Goal: Task Accomplishment & Management: Use online tool/utility

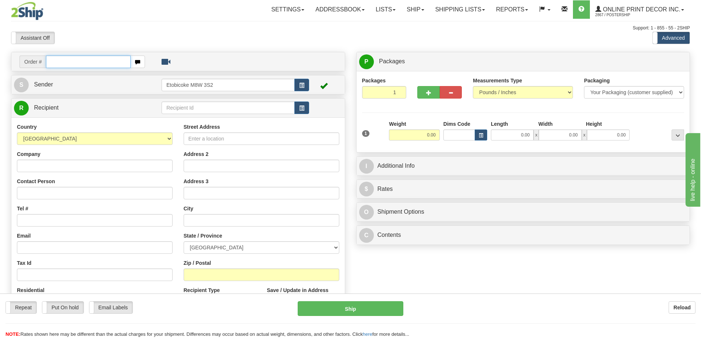
click at [64, 60] on input "text" at bounding box center [88, 62] width 85 height 13
type input "ca-420083"
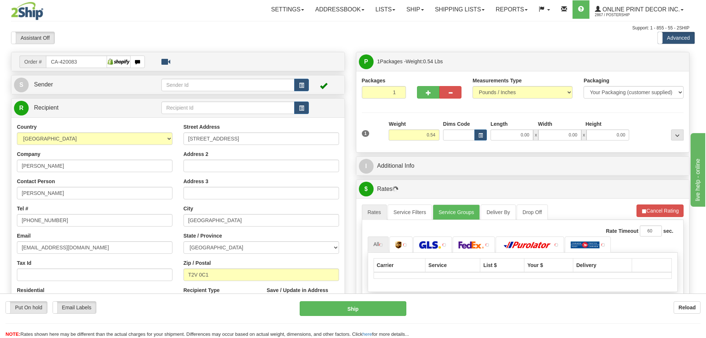
type input "[GEOGRAPHIC_DATA]"
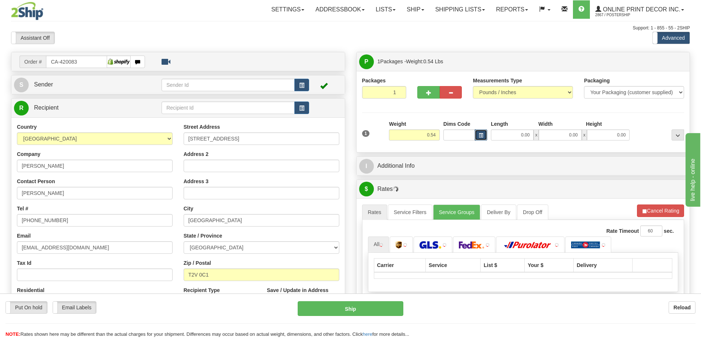
click at [479, 136] on span "button" at bounding box center [480, 135] width 4 height 4
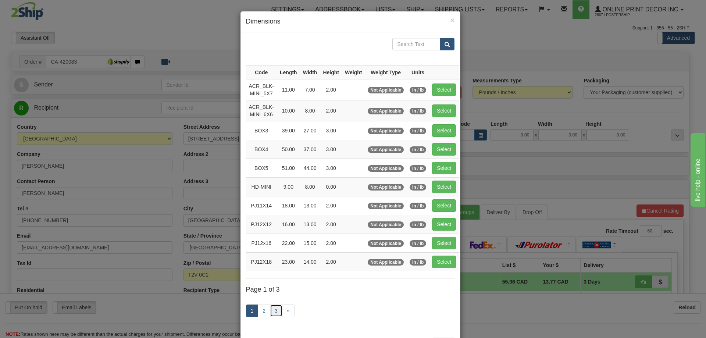
click at [271, 309] on link "3" at bounding box center [276, 310] width 13 height 13
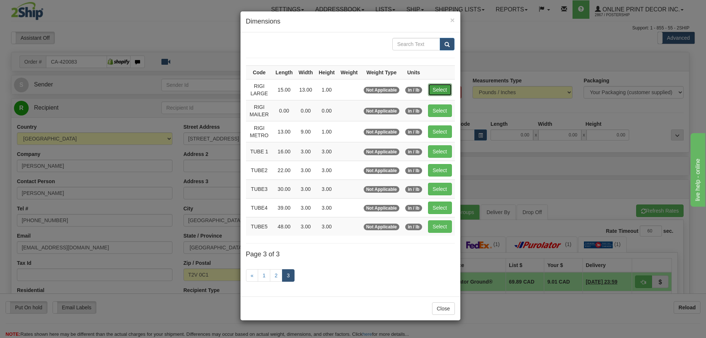
click at [441, 89] on button "Select" at bounding box center [440, 89] width 24 height 13
type input "RIGI LARGE"
type input "15.00"
type input "13.00"
type input "1.00"
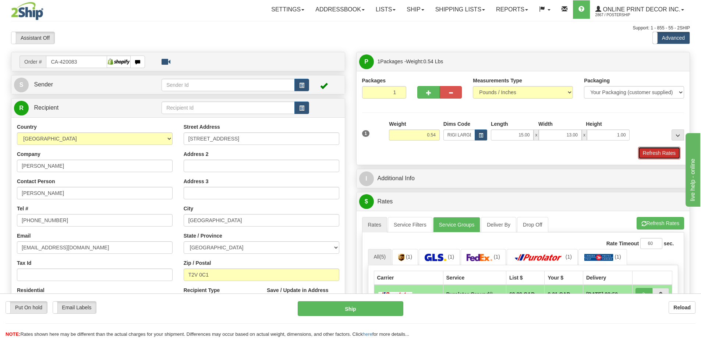
click at [658, 154] on button "Refresh Rates" at bounding box center [659, 153] width 42 height 13
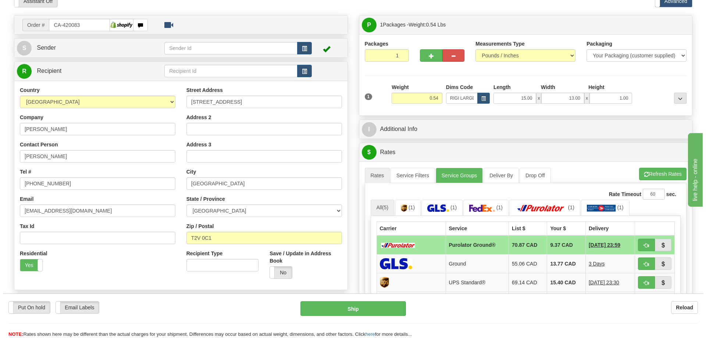
scroll to position [74, 0]
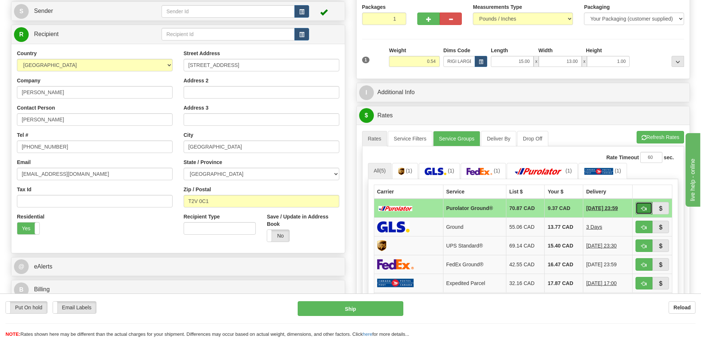
click at [642, 207] on span "button" at bounding box center [643, 208] width 5 height 5
type input "260"
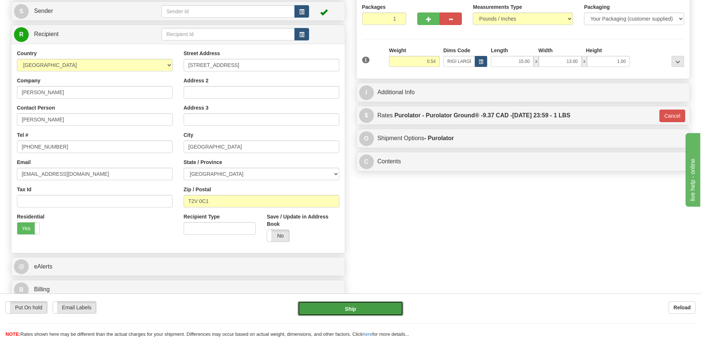
click at [386, 304] on button "Ship" at bounding box center [350, 308] width 106 height 15
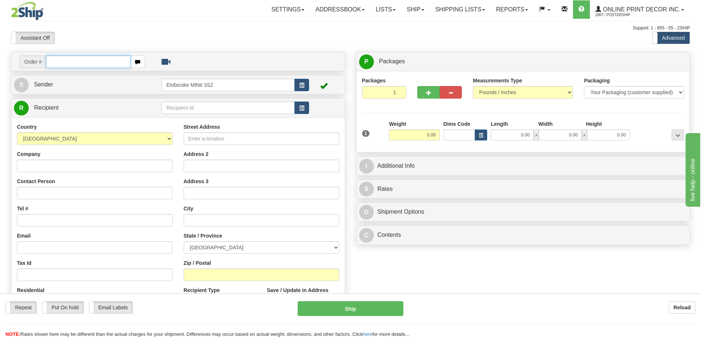
click at [70, 63] on input "text" at bounding box center [88, 62] width 85 height 13
type input "ca-420089"
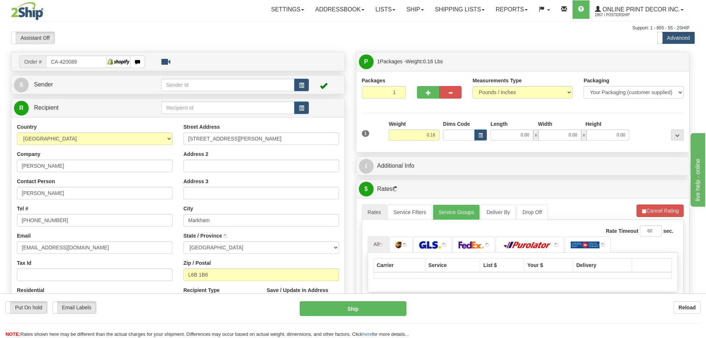
type input "MARKHAM"
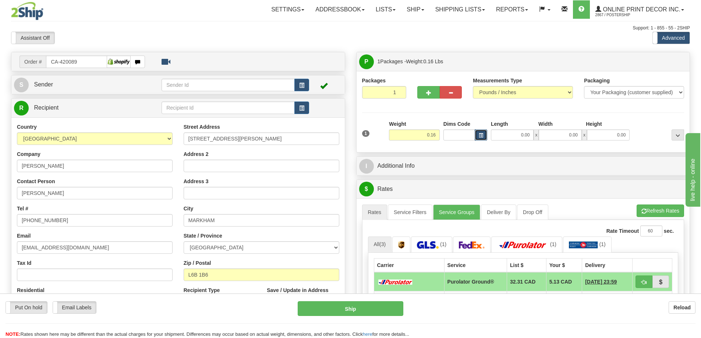
click at [484, 138] on button "button" at bounding box center [480, 134] width 13 height 11
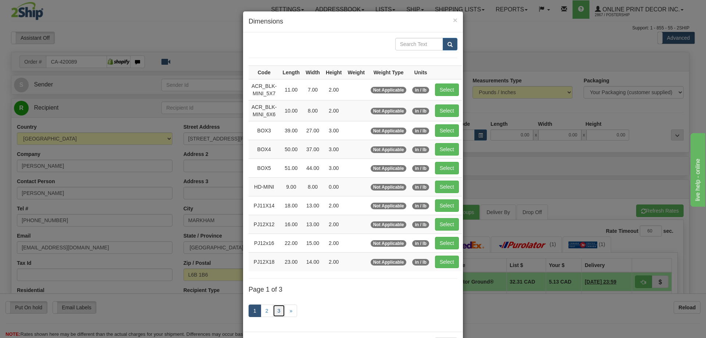
click at [274, 309] on link "3" at bounding box center [279, 310] width 13 height 13
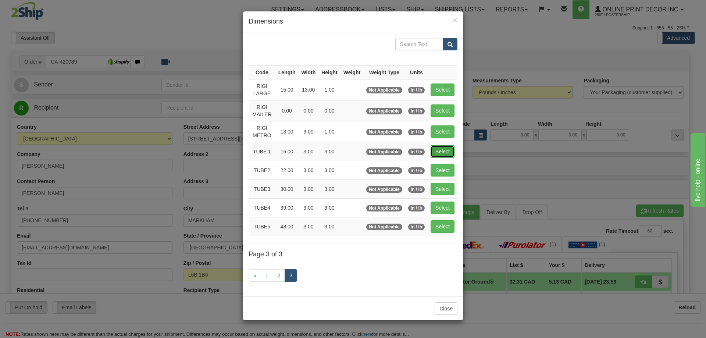
click at [447, 147] on button "Select" at bounding box center [443, 151] width 24 height 13
type input "TUBE 1"
type input "16.00"
type input "3.00"
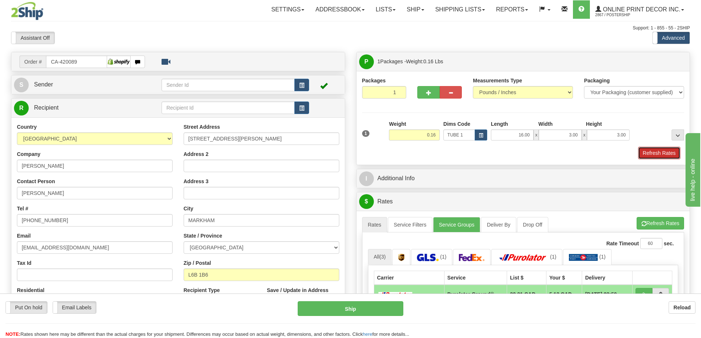
click at [662, 154] on button "Refresh Rates" at bounding box center [659, 153] width 42 height 13
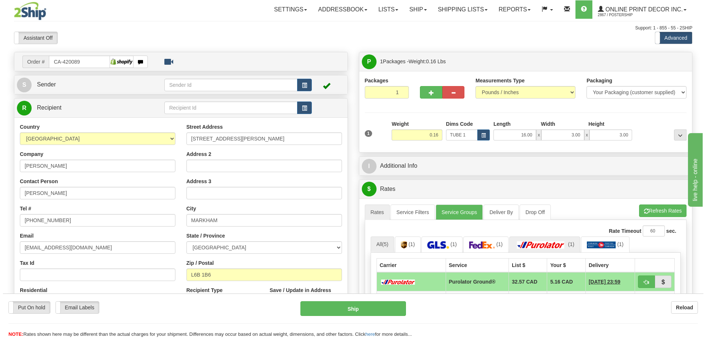
scroll to position [74, 0]
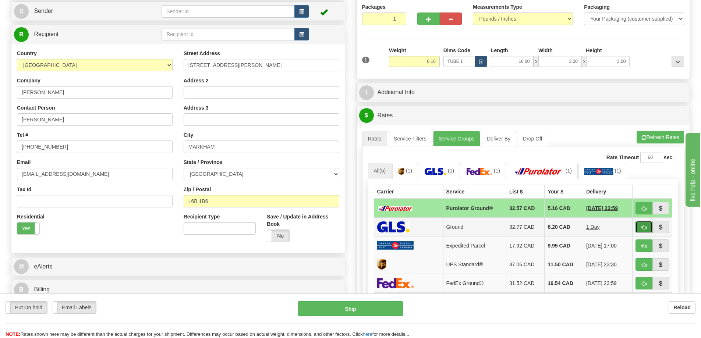
click at [647, 225] on button "button" at bounding box center [643, 227] width 17 height 13
type input "1"
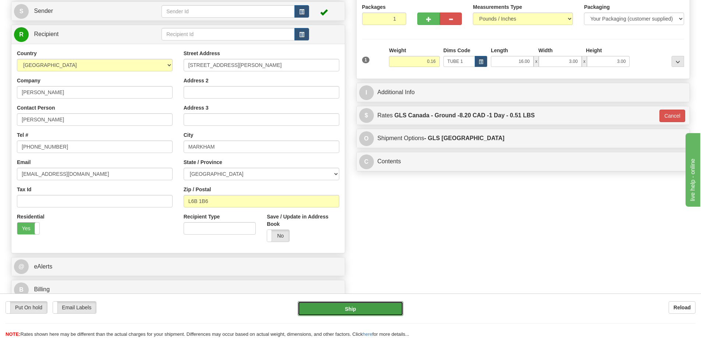
click at [390, 314] on button "Ship" at bounding box center [350, 308] width 106 height 15
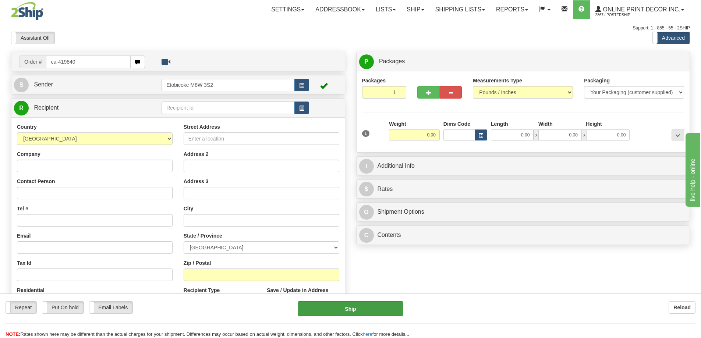
type input "ca-419840"
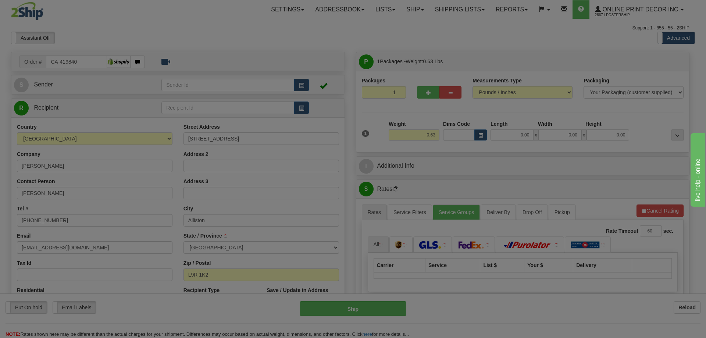
type input "ALLISTON"
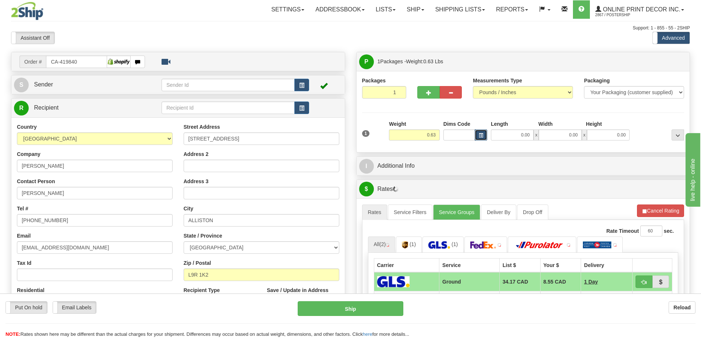
click at [482, 135] on span "button" at bounding box center [480, 135] width 4 height 4
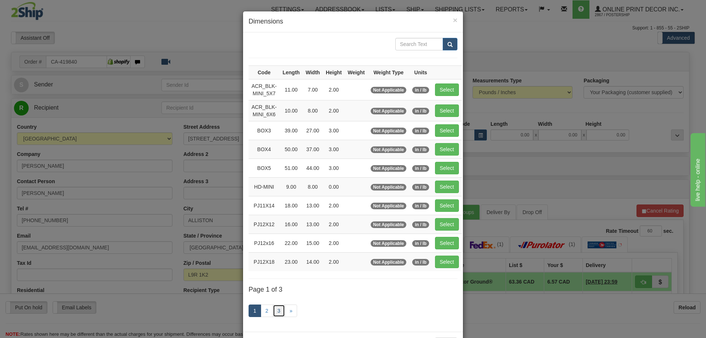
click at [278, 311] on link "3" at bounding box center [279, 310] width 13 height 13
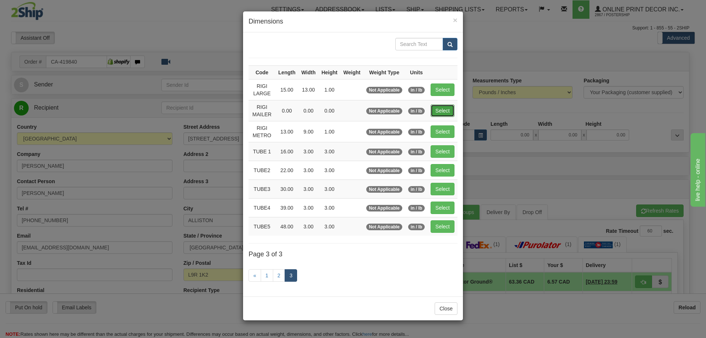
click at [450, 106] on button "Select" at bounding box center [443, 110] width 24 height 13
type input "RIGI MAILER"
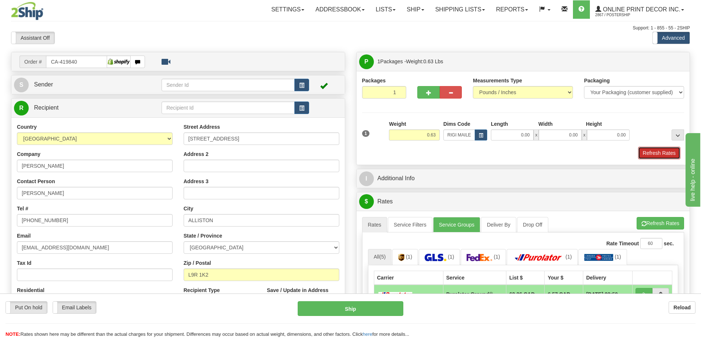
click at [663, 153] on button "Refresh Rates" at bounding box center [659, 153] width 42 height 13
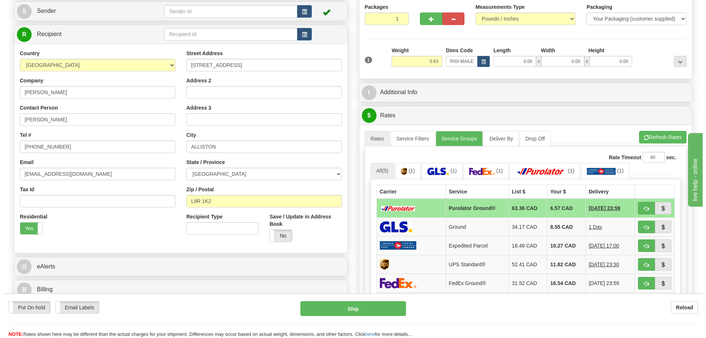
scroll to position [110, 0]
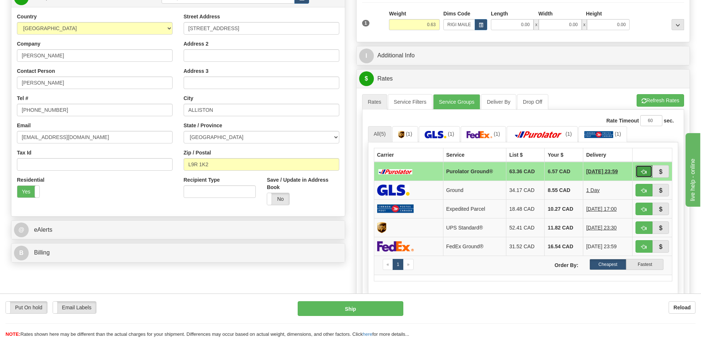
click at [642, 167] on button "button" at bounding box center [643, 171] width 17 height 13
type input "260"
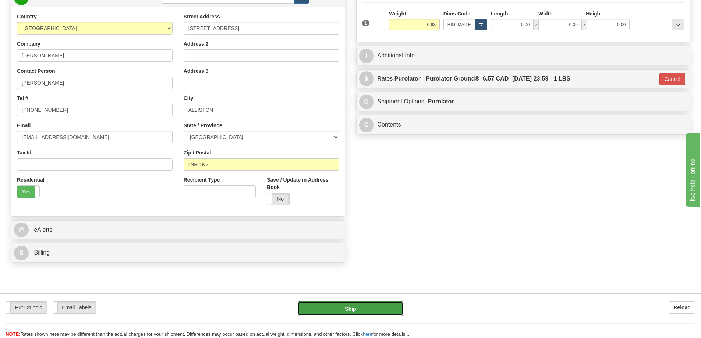
click at [385, 306] on button "Ship" at bounding box center [350, 308] width 106 height 15
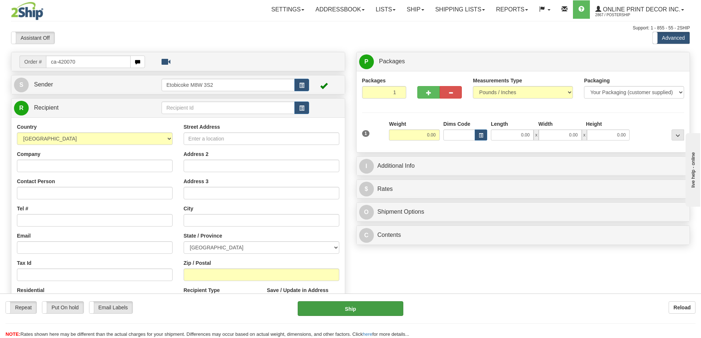
type input "ca-420070"
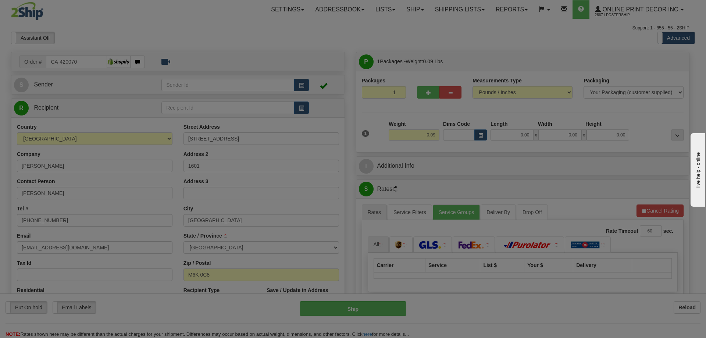
type input "TORONTO"
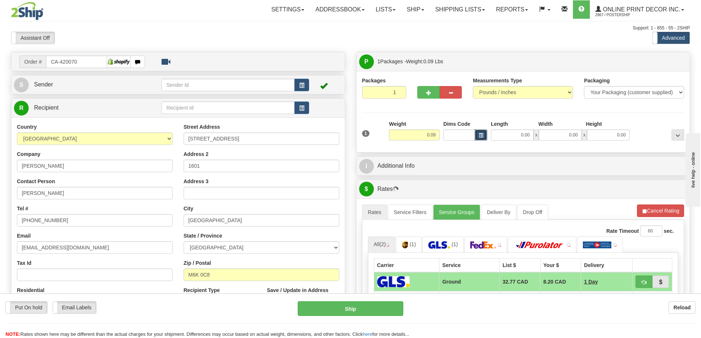
click at [483, 135] on button "button" at bounding box center [480, 134] width 13 height 11
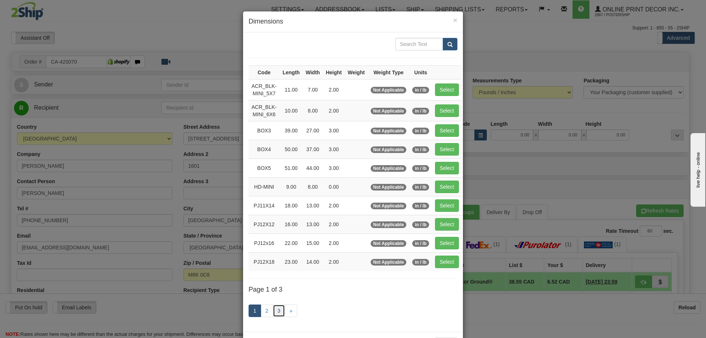
click at [278, 309] on link "3" at bounding box center [279, 310] width 13 height 13
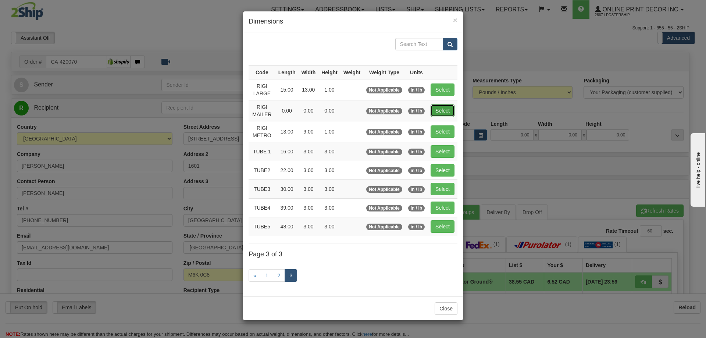
click at [451, 112] on button "Select" at bounding box center [443, 110] width 24 height 13
type input "RIGI MAILER"
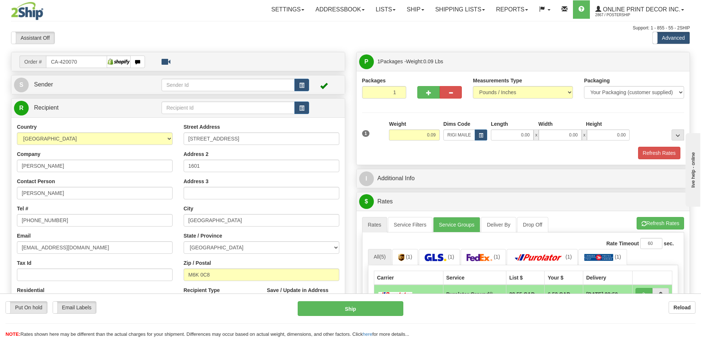
click at [662, 147] on div "1 Weight 0.09 Dims Code RIGI MAILER Length Width Height" at bounding box center [523, 139] width 322 height 39
click at [662, 153] on button "Refresh Rates" at bounding box center [659, 153] width 42 height 13
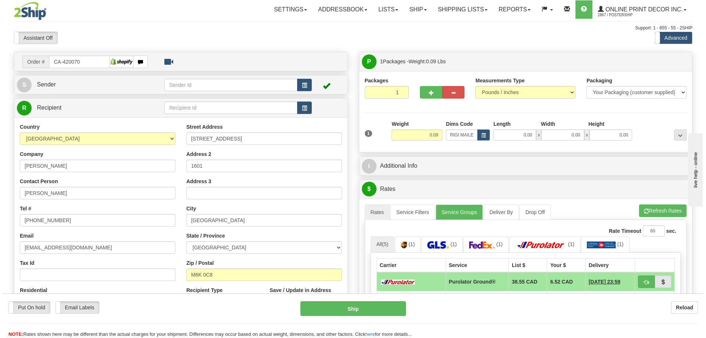
scroll to position [74, 0]
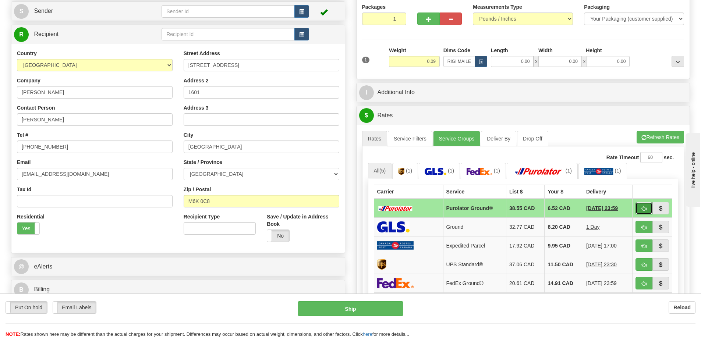
click at [642, 206] on button "button" at bounding box center [643, 208] width 17 height 13
type input "260"
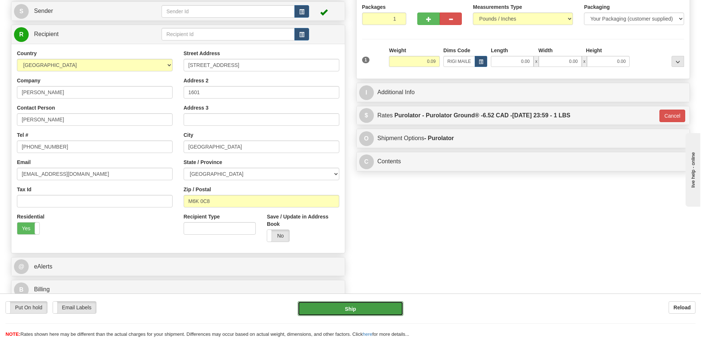
click at [379, 313] on button "Ship" at bounding box center [350, 308] width 106 height 15
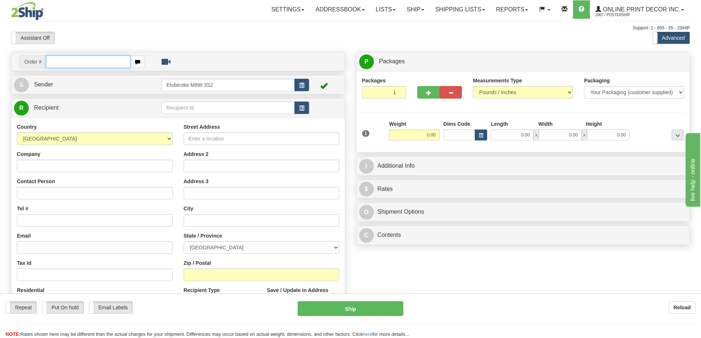
click at [56, 60] on input "text" at bounding box center [88, 62] width 85 height 13
type input "us-55758"
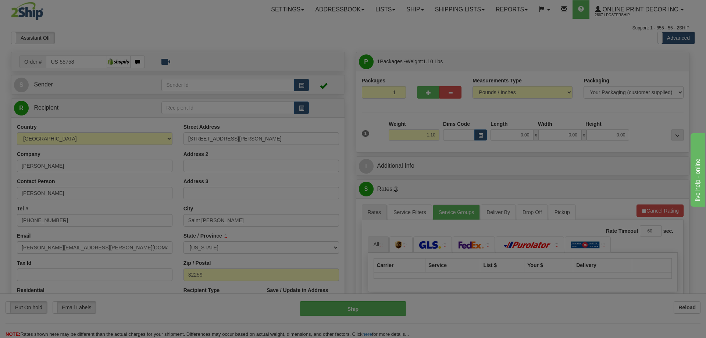
type input "SAINT JOHNS"
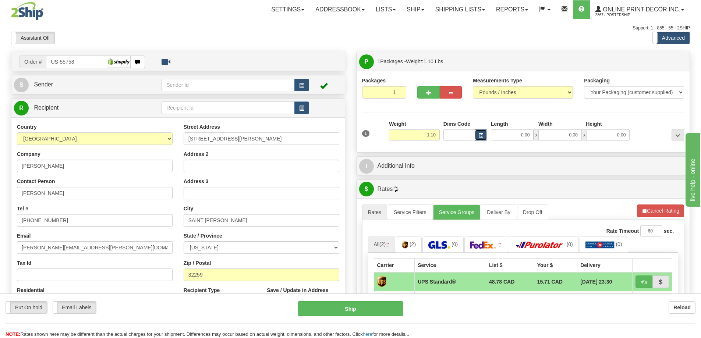
click at [480, 133] on span "button" at bounding box center [480, 135] width 4 height 4
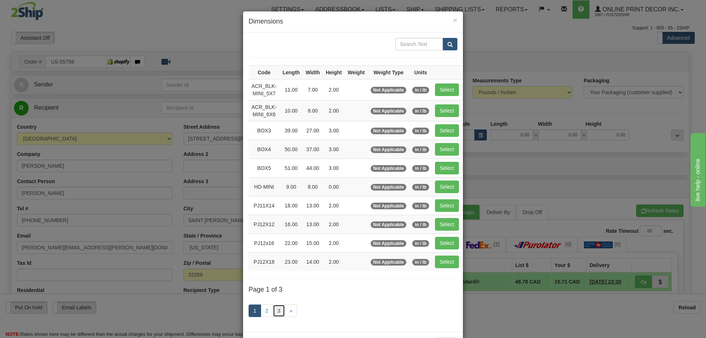
click at [273, 309] on link "3" at bounding box center [279, 310] width 13 height 13
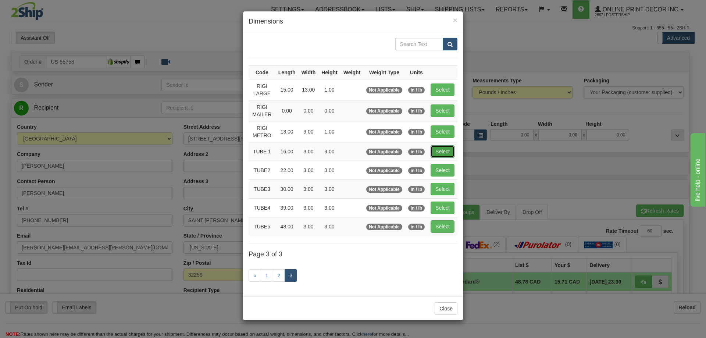
click at [445, 147] on button "Select" at bounding box center [443, 151] width 24 height 13
type input "TUBE 1"
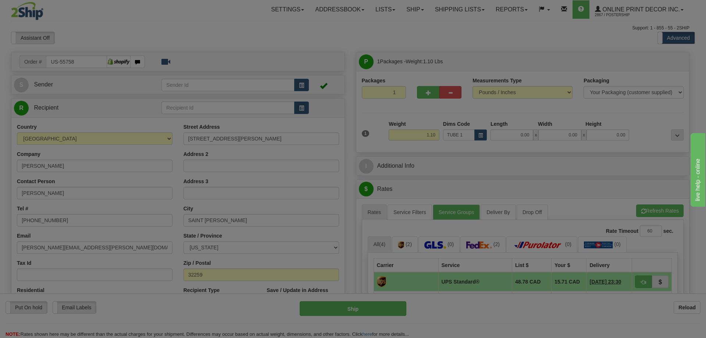
type input "16.00"
type input "3.00"
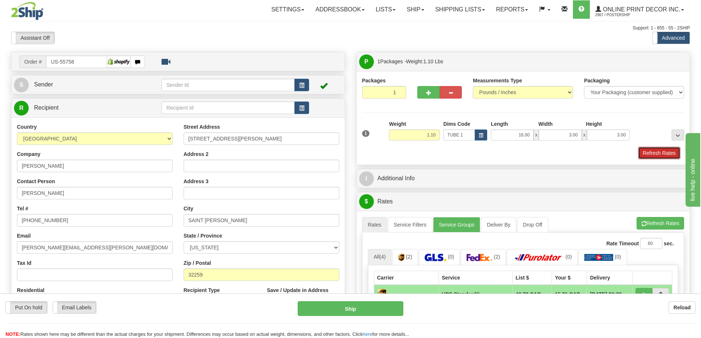
click at [670, 149] on button "Refresh Rates" at bounding box center [659, 153] width 42 height 13
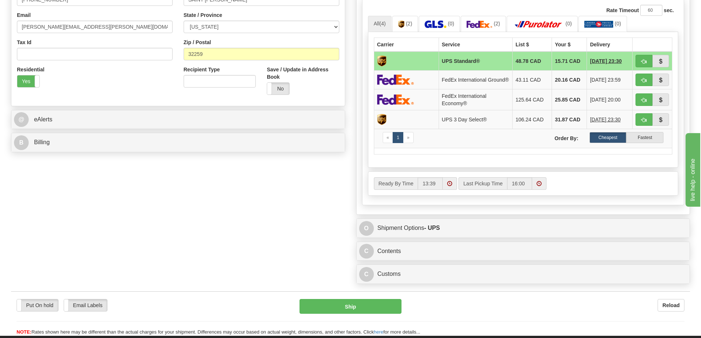
scroll to position [294, 0]
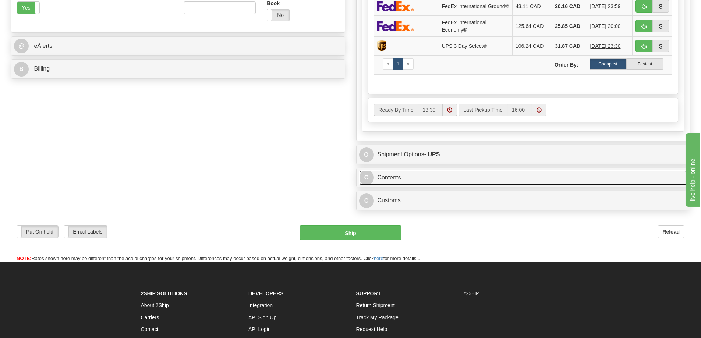
click at [516, 182] on link "C Contents" at bounding box center [523, 177] width 328 height 15
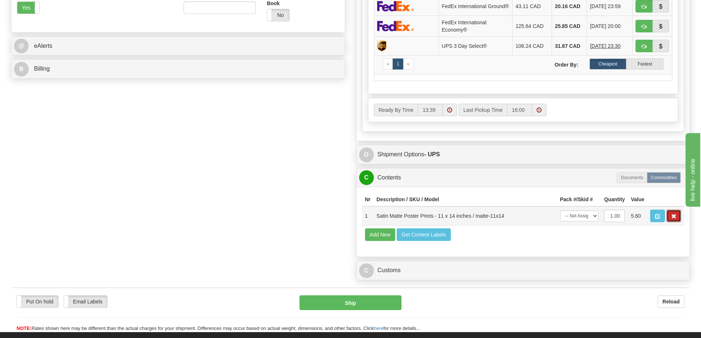
click at [675, 219] on span "button" at bounding box center [673, 216] width 5 height 5
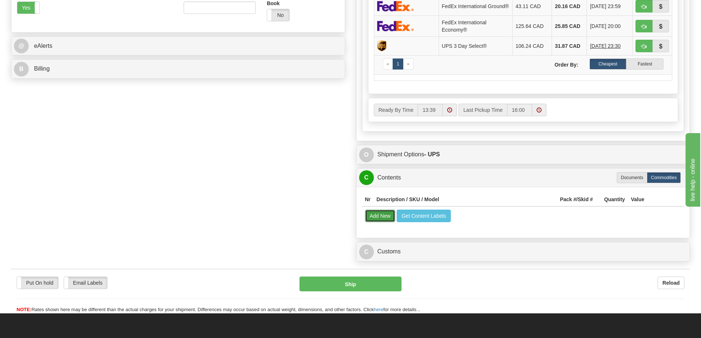
click at [373, 218] on button "Add New" at bounding box center [380, 216] width 31 height 13
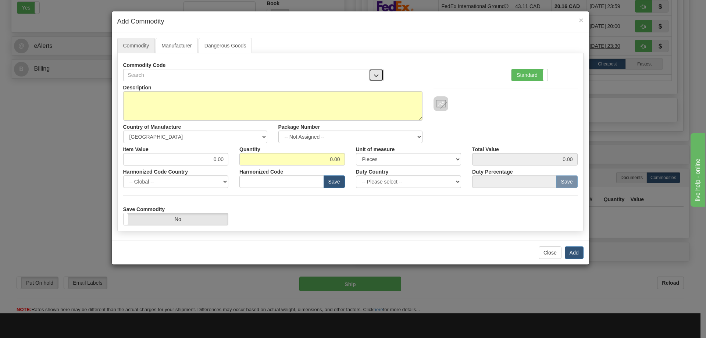
click at [379, 72] on button "button" at bounding box center [376, 75] width 15 height 13
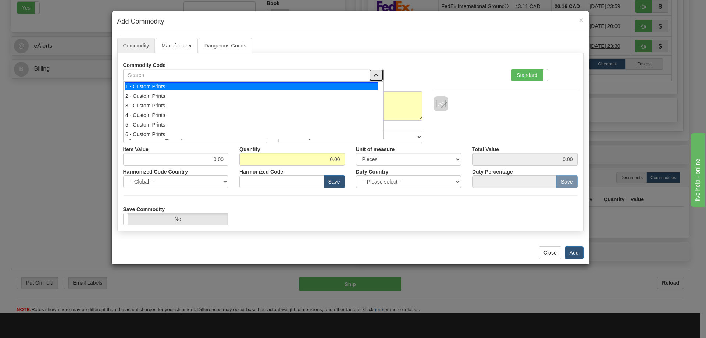
click at [357, 90] on div "1 - Custom Prints" at bounding box center [251, 86] width 253 height 8
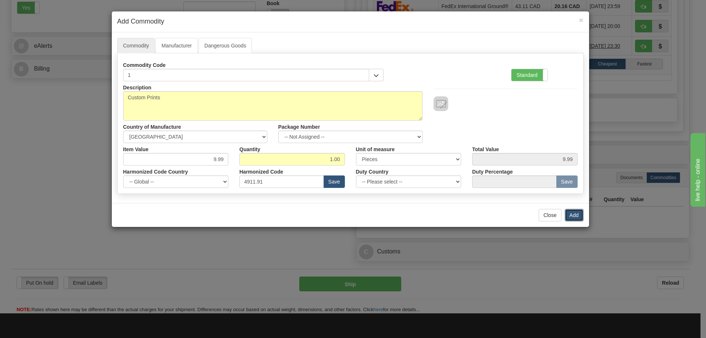
click at [576, 215] on button "Add" at bounding box center [574, 215] width 19 height 13
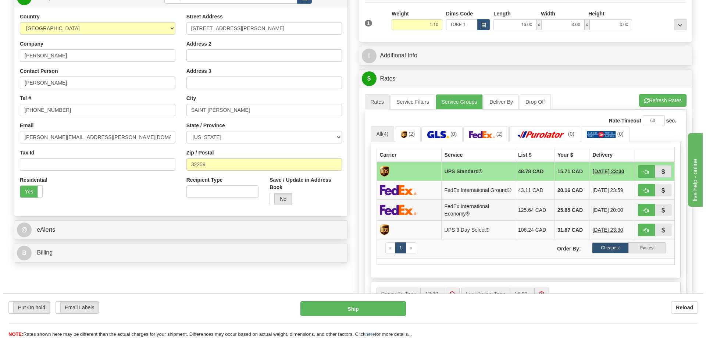
scroll to position [147, 0]
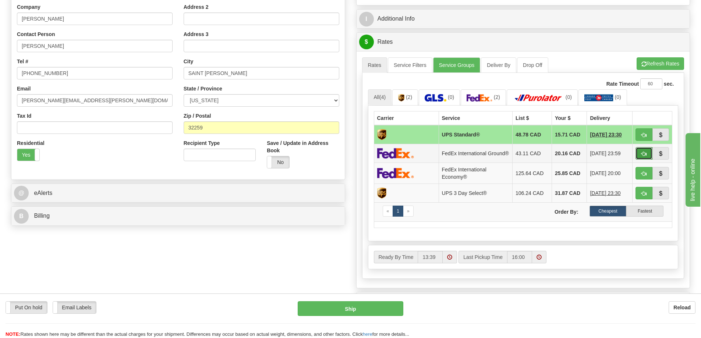
click at [642, 153] on span "button" at bounding box center [643, 154] width 5 height 5
type input "92"
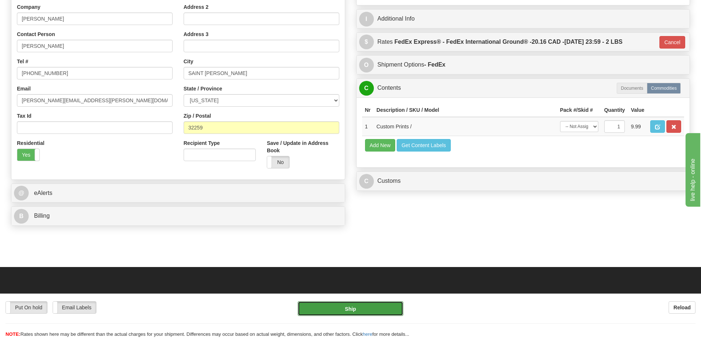
click at [392, 305] on button "Ship" at bounding box center [350, 308] width 106 height 15
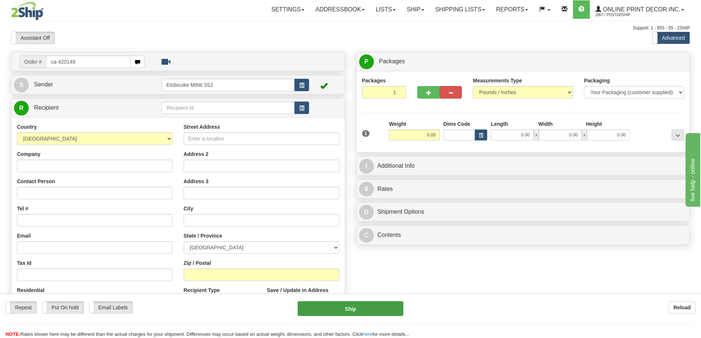
type input "ca-420149"
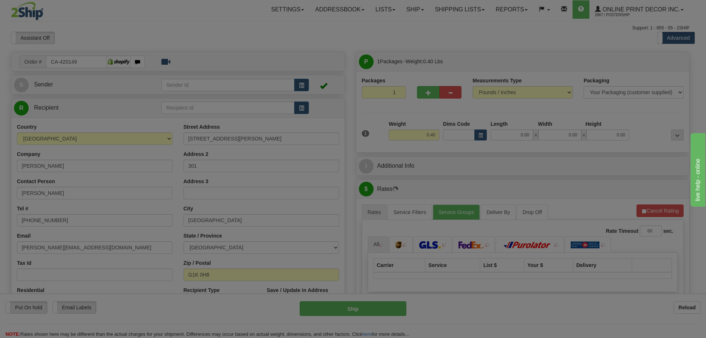
type input "[GEOGRAPHIC_DATA]"
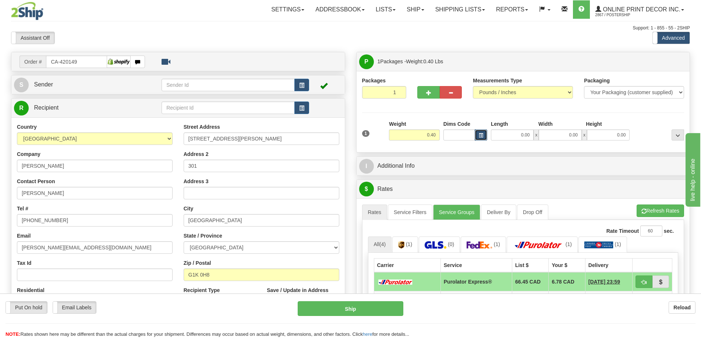
click at [477, 133] on button "button" at bounding box center [480, 134] width 13 height 11
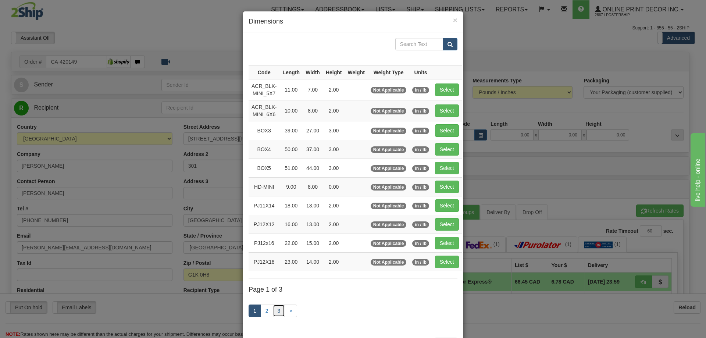
click at [276, 306] on link "3" at bounding box center [279, 310] width 13 height 13
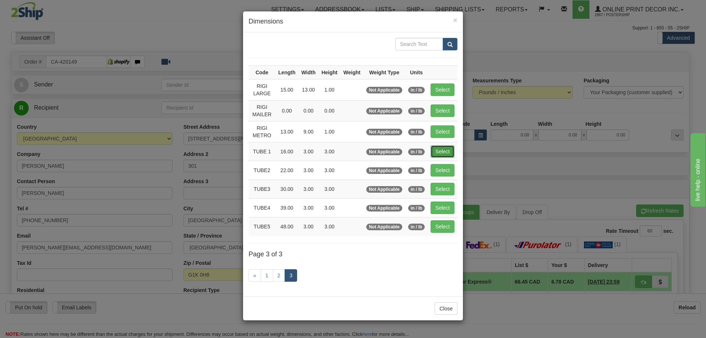
click at [437, 148] on button "Select" at bounding box center [443, 151] width 24 height 13
type input "TUBE 1"
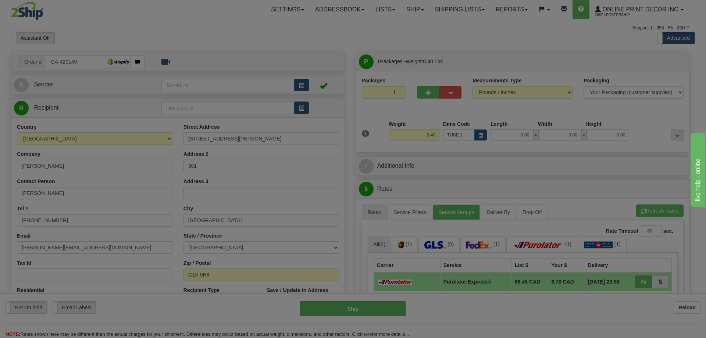
type input "16.00"
type input "3.00"
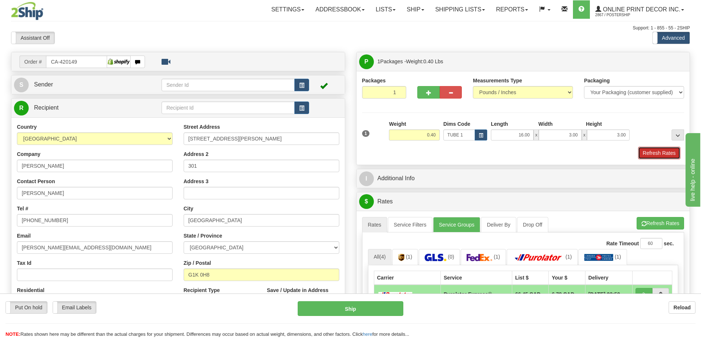
click at [647, 151] on button "Refresh Rates" at bounding box center [659, 153] width 42 height 13
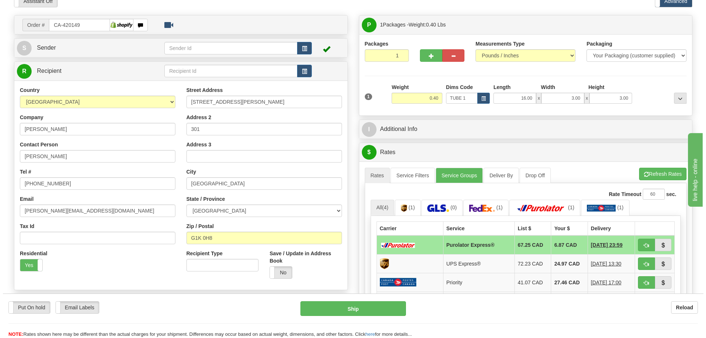
scroll to position [74, 0]
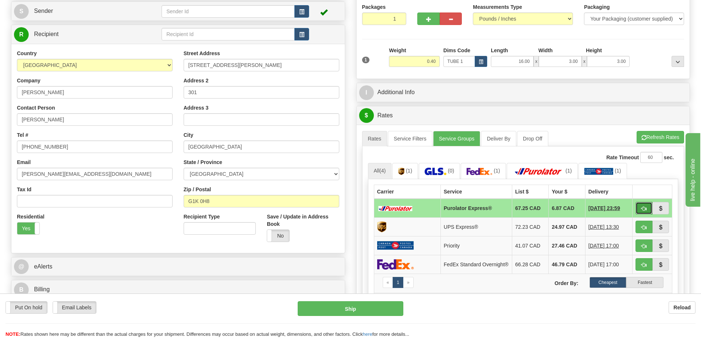
click at [638, 207] on button "button" at bounding box center [643, 208] width 17 height 13
type input "202"
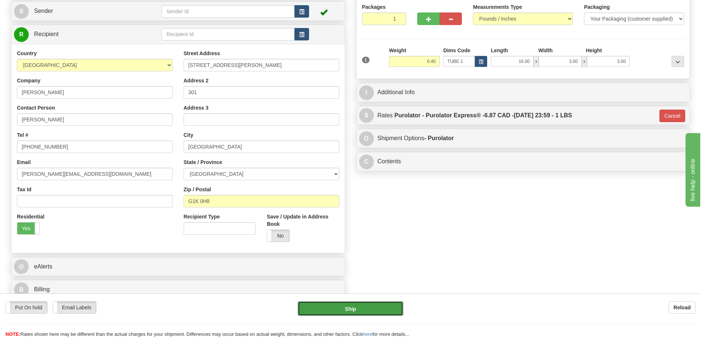
click at [373, 309] on button "Ship" at bounding box center [350, 308] width 106 height 15
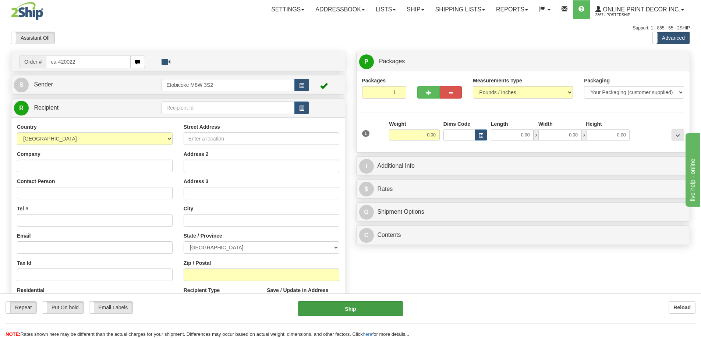
type input "ca-420022"
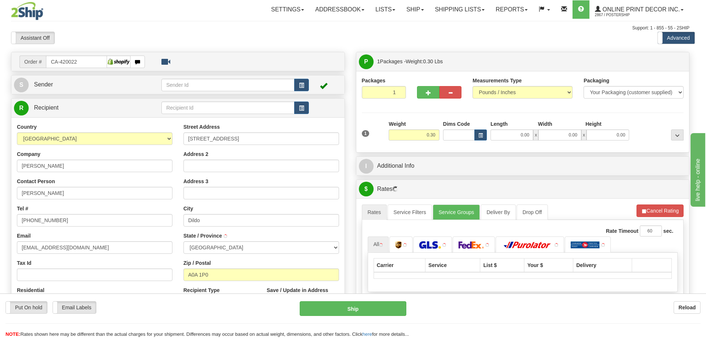
type input "CAPE BROYLE"
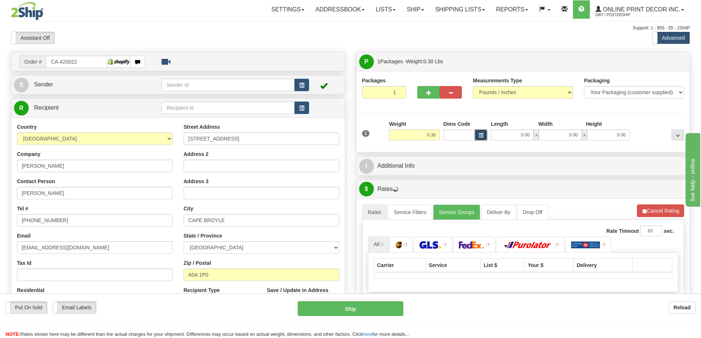
click at [480, 133] on span "button" at bounding box center [480, 135] width 4 height 4
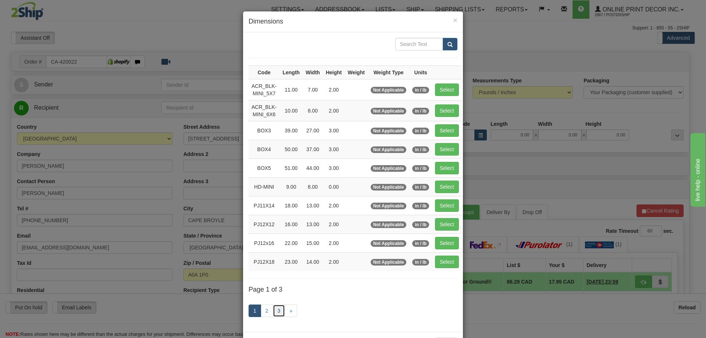
click at [279, 307] on link "3" at bounding box center [279, 310] width 13 height 13
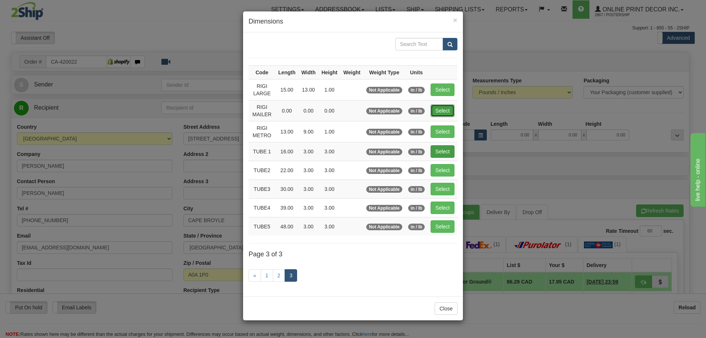
click at [448, 110] on button "Select" at bounding box center [443, 110] width 24 height 13
type input "RIGI MAILER"
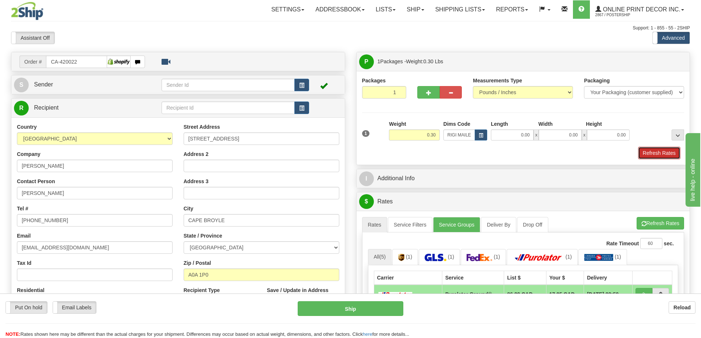
click at [673, 156] on button "Refresh Rates" at bounding box center [659, 153] width 42 height 13
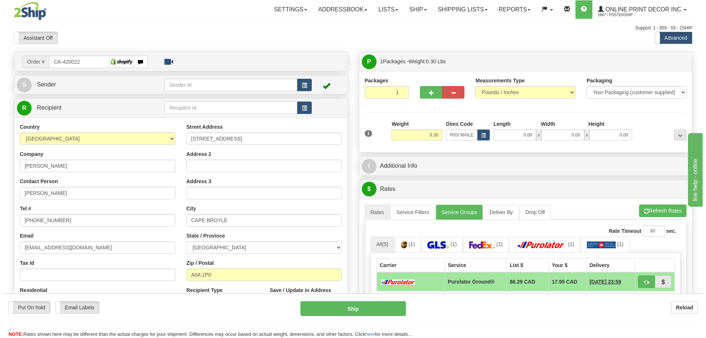
scroll to position [74, 0]
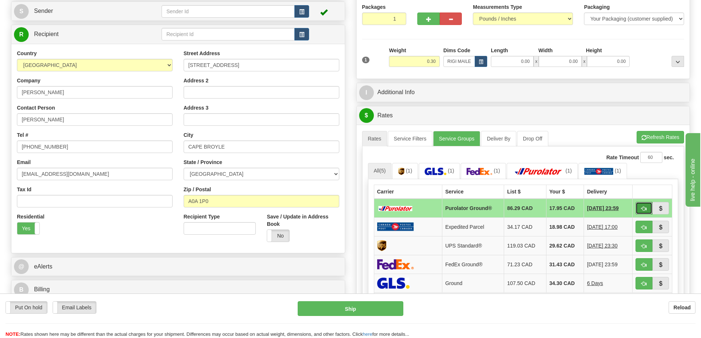
click at [645, 206] on button "button" at bounding box center [643, 208] width 17 height 13
type input "260"
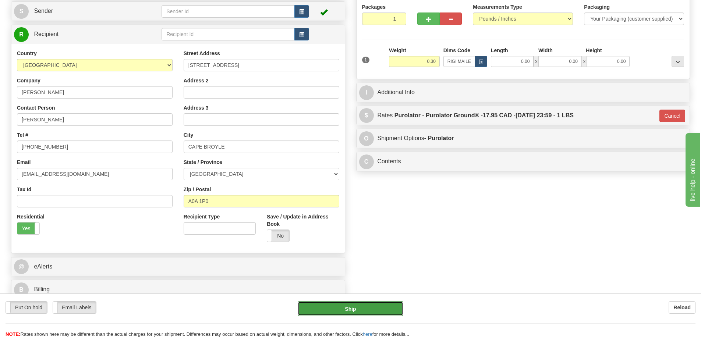
click at [376, 307] on button "Ship" at bounding box center [350, 308] width 106 height 15
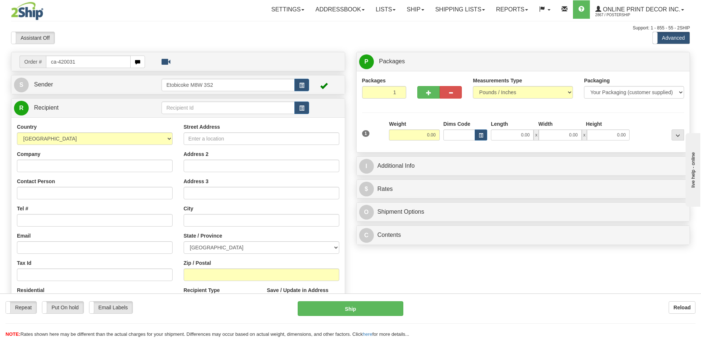
type input "ca-420031"
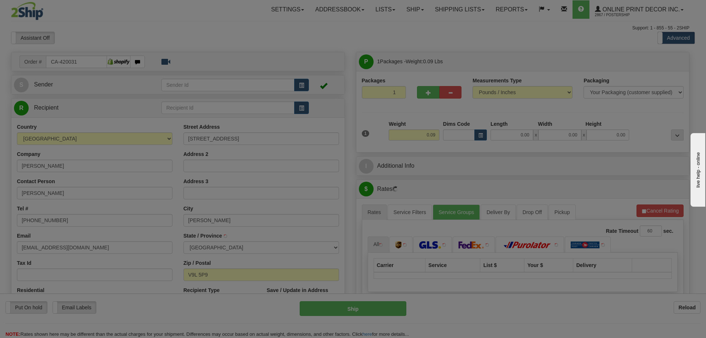
type input "NORTH COWICHAN"
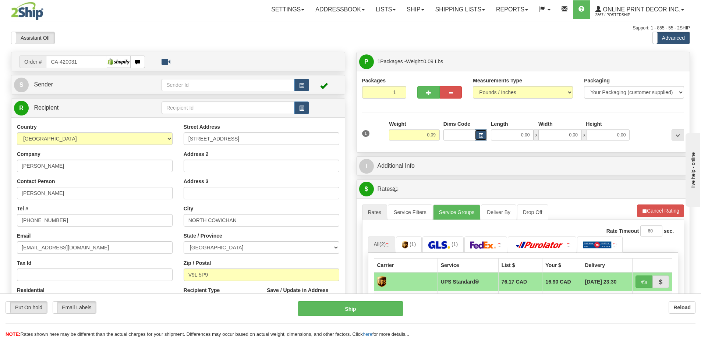
click at [480, 136] on span "button" at bounding box center [480, 135] width 4 height 4
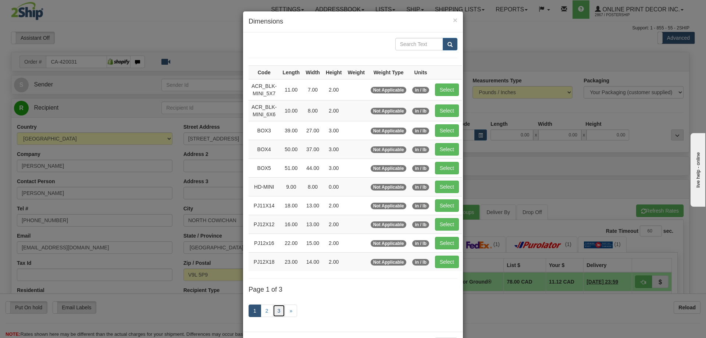
click at [274, 310] on link "3" at bounding box center [279, 310] width 13 height 13
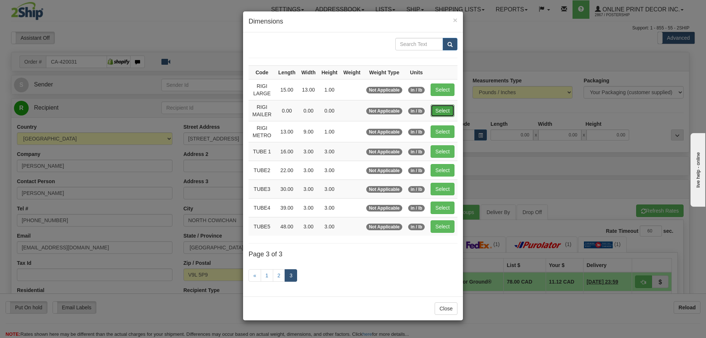
click at [439, 104] on button "Select" at bounding box center [443, 110] width 24 height 13
type input "RIGI MAILER"
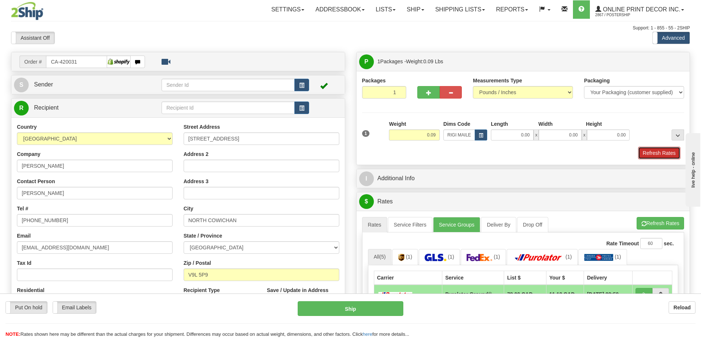
click at [666, 152] on button "Refresh Rates" at bounding box center [659, 153] width 42 height 13
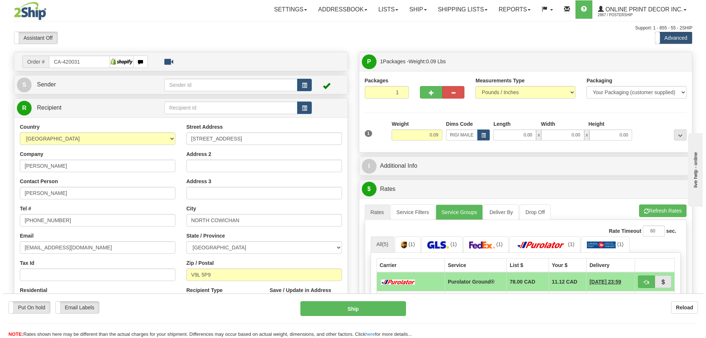
scroll to position [74, 0]
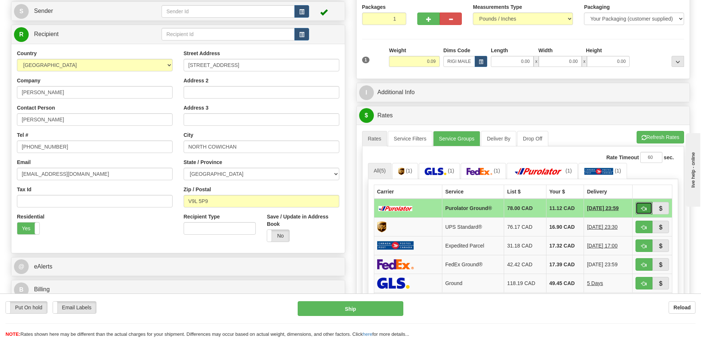
click at [641, 211] on span "button" at bounding box center [643, 208] width 5 height 5
type input "260"
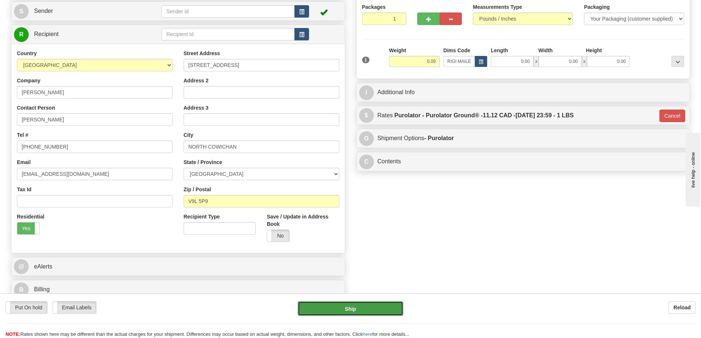
click at [386, 307] on button "Ship" at bounding box center [350, 308] width 106 height 15
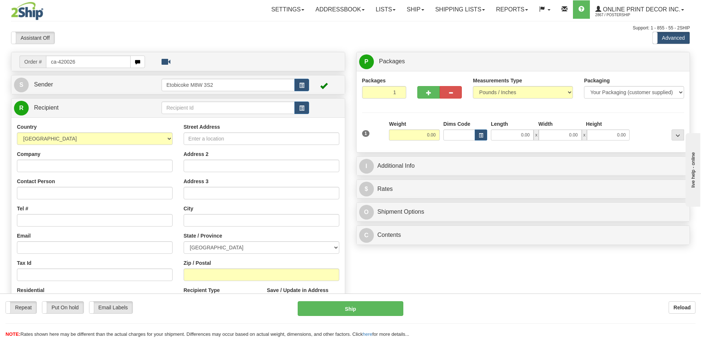
type input "ca-420026"
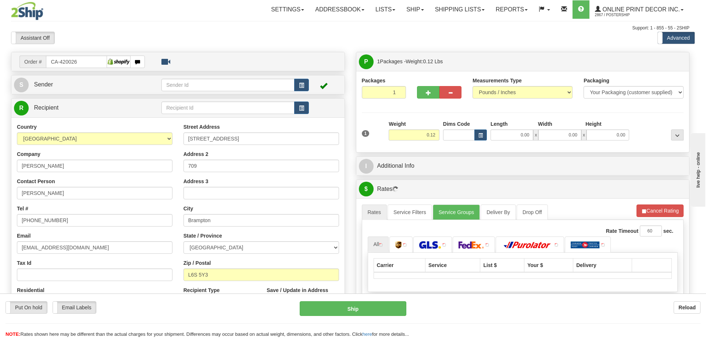
type input "BRAMPTON"
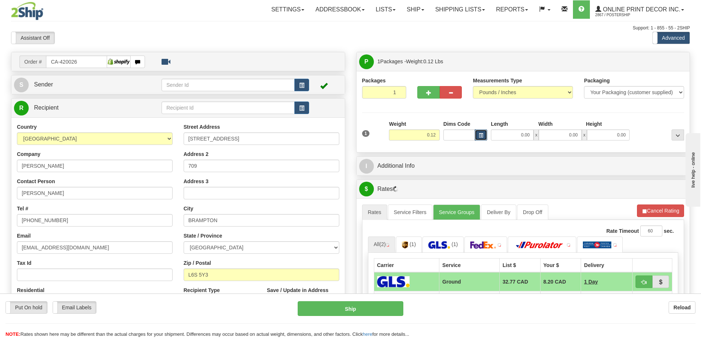
click at [482, 134] on span "button" at bounding box center [480, 135] width 4 height 4
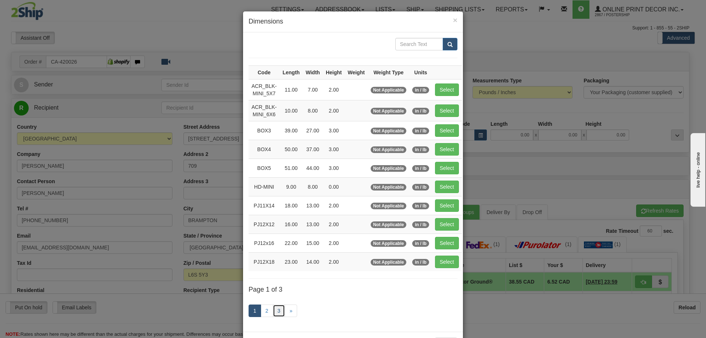
click at [273, 309] on link "3" at bounding box center [279, 310] width 13 height 13
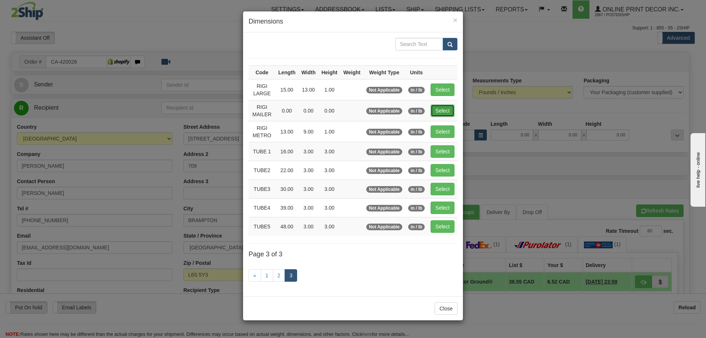
click at [443, 107] on button "Select" at bounding box center [443, 110] width 24 height 13
type input "RIGI MAILER"
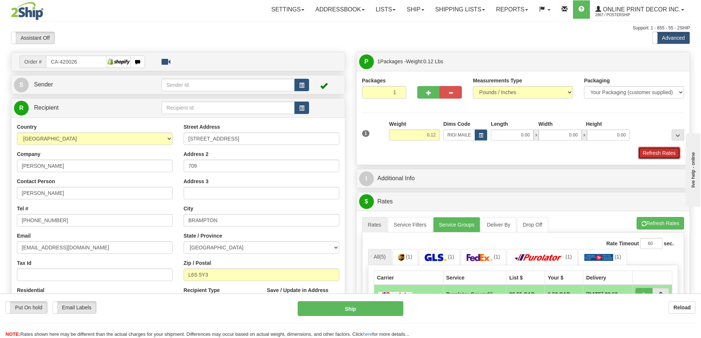
click at [672, 152] on button "Refresh Rates" at bounding box center [659, 153] width 42 height 13
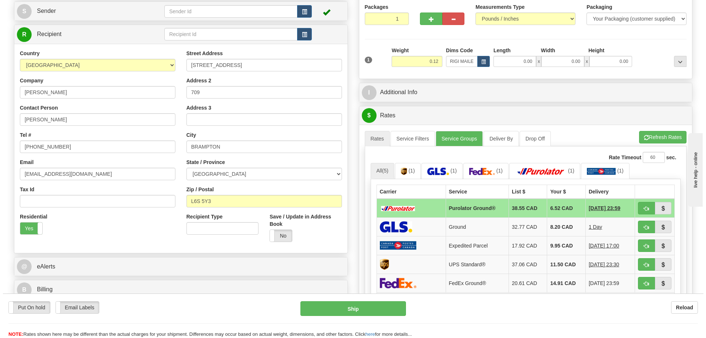
scroll to position [110, 0]
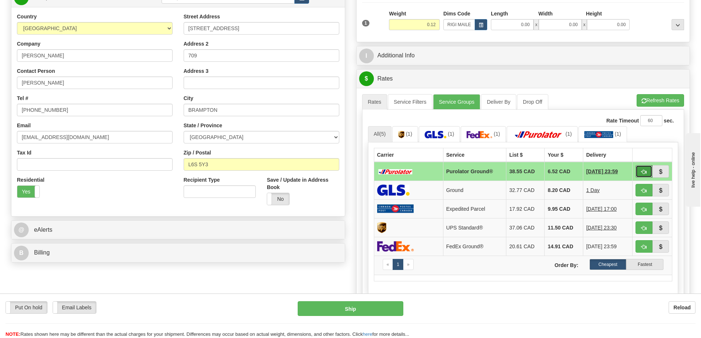
click at [639, 169] on button "button" at bounding box center [643, 171] width 17 height 13
type input "260"
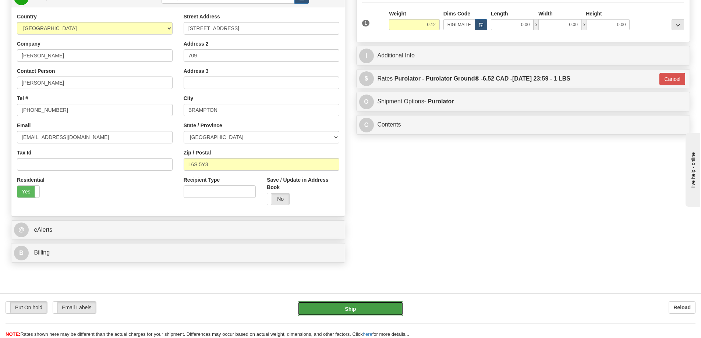
click at [364, 311] on button "Ship" at bounding box center [350, 308] width 106 height 15
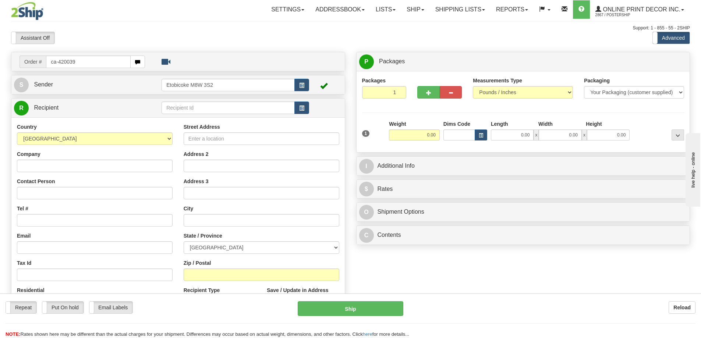
type input "ca-420039"
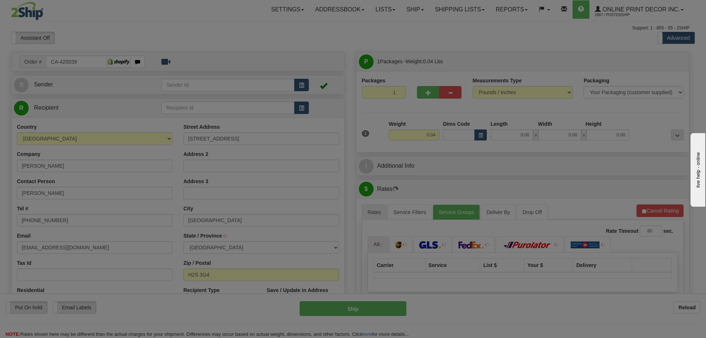
type input "[GEOGRAPHIC_DATA]"
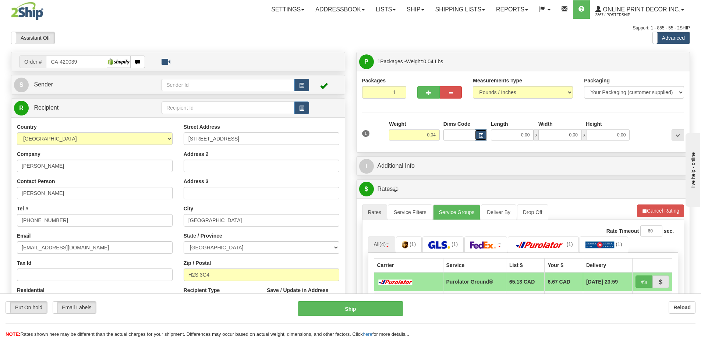
click at [477, 132] on button "button" at bounding box center [480, 134] width 13 height 11
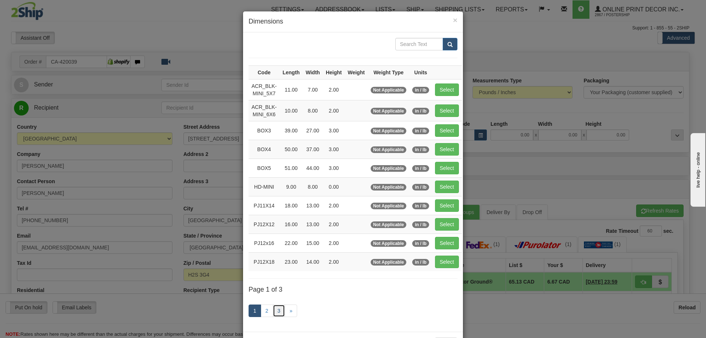
click at [274, 310] on link "3" at bounding box center [279, 310] width 13 height 13
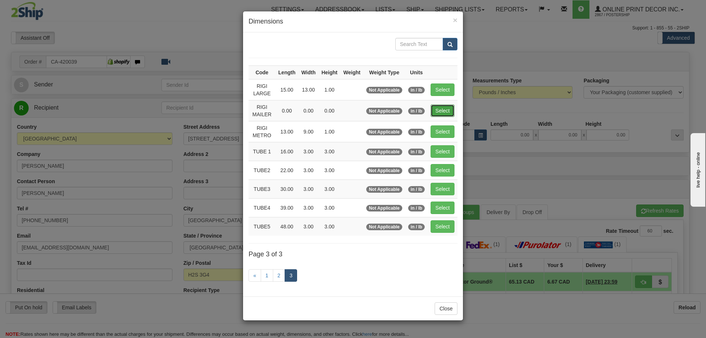
click at [441, 114] on button "Select" at bounding box center [443, 110] width 24 height 13
type input "RIGI MAILER"
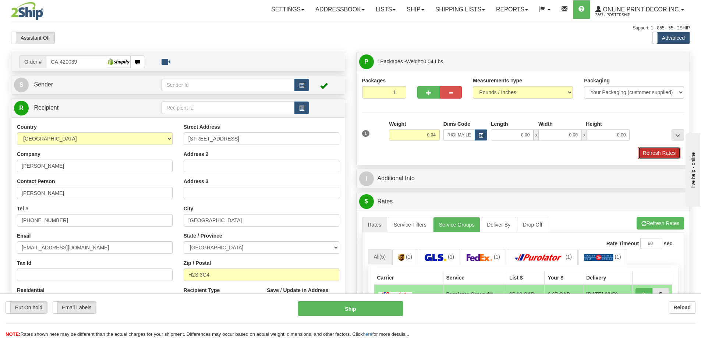
click at [669, 153] on button "Refresh Rates" at bounding box center [659, 153] width 42 height 13
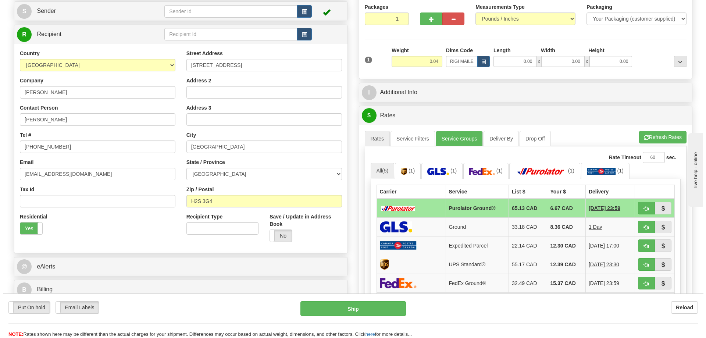
scroll to position [147, 0]
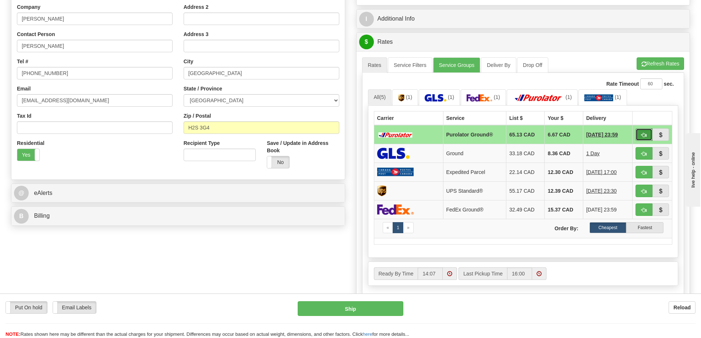
click at [646, 135] on span "button" at bounding box center [643, 135] width 5 height 5
type input "260"
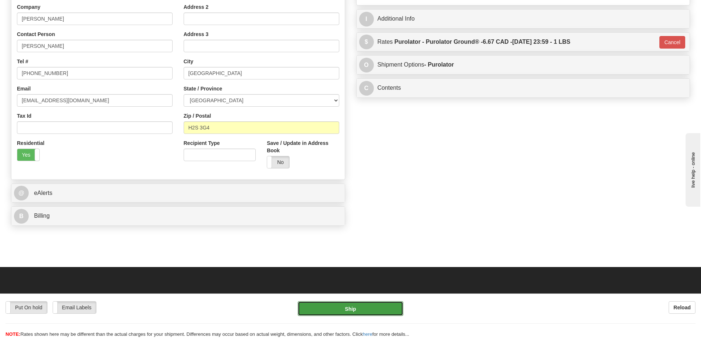
click at [373, 313] on button "Ship" at bounding box center [350, 308] width 106 height 15
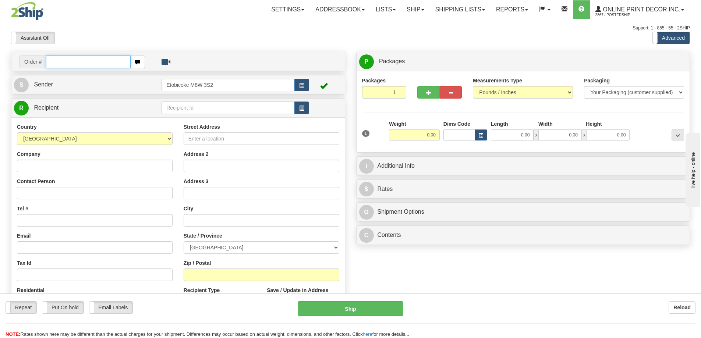
click at [76, 61] on input "text" at bounding box center [88, 62] width 85 height 13
type input "ca-420035"
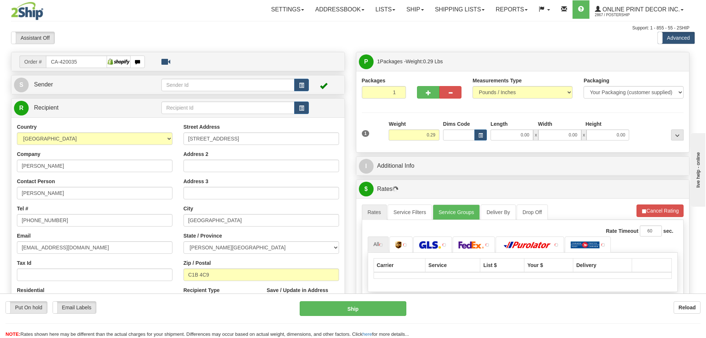
type input "[GEOGRAPHIC_DATA]"
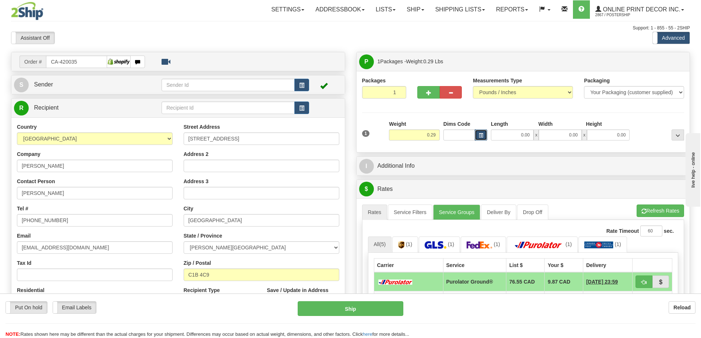
click at [480, 134] on span "button" at bounding box center [480, 135] width 4 height 4
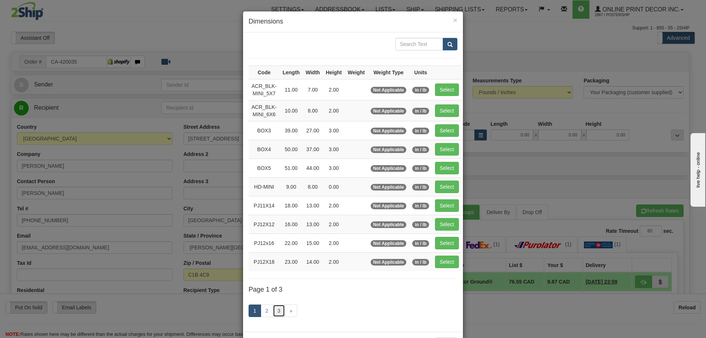
click at [278, 306] on link "3" at bounding box center [279, 310] width 13 height 13
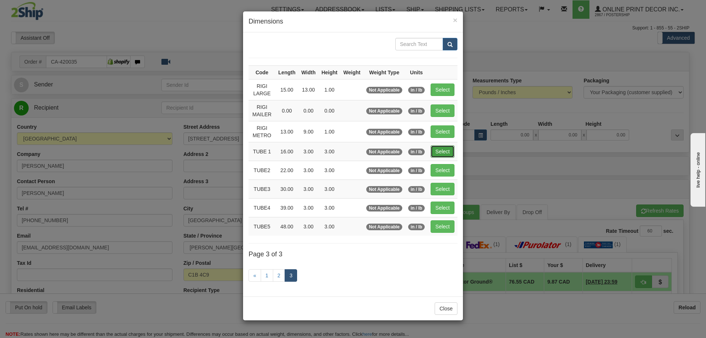
click at [446, 146] on button "Select" at bounding box center [443, 151] width 24 height 13
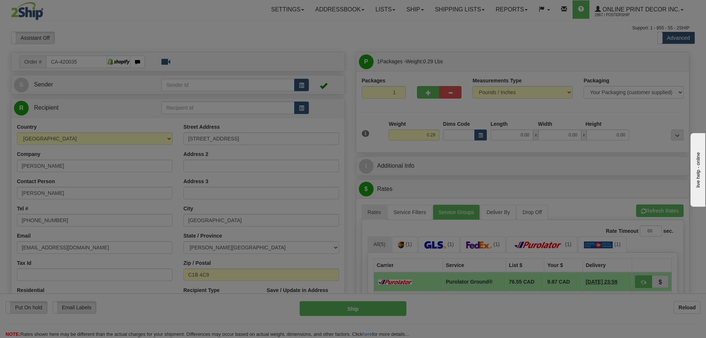
type input "TUBE 1"
type input "16.00"
type input "3.00"
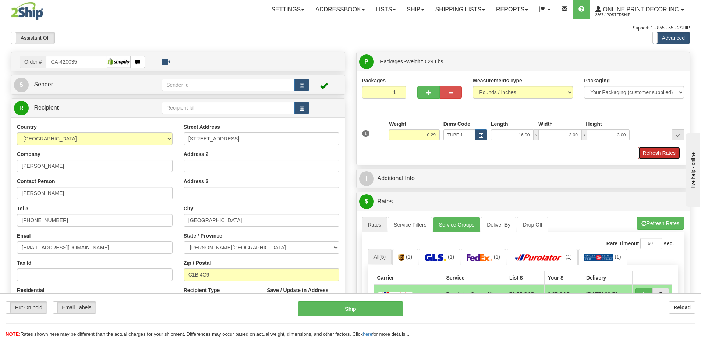
click at [667, 156] on button "Refresh Rates" at bounding box center [659, 153] width 42 height 13
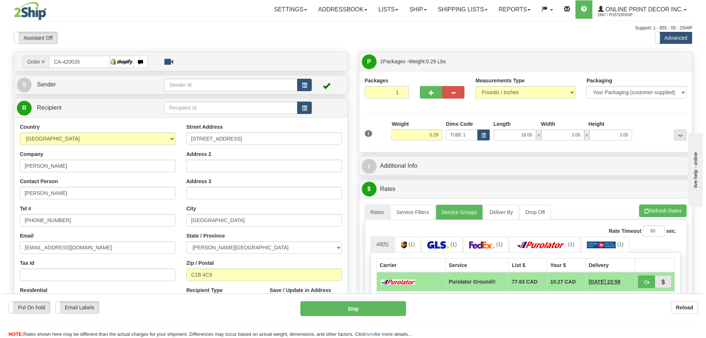
scroll to position [74, 0]
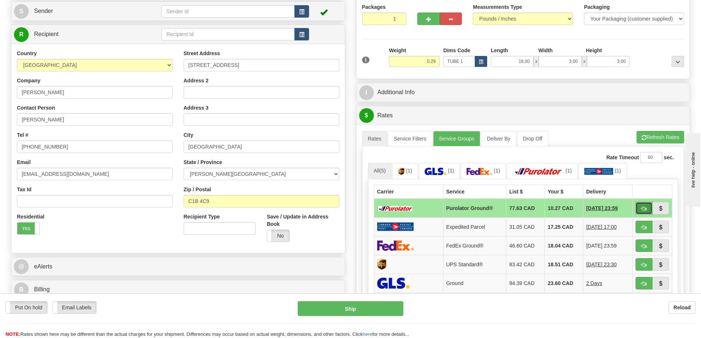
click at [645, 207] on span "button" at bounding box center [643, 208] width 5 height 5
type input "260"
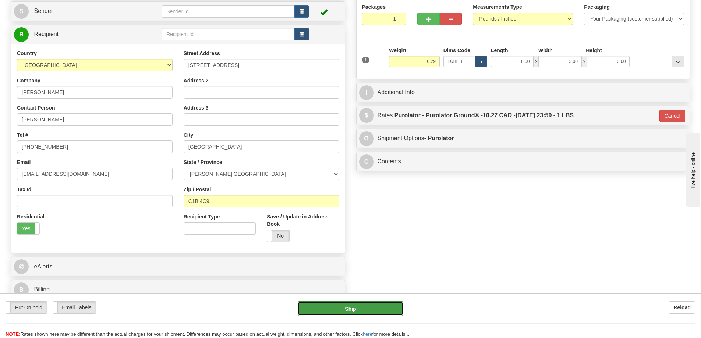
click at [379, 312] on button "Ship" at bounding box center [350, 308] width 106 height 15
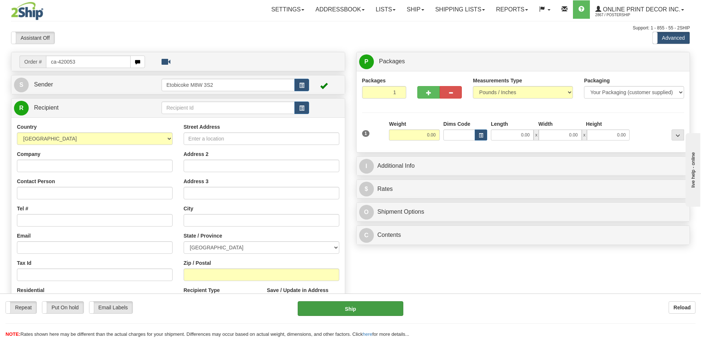
type input "ca-420053"
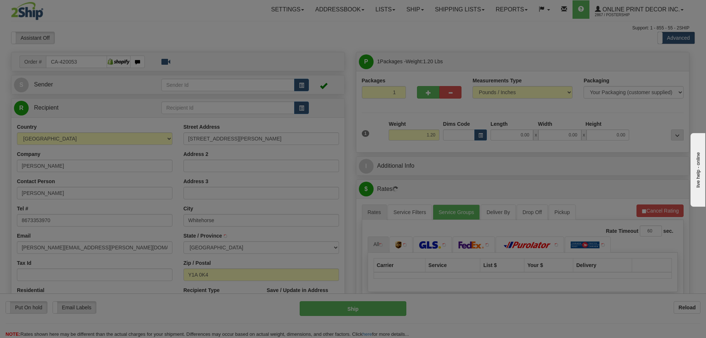
type input "WHITEHORSE"
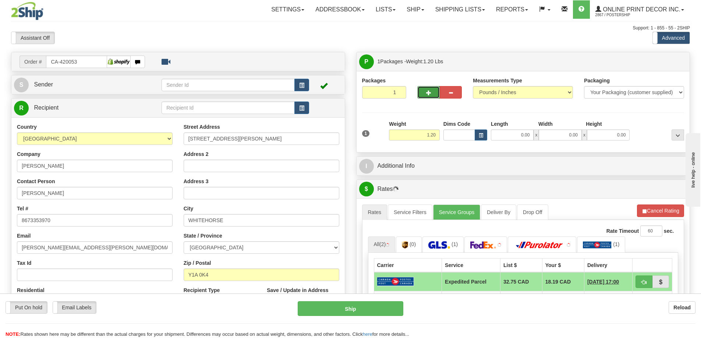
click at [433, 92] on button "button" at bounding box center [428, 92] width 22 height 13
radio input "true"
type input "2"
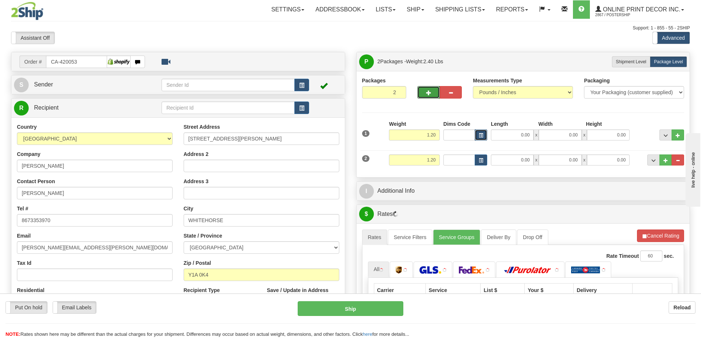
click at [481, 133] on span "button" at bounding box center [480, 135] width 4 height 4
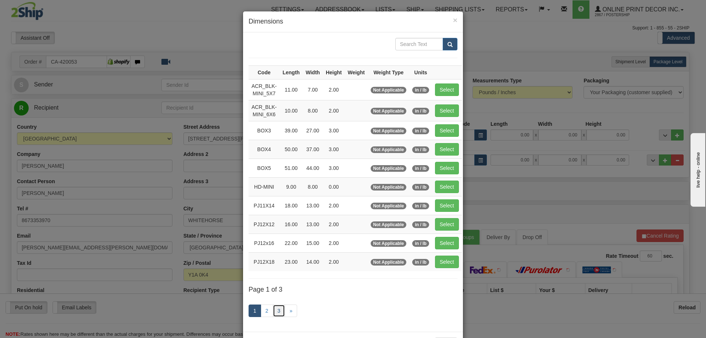
click at [273, 309] on link "3" at bounding box center [279, 310] width 13 height 13
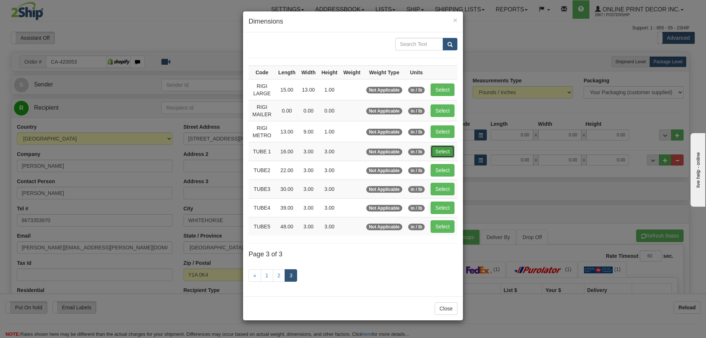
click at [446, 150] on button "Select" at bounding box center [443, 151] width 24 height 13
type input "TUBE 1"
type input "16.00"
type input "3.00"
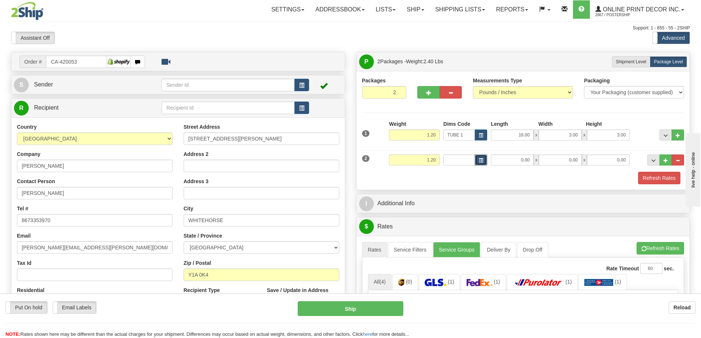
click at [481, 158] on span "button" at bounding box center [480, 160] width 4 height 4
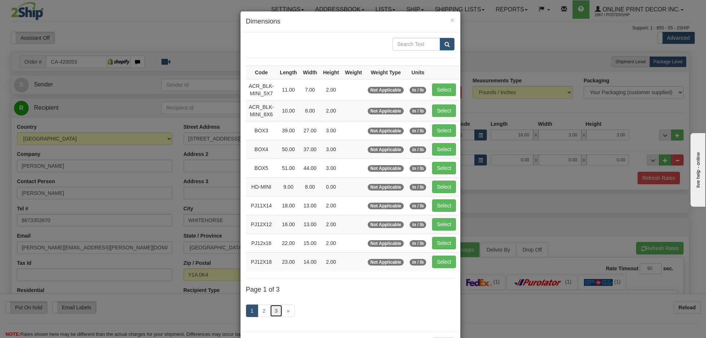
click at [275, 309] on link "3" at bounding box center [276, 310] width 13 height 13
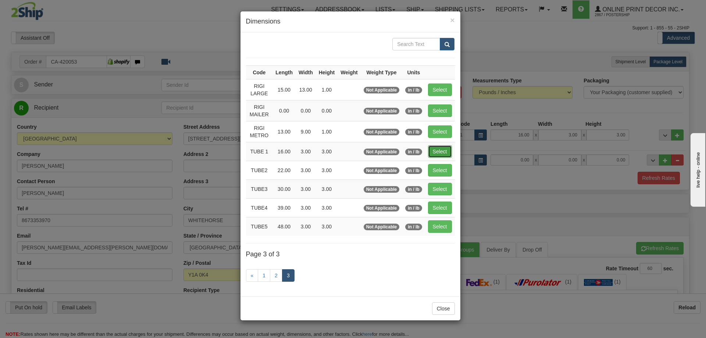
click at [439, 148] on button "Select" at bounding box center [440, 151] width 24 height 13
type input "TUBE 1"
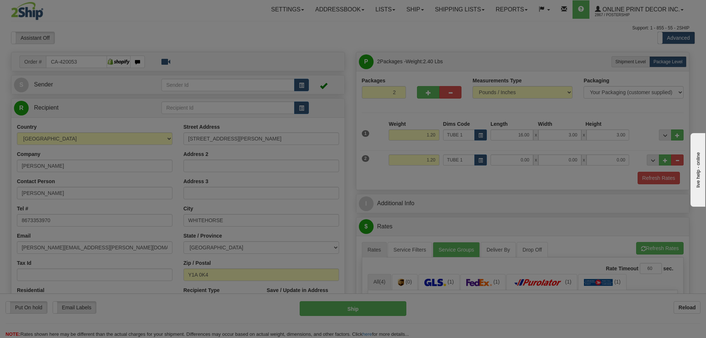
type input "16.00"
type input "3.00"
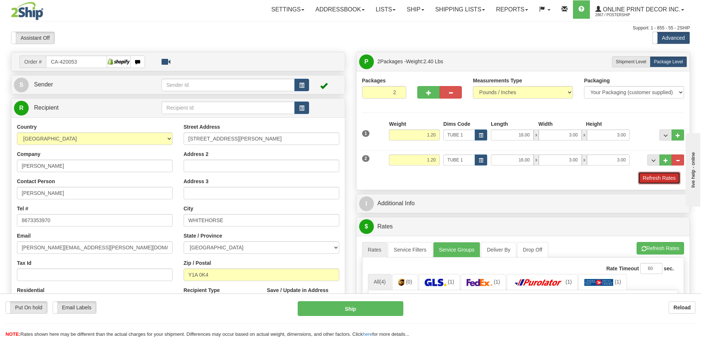
drag, startPoint x: 659, startPoint y: 172, endPoint x: 659, endPoint y: 181, distance: 8.1
click at [660, 173] on button "Refresh Rates" at bounding box center [659, 178] width 42 height 13
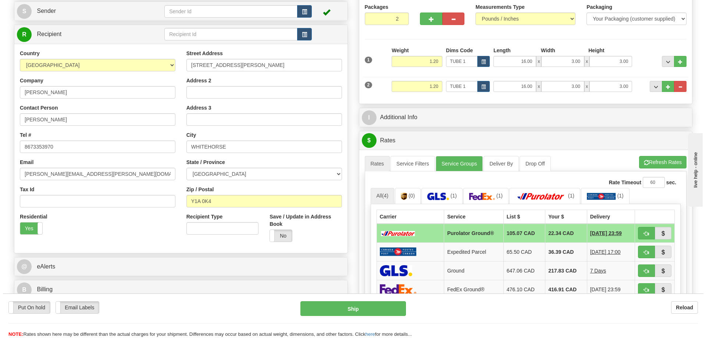
scroll to position [110, 0]
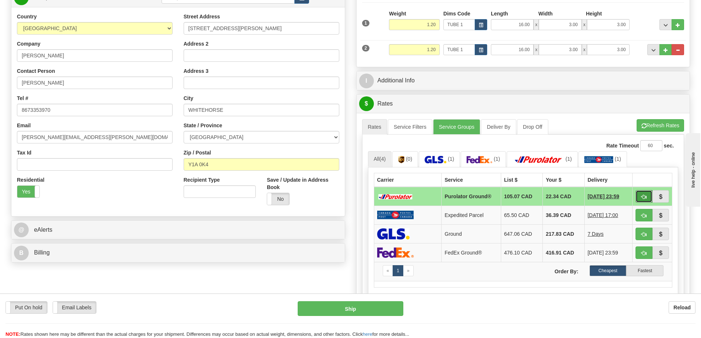
click at [642, 198] on span "button" at bounding box center [643, 197] width 5 height 5
type input "260"
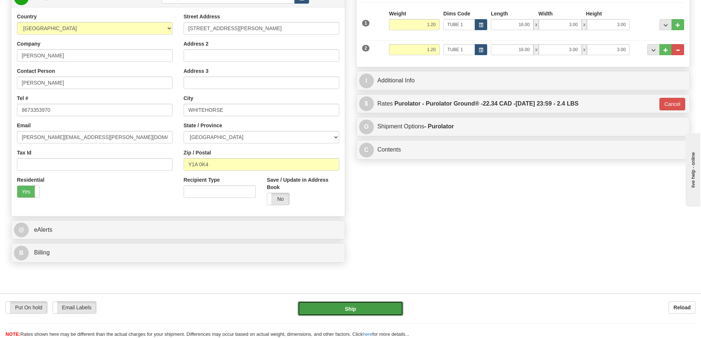
click at [382, 305] on button "Ship" at bounding box center [350, 308] width 106 height 15
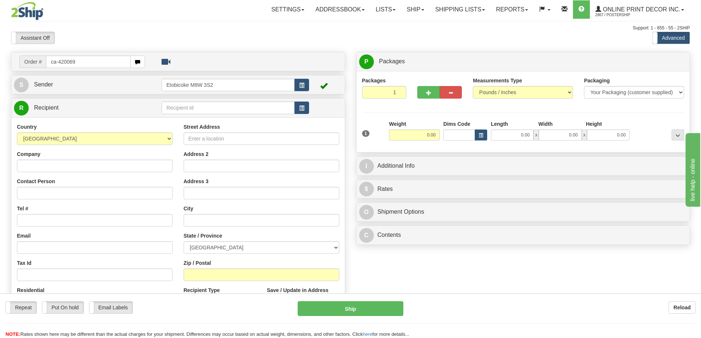
type input "ca-420069"
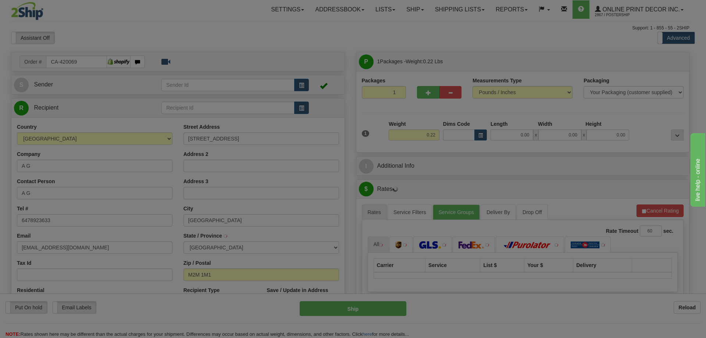
type input "[GEOGRAPHIC_DATA]"
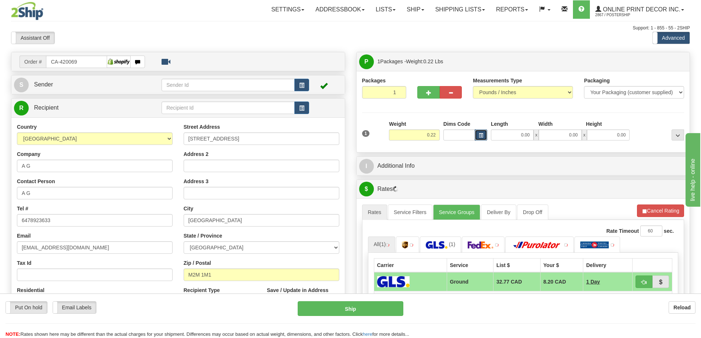
click at [481, 136] on span "button" at bounding box center [480, 135] width 4 height 4
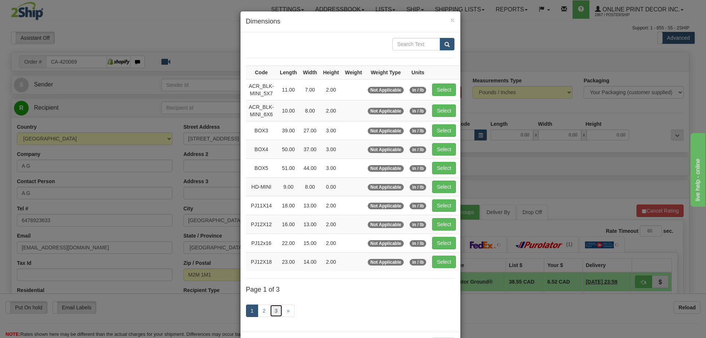
click at [270, 313] on link "3" at bounding box center [276, 310] width 13 height 13
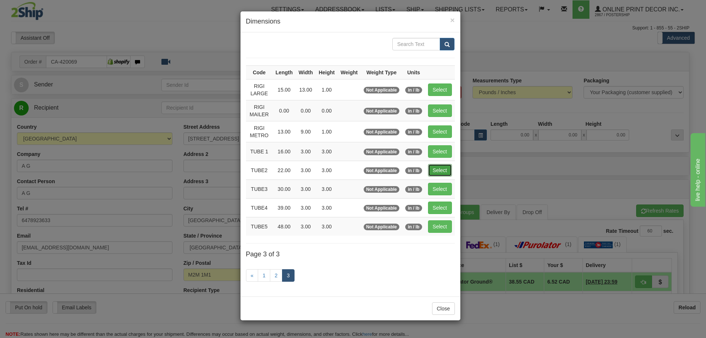
click at [437, 170] on button "Select" at bounding box center [440, 170] width 24 height 13
type input "TUBE2"
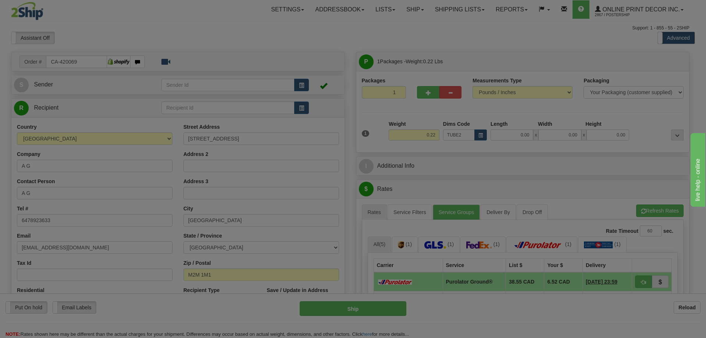
type input "22.00"
type input "3.00"
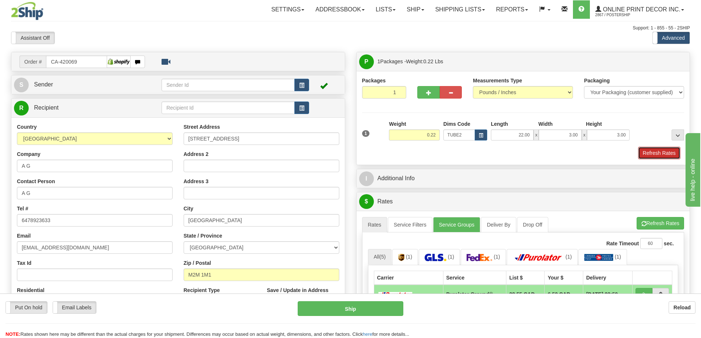
click at [664, 157] on button "Refresh Rates" at bounding box center [659, 153] width 42 height 13
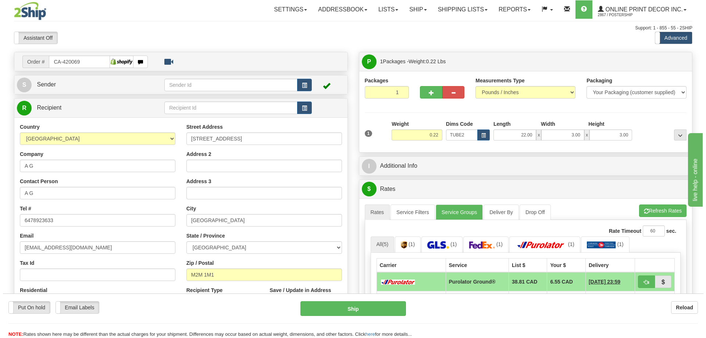
scroll to position [110, 0]
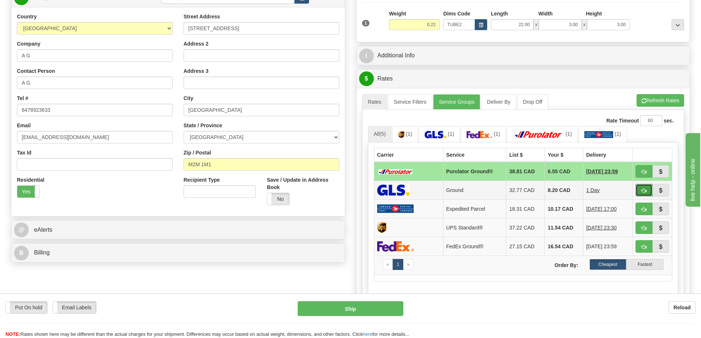
click at [639, 189] on button "button" at bounding box center [643, 190] width 17 height 13
type input "1"
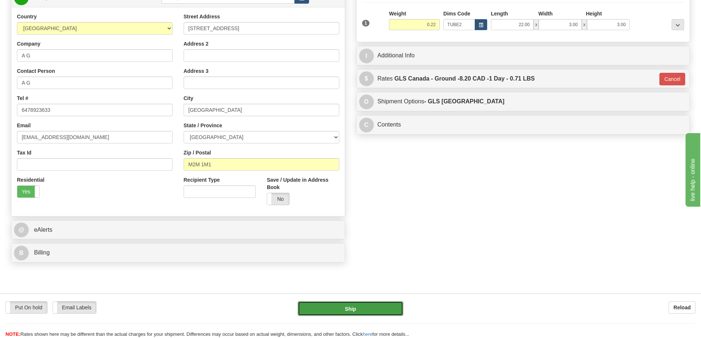
click at [371, 303] on button "Ship" at bounding box center [350, 308] width 106 height 15
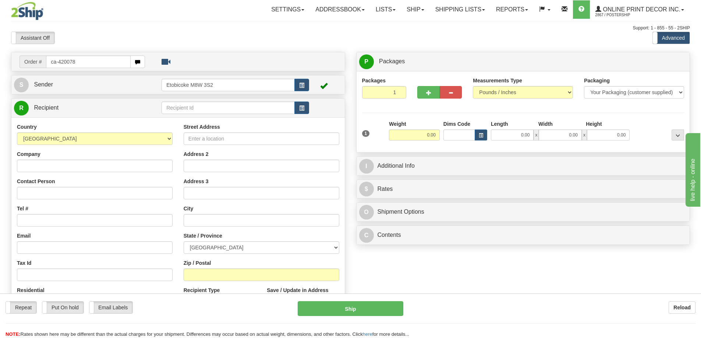
type input "ca-420078"
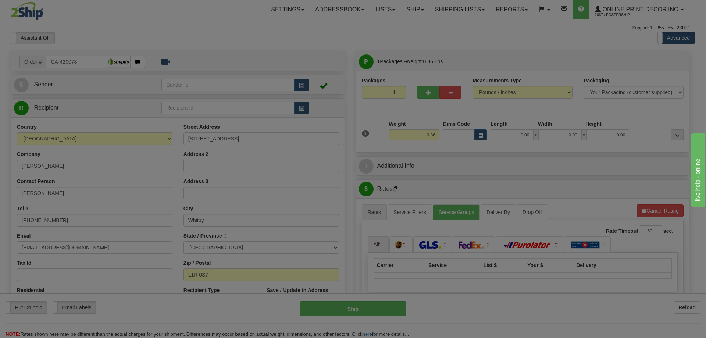
type input "WHITBY"
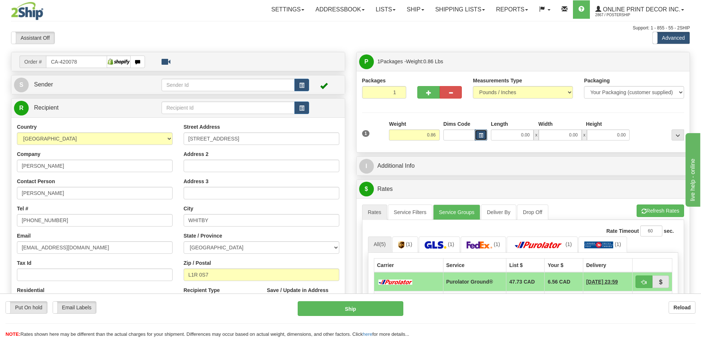
click at [477, 131] on button "button" at bounding box center [480, 134] width 13 height 11
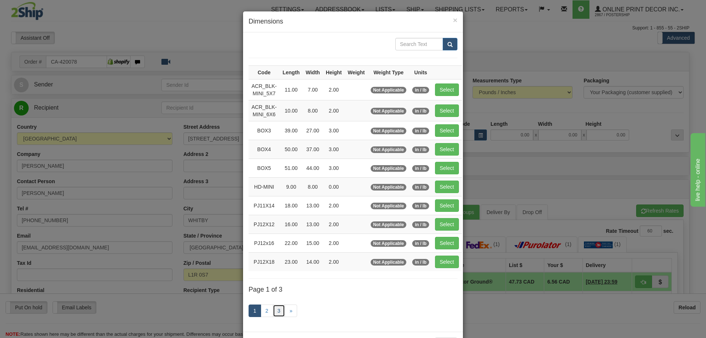
click at [274, 311] on link "3" at bounding box center [279, 310] width 13 height 13
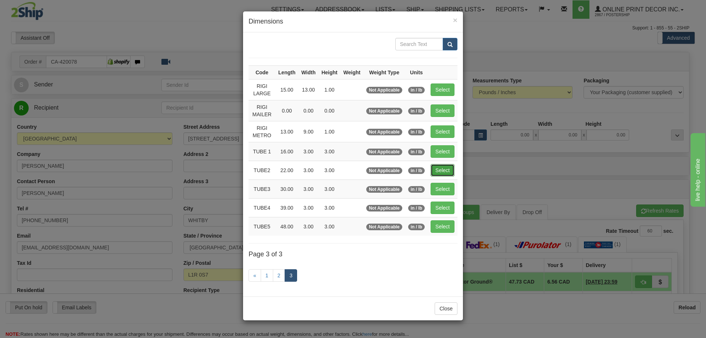
click at [439, 172] on button "Select" at bounding box center [443, 170] width 24 height 13
type input "TUBE2"
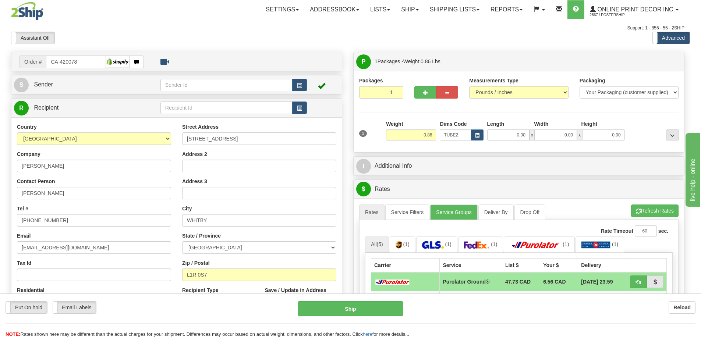
type input "22.00"
type input "3.00"
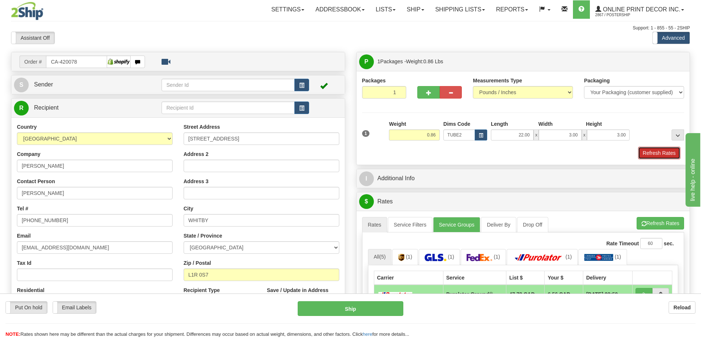
click at [664, 155] on button "Refresh Rates" at bounding box center [659, 153] width 42 height 13
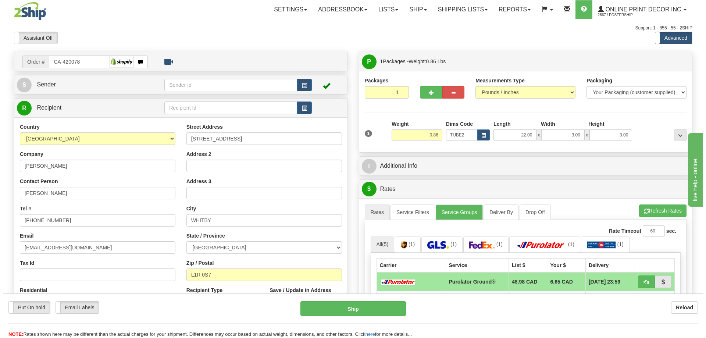
scroll to position [74, 0]
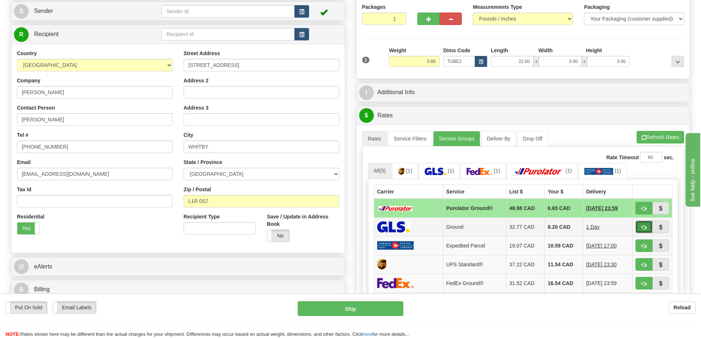
click at [645, 225] on button "button" at bounding box center [643, 227] width 17 height 13
type input "1"
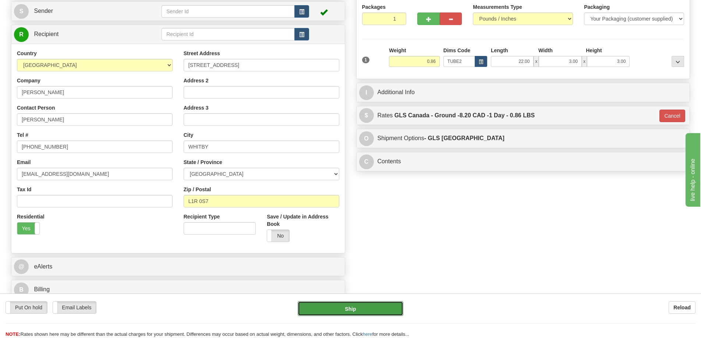
click at [386, 309] on button "Ship" at bounding box center [350, 308] width 106 height 15
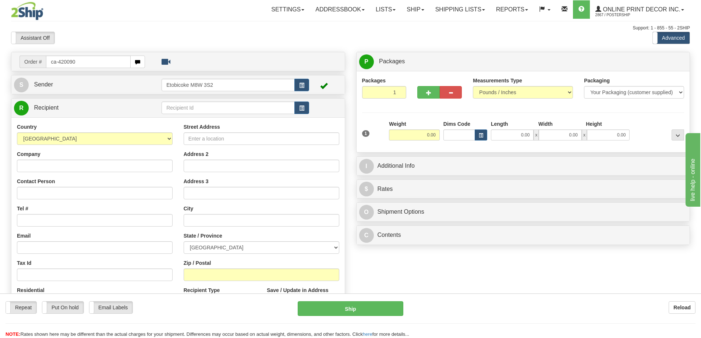
type input "ca-420090"
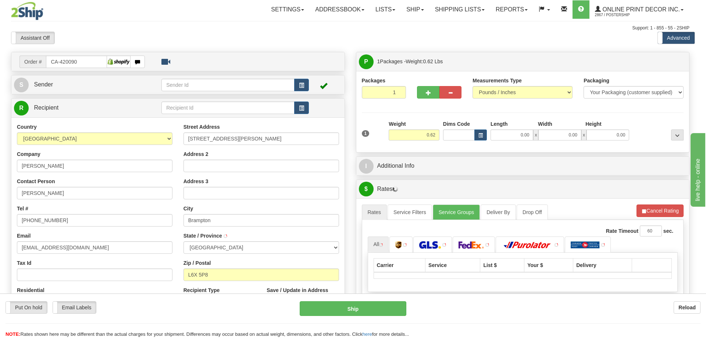
type input "BRAMPTON"
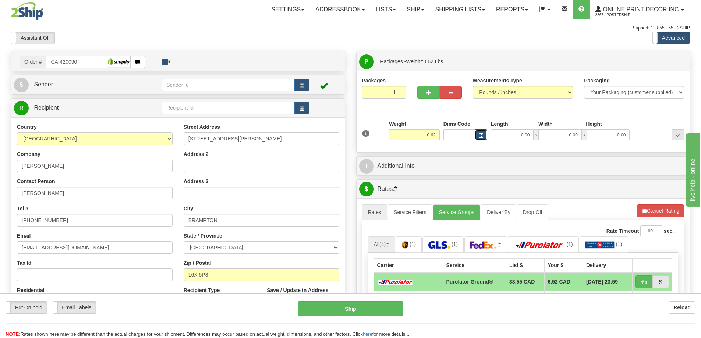
click at [480, 133] on span "button" at bounding box center [480, 135] width 4 height 4
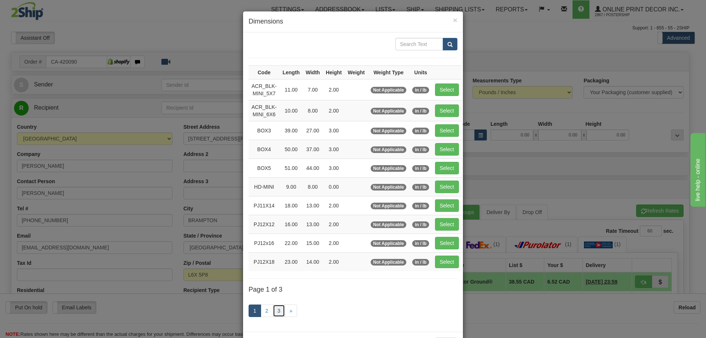
click at [275, 308] on link "3" at bounding box center [279, 310] width 13 height 13
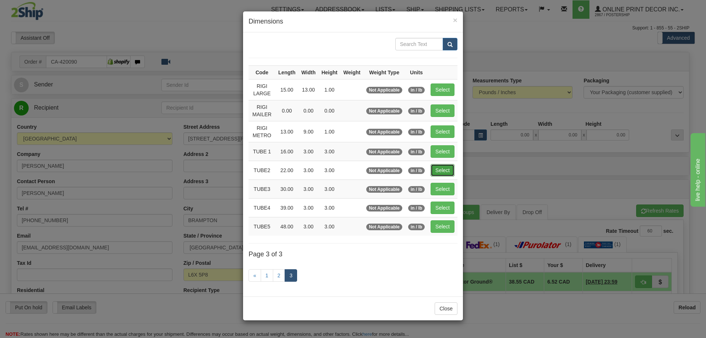
click at [447, 168] on button "Select" at bounding box center [443, 170] width 24 height 13
type input "TUBE2"
type input "22.00"
type input "3.00"
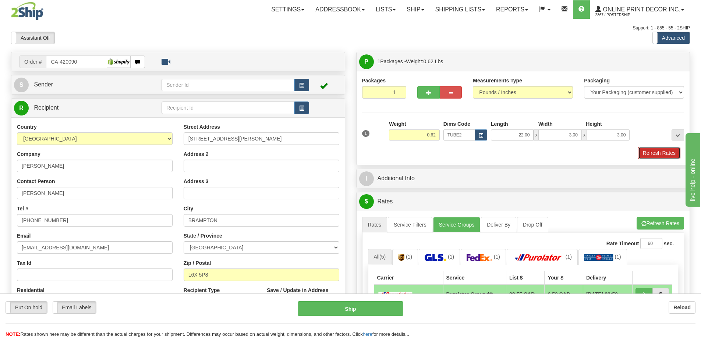
click at [669, 151] on button "Refresh Rates" at bounding box center [659, 153] width 42 height 13
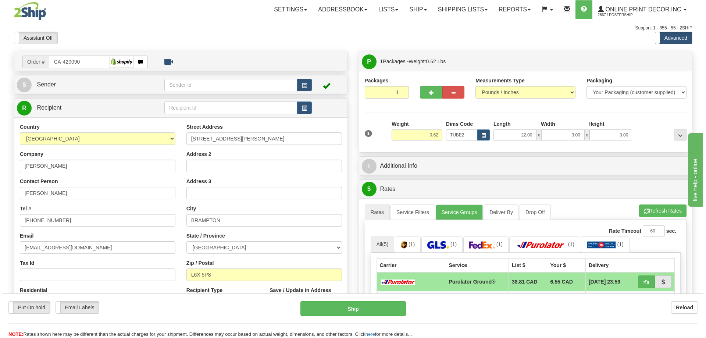
scroll to position [110, 0]
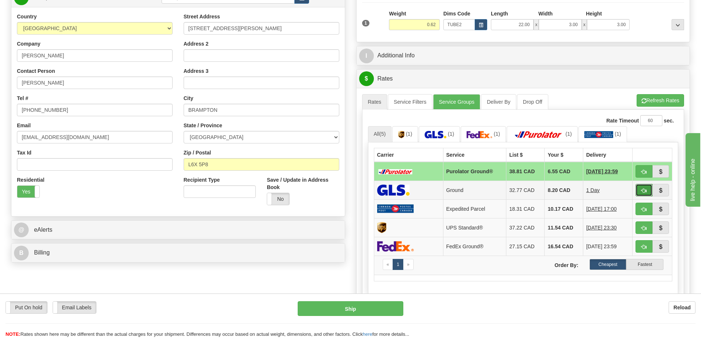
click at [646, 193] on button "button" at bounding box center [643, 190] width 17 height 13
type input "1"
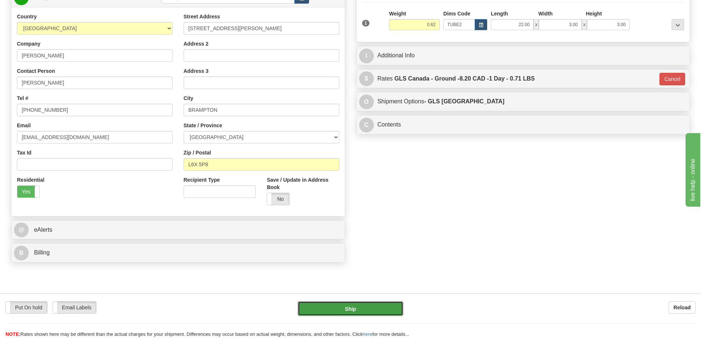
click at [385, 308] on button "Ship" at bounding box center [350, 308] width 106 height 15
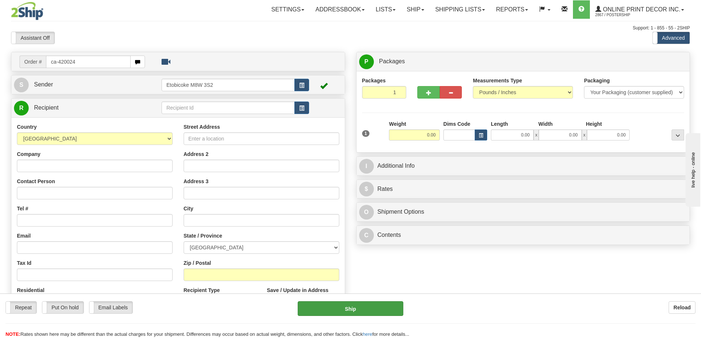
type input "ca-420024"
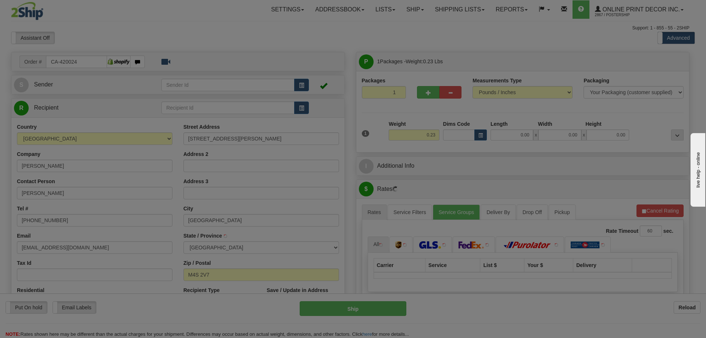
type input "TORONTO"
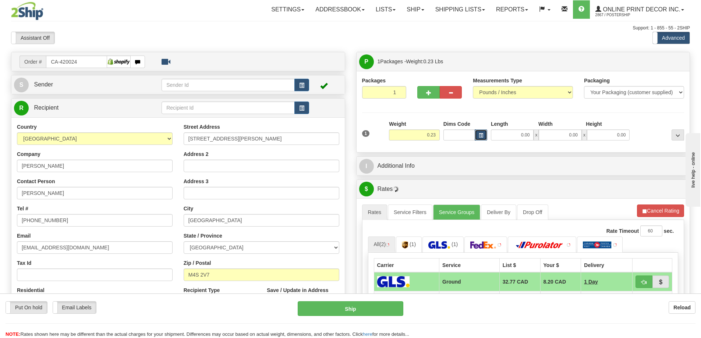
click at [480, 136] on span "button" at bounding box center [480, 135] width 4 height 4
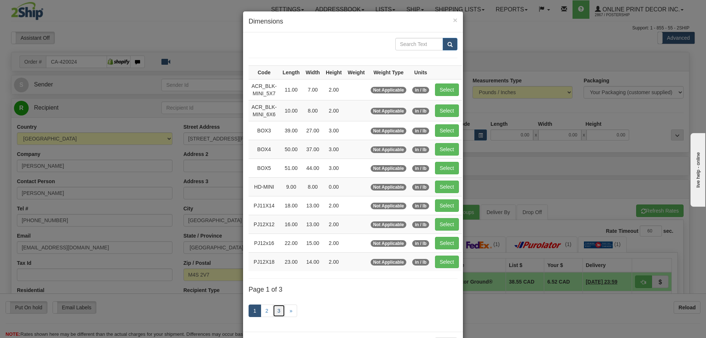
click at [273, 313] on link "3" at bounding box center [279, 310] width 13 height 13
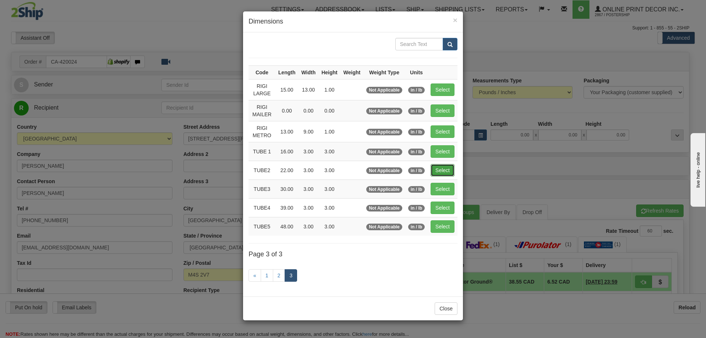
click at [436, 166] on button "Select" at bounding box center [443, 170] width 24 height 13
type input "TUBE2"
type input "22.00"
type input "3.00"
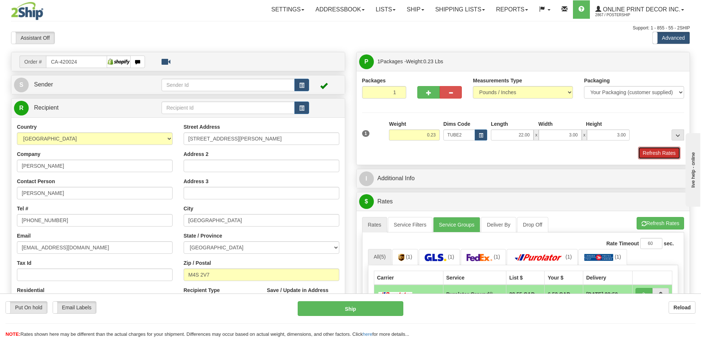
click at [659, 152] on button "Refresh Rates" at bounding box center [659, 153] width 42 height 13
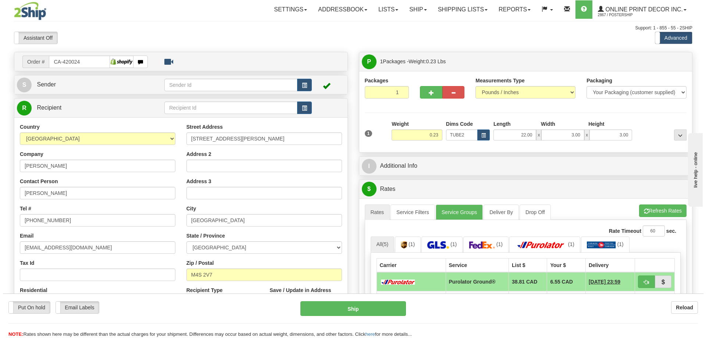
scroll to position [110, 0]
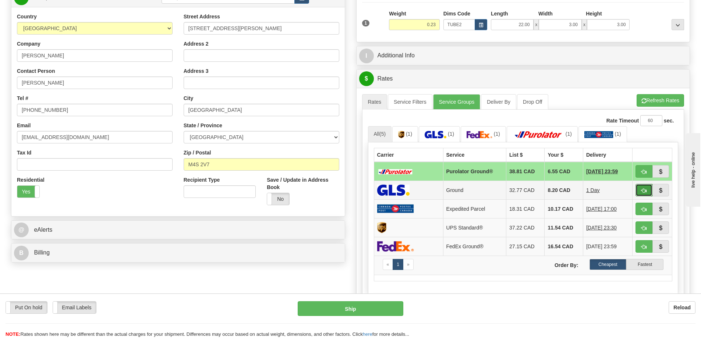
click at [645, 192] on span "button" at bounding box center [643, 190] width 5 height 5
type input "1"
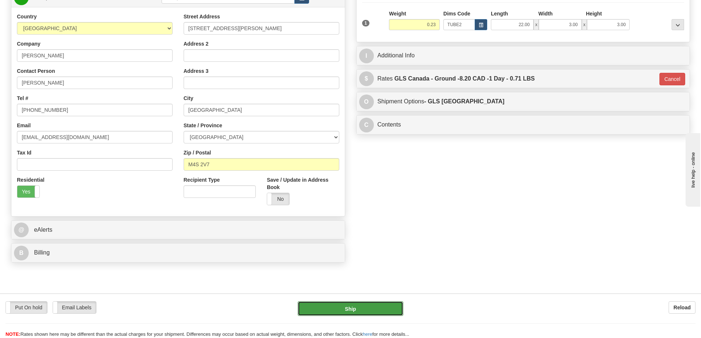
click at [341, 308] on button "Ship" at bounding box center [350, 308] width 106 height 15
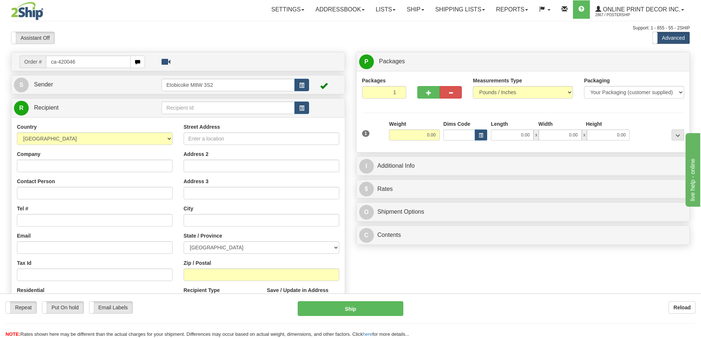
type input "ca-420046"
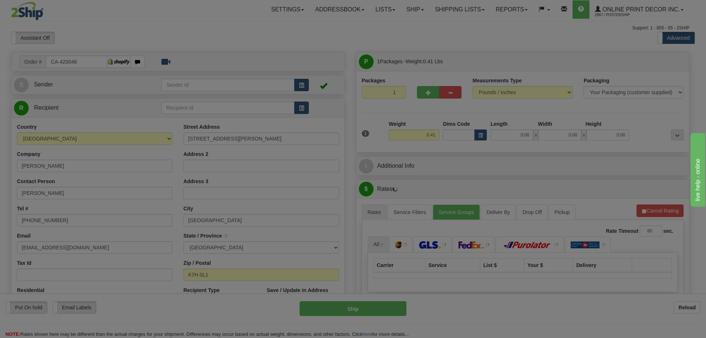
type input "[GEOGRAPHIC_DATA]"
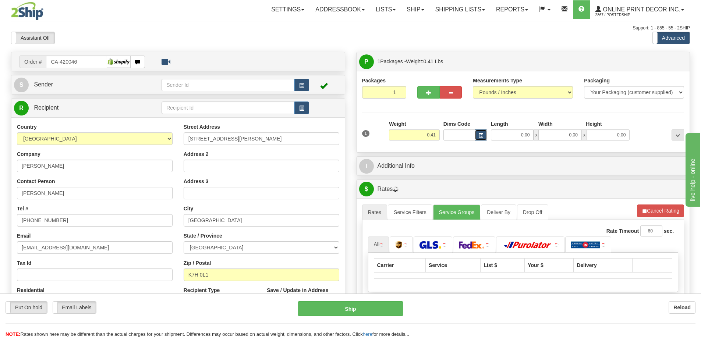
click at [478, 135] on span "button" at bounding box center [480, 135] width 4 height 4
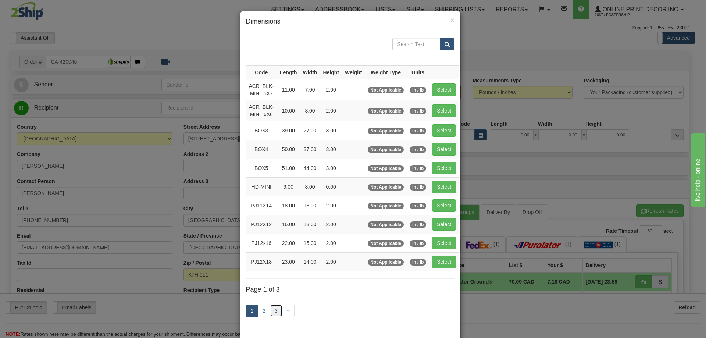
click at [272, 308] on link "3" at bounding box center [276, 310] width 13 height 13
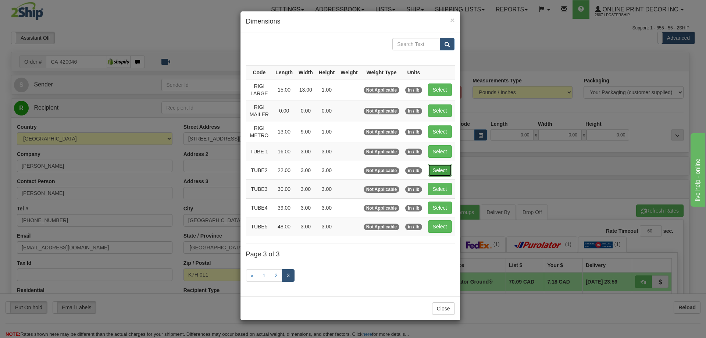
drag, startPoint x: 445, startPoint y: 165, endPoint x: 446, endPoint y: 169, distance: 3.8
click at [445, 165] on button "Select" at bounding box center [440, 170] width 24 height 13
type input "TUBE2"
type input "22.00"
type input "3.00"
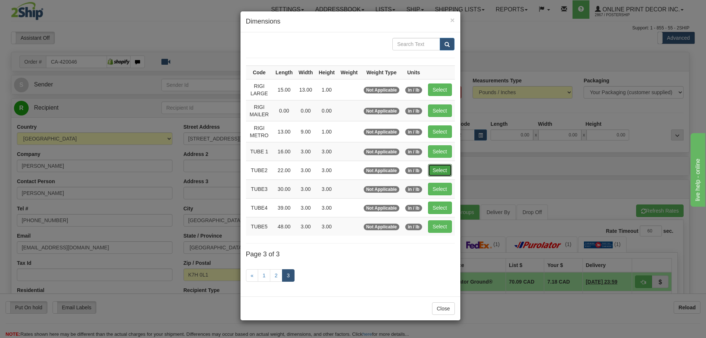
type input "3.00"
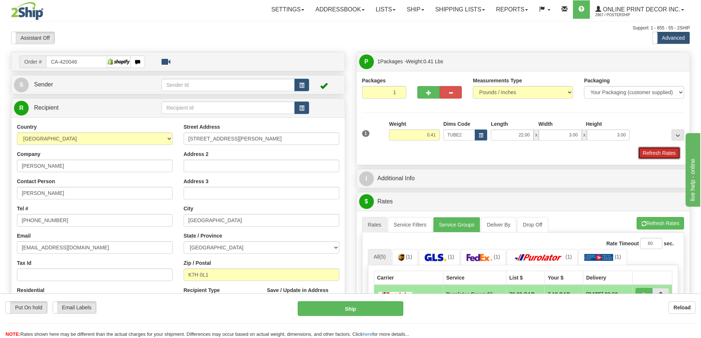
drag, startPoint x: 654, startPoint y: 152, endPoint x: 660, endPoint y: 155, distance: 6.9
click at [658, 154] on button "Refresh Rates" at bounding box center [659, 153] width 42 height 13
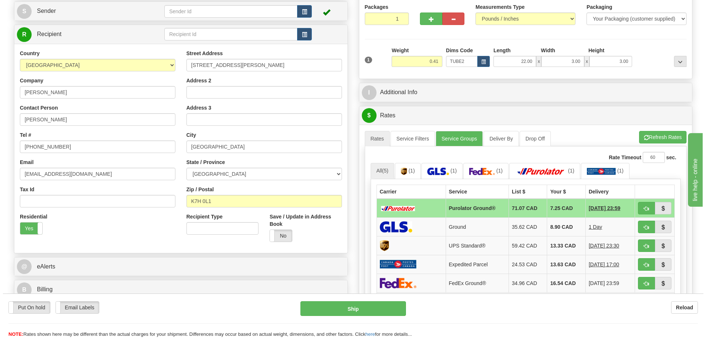
scroll to position [110, 0]
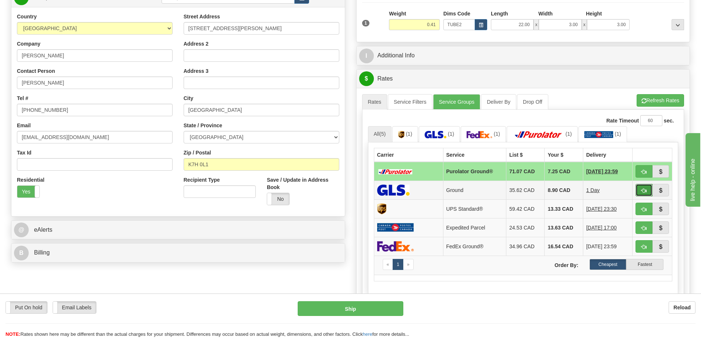
click at [644, 187] on button "button" at bounding box center [643, 190] width 17 height 13
type input "1"
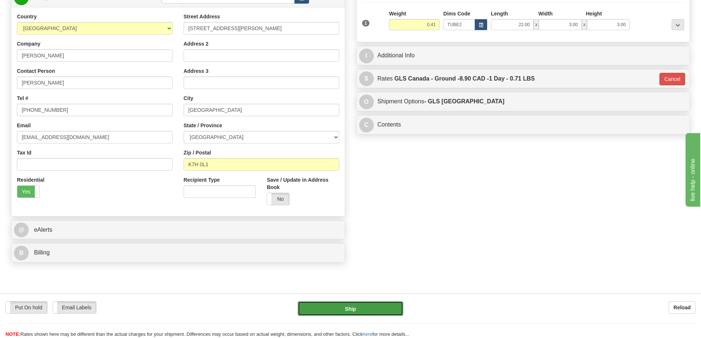
click at [341, 310] on button "Ship" at bounding box center [350, 308] width 106 height 15
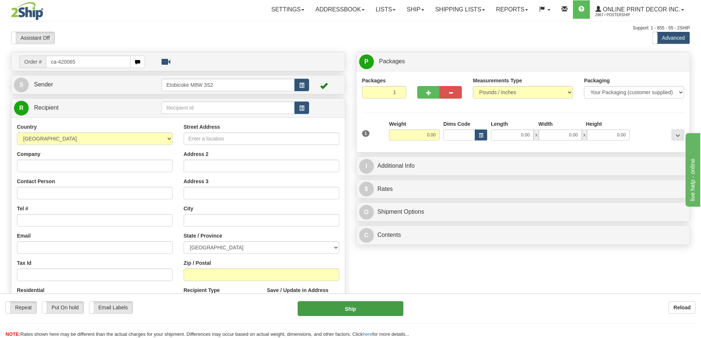
type input "ca-420065"
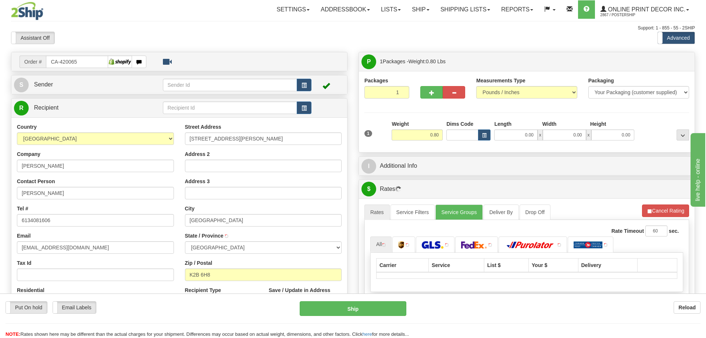
type input "OTTAWA"
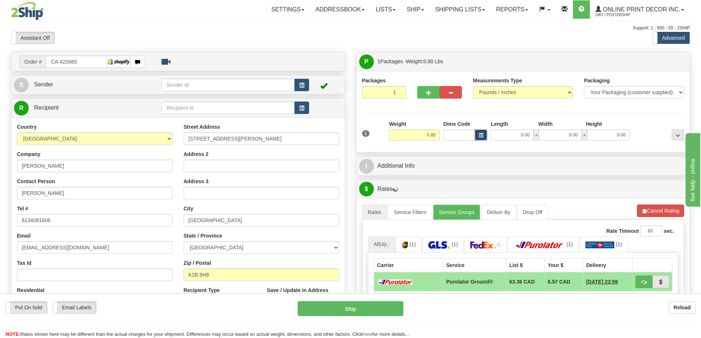
click at [478, 136] on span "button" at bounding box center [480, 135] width 4 height 4
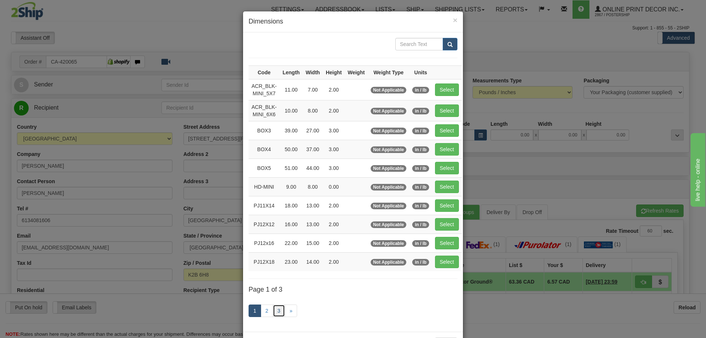
click at [274, 307] on link "3" at bounding box center [279, 310] width 13 height 13
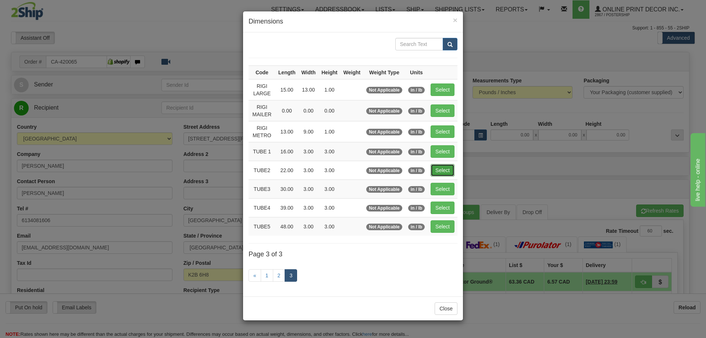
click at [444, 169] on button "Select" at bounding box center [443, 170] width 24 height 13
type input "TUBE2"
type input "22.00"
type input "3.00"
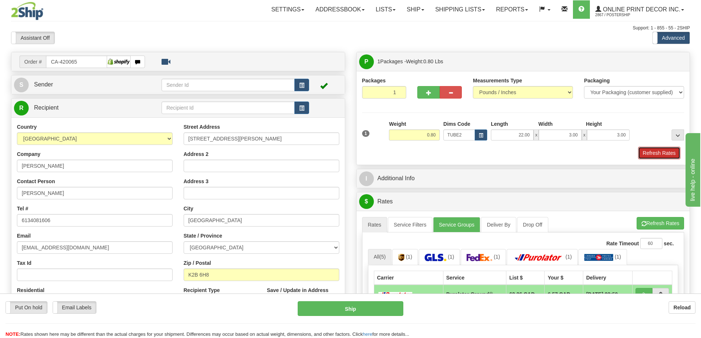
click at [660, 156] on button "Refresh Rates" at bounding box center [659, 153] width 42 height 13
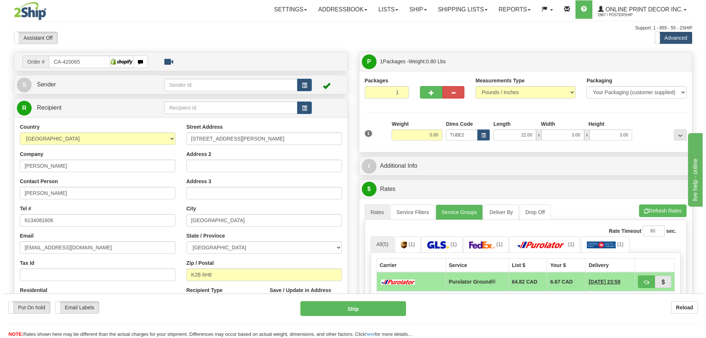
scroll to position [110, 0]
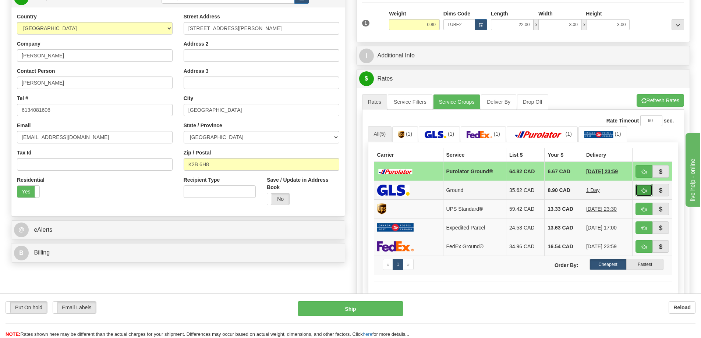
click at [637, 191] on button "button" at bounding box center [643, 190] width 17 height 13
type input "1"
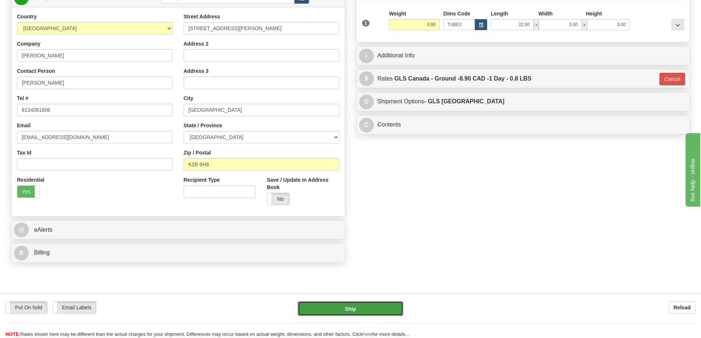
click at [371, 307] on button "Ship" at bounding box center [350, 308] width 106 height 15
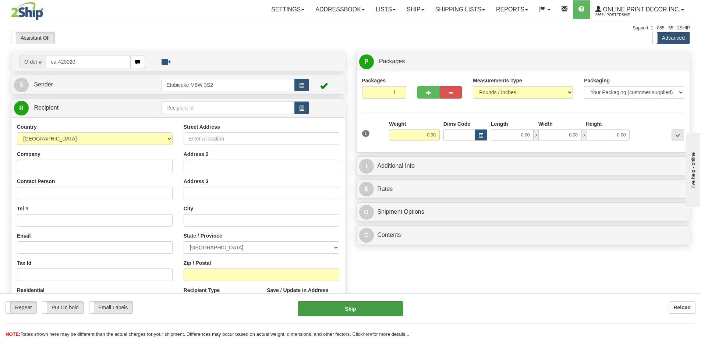
type input "ca-420020"
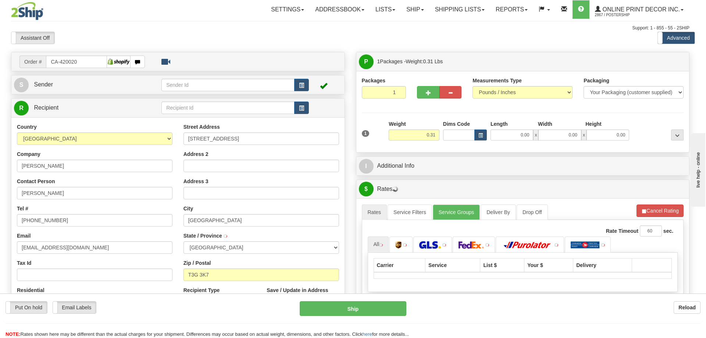
type input "[GEOGRAPHIC_DATA]"
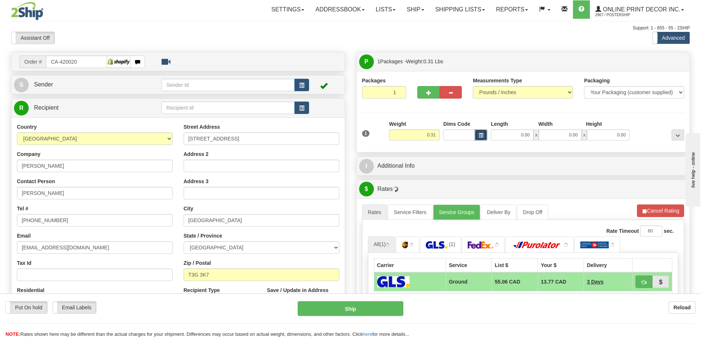
click at [481, 135] on span "button" at bounding box center [480, 135] width 4 height 4
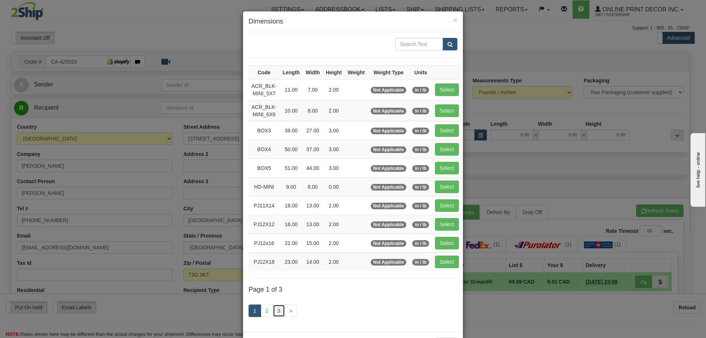
click at [273, 311] on link "3" at bounding box center [279, 310] width 13 height 13
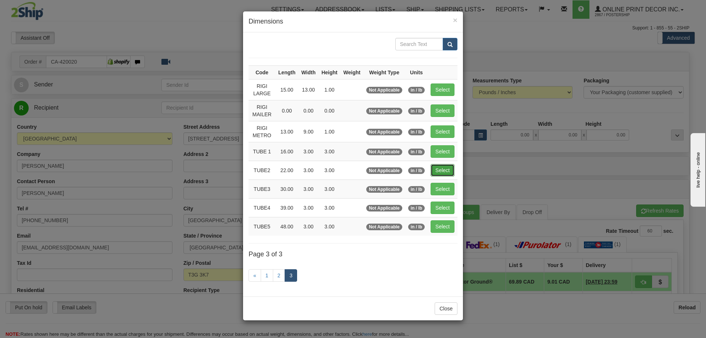
click at [442, 169] on button "Select" at bounding box center [443, 170] width 24 height 13
type input "TUBE2"
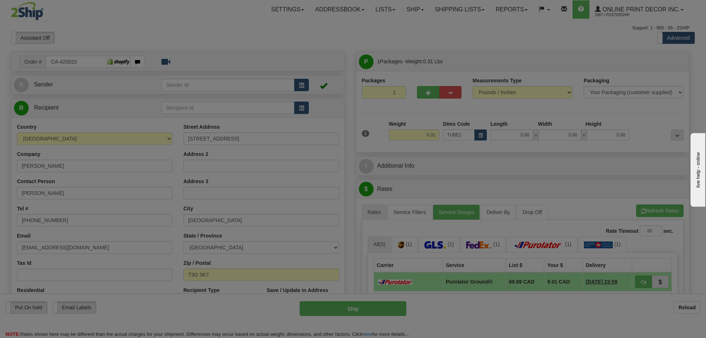
type input "22.00"
type input "3.00"
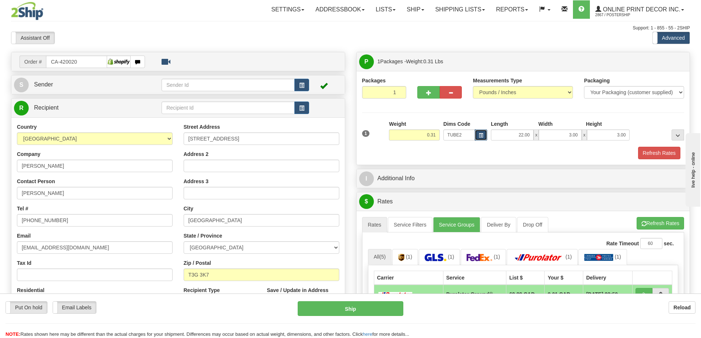
click at [482, 133] on span "button" at bounding box center [480, 135] width 4 height 4
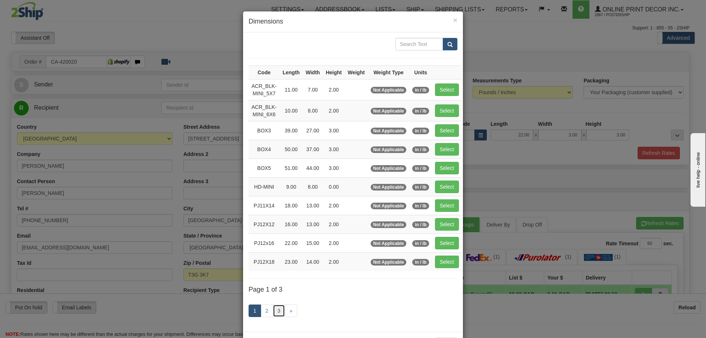
click at [275, 310] on link "3" at bounding box center [279, 310] width 13 height 13
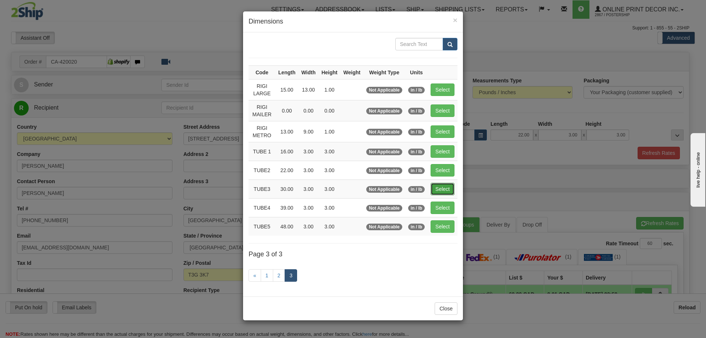
click at [447, 186] on button "Select" at bounding box center [443, 189] width 24 height 13
type input "TUBE3"
type input "30.00"
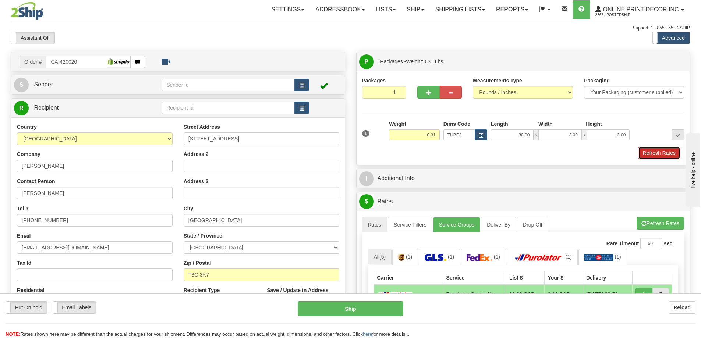
drag, startPoint x: 658, startPoint y: 158, endPoint x: 660, endPoint y: 146, distance: 12.0
click at [659, 153] on button "Refresh Rates" at bounding box center [659, 153] width 42 height 13
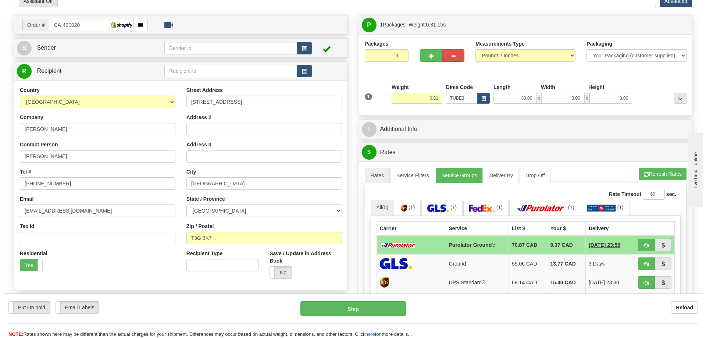
scroll to position [74, 0]
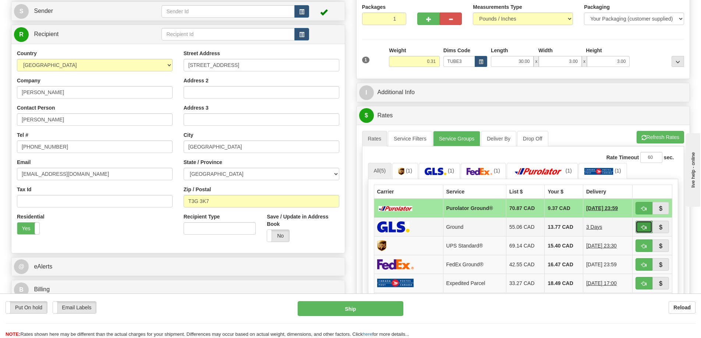
click at [647, 227] on button "button" at bounding box center [643, 227] width 17 height 13
type input "1"
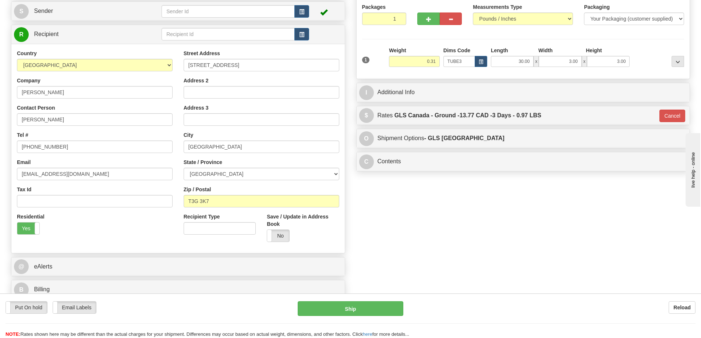
click at [382, 299] on div "Put On hold Put On hold Email Labels Email Labels Edit Reload Ship Reload" at bounding box center [350, 315] width 701 height 44
click at [345, 306] on button "Ship" at bounding box center [350, 308] width 106 height 15
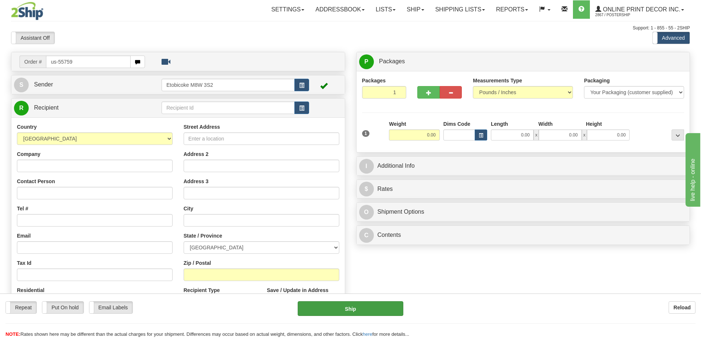
type input "us-55759"
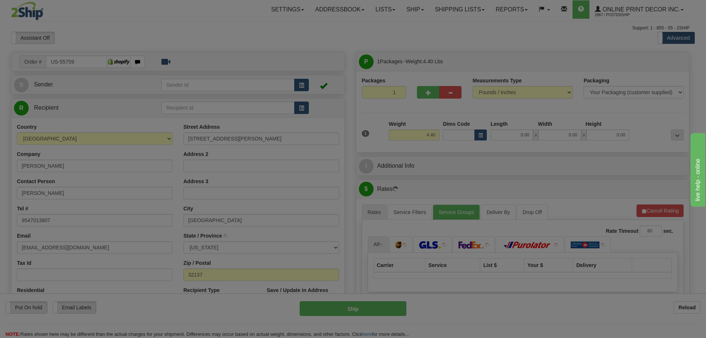
type input "PALM COAST"
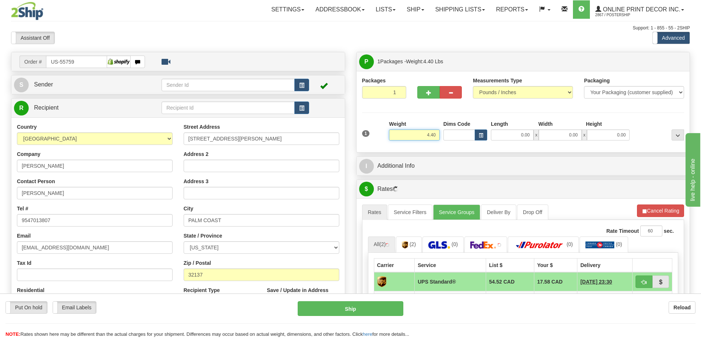
click at [438, 133] on input "4.40" at bounding box center [414, 134] width 51 height 11
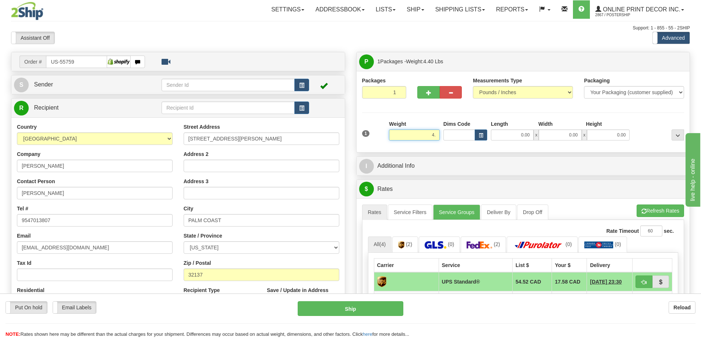
type input "4"
type input "2.00"
click at [480, 133] on button "button" at bounding box center [480, 134] width 13 height 11
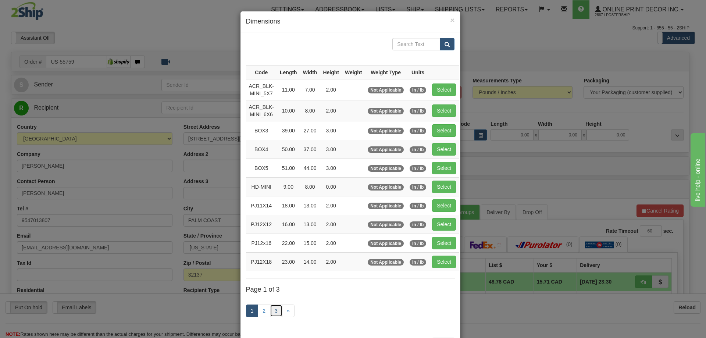
click at [278, 309] on link "3" at bounding box center [276, 310] width 13 height 13
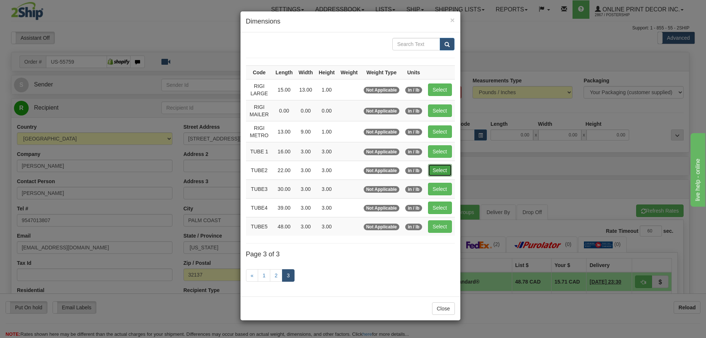
click at [435, 168] on button "Select" at bounding box center [440, 170] width 24 height 13
type input "TUBE2"
type input "22.00"
type input "3.00"
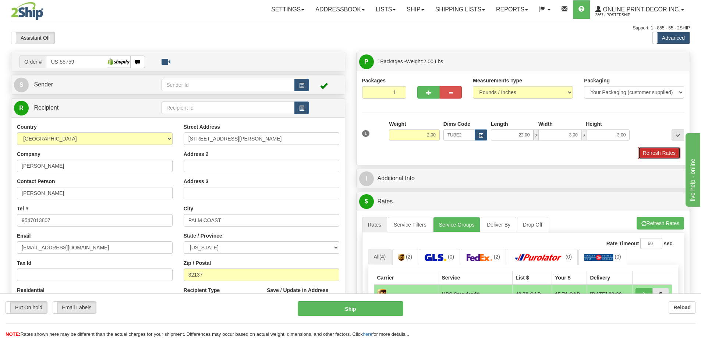
click at [655, 155] on button "Refresh Rates" at bounding box center [659, 153] width 42 height 13
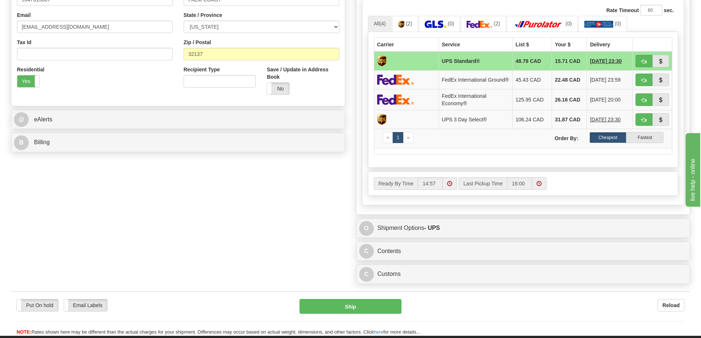
scroll to position [257, 0]
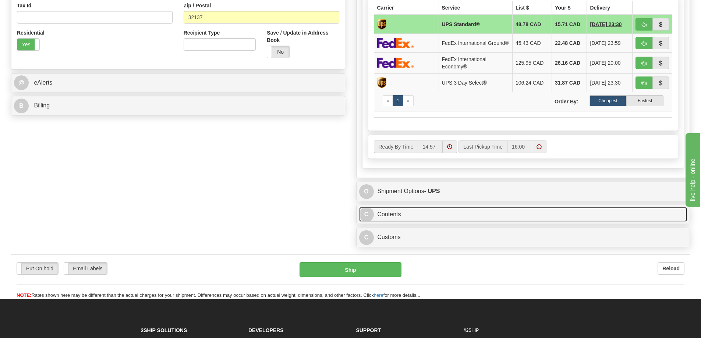
click at [528, 217] on link "C Contents" at bounding box center [523, 214] width 328 height 15
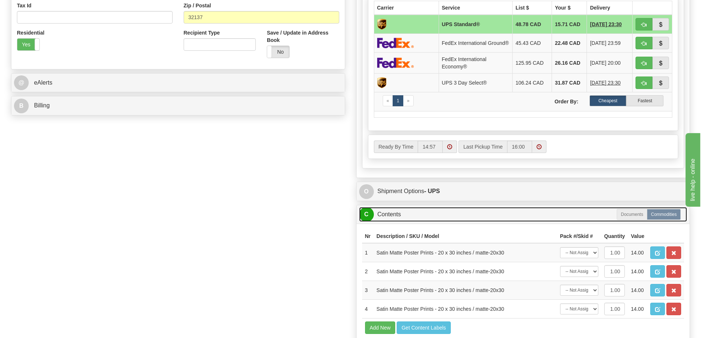
scroll to position [331, 0]
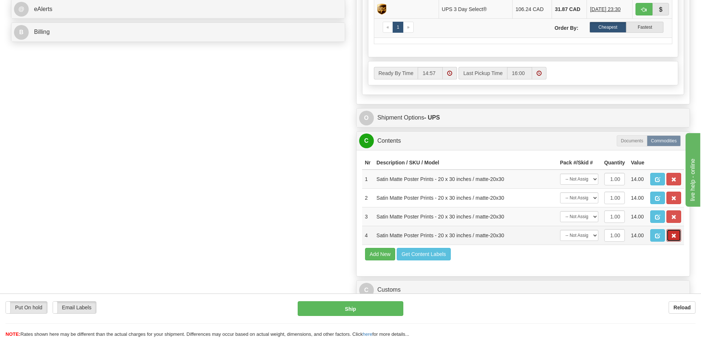
click at [669, 236] on button "button" at bounding box center [673, 235] width 15 height 13
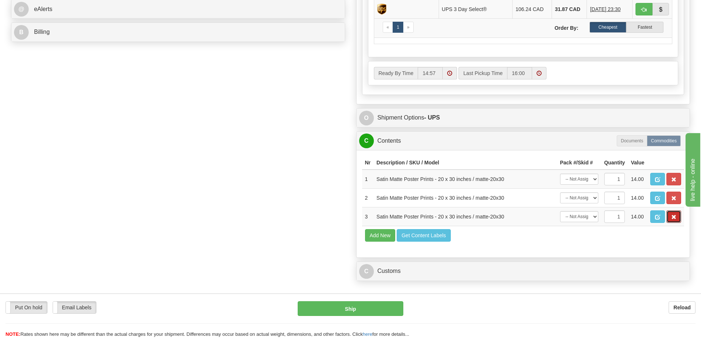
click at [670, 223] on button "button" at bounding box center [673, 216] width 15 height 13
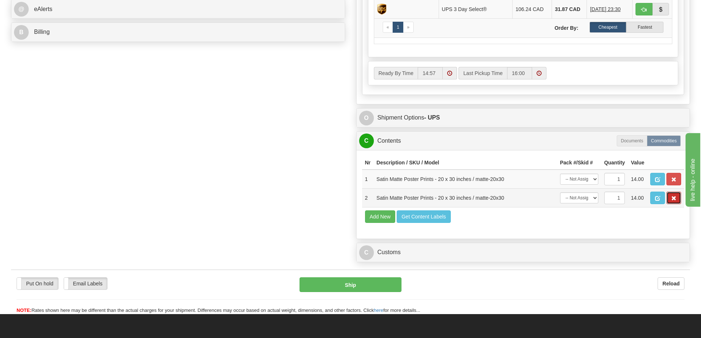
click at [674, 200] on span "button" at bounding box center [673, 198] width 5 height 5
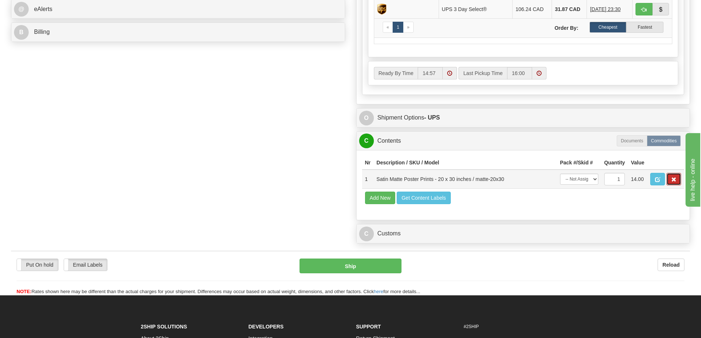
click at [672, 182] on span "button" at bounding box center [673, 179] width 5 height 5
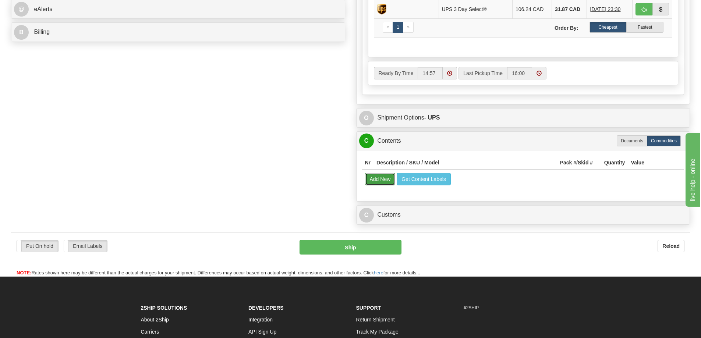
click at [385, 185] on button "Add New" at bounding box center [380, 179] width 31 height 13
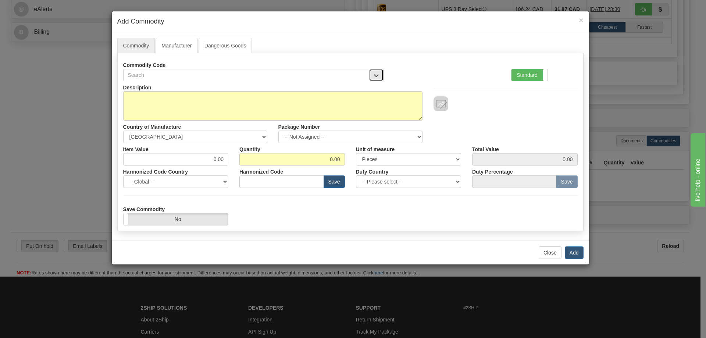
click at [376, 71] on button "button" at bounding box center [376, 75] width 15 height 13
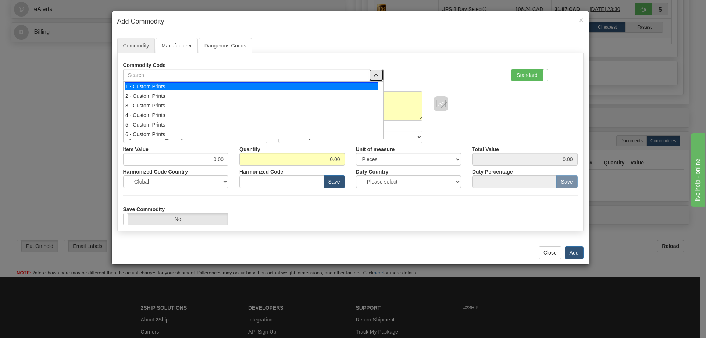
click at [361, 84] on div "1 - Custom Prints" at bounding box center [251, 86] width 253 height 8
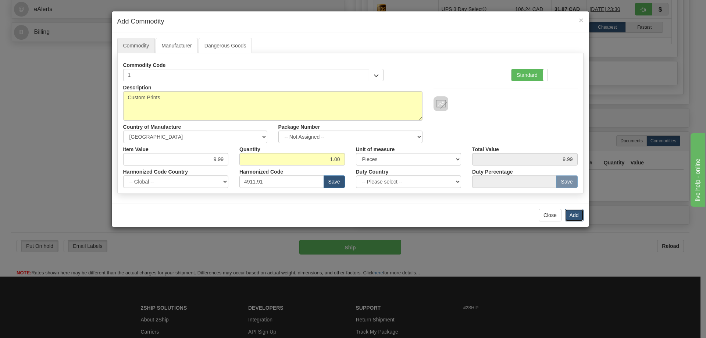
click at [577, 209] on button "Add" at bounding box center [574, 215] width 19 height 13
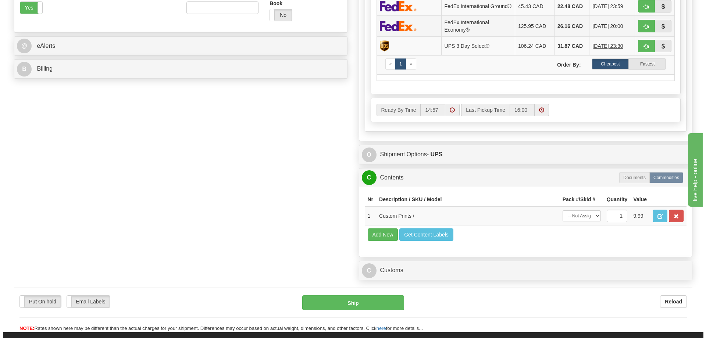
scroll to position [147, 0]
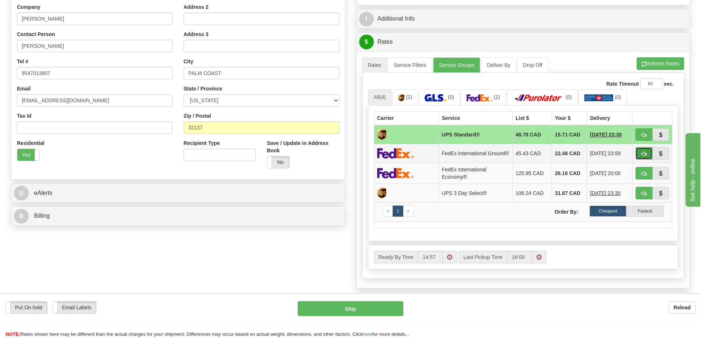
click at [642, 153] on button "button" at bounding box center [643, 153] width 17 height 13
type input "92"
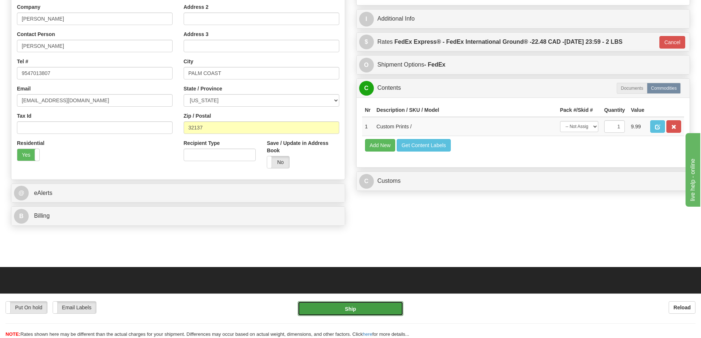
click at [344, 303] on button "Ship" at bounding box center [350, 308] width 106 height 15
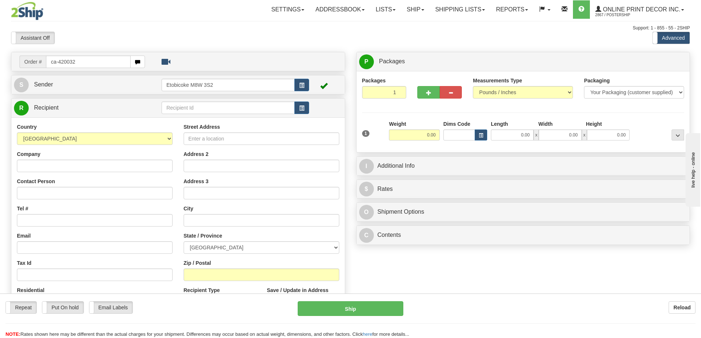
type input "ca-420032"
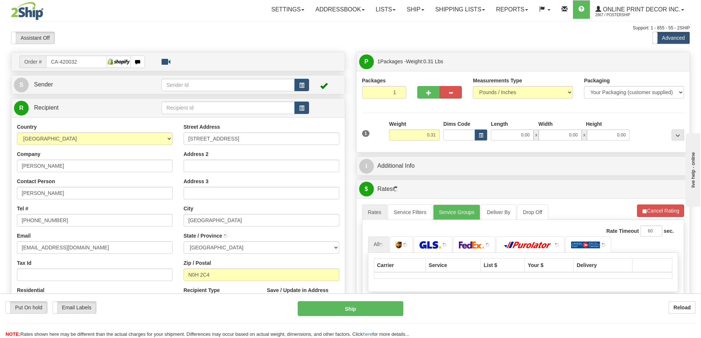
type input "PORT ELGIN"
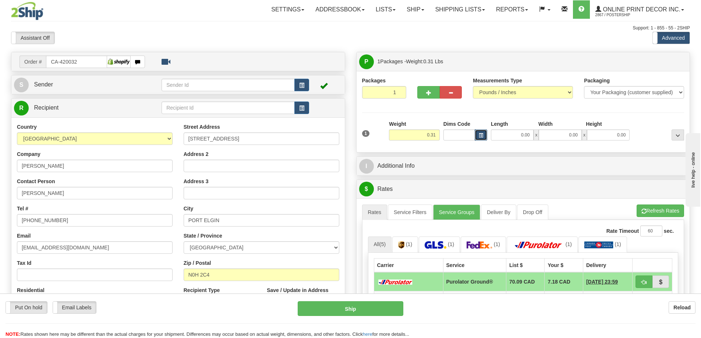
click at [479, 134] on span "button" at bounding box center [480, 135] width 4 height 4
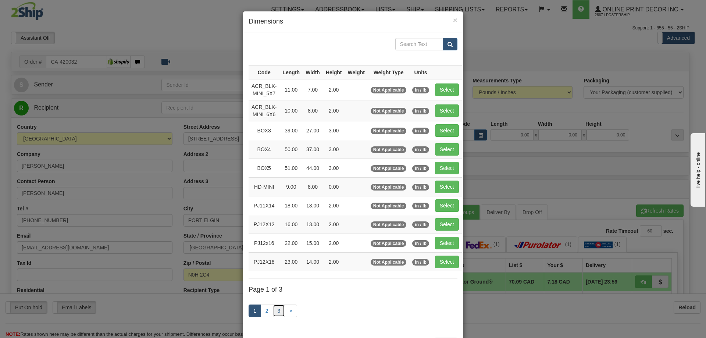
click at [274, 308] on link "3" at bounding box center [279, 310] width 13 height 13
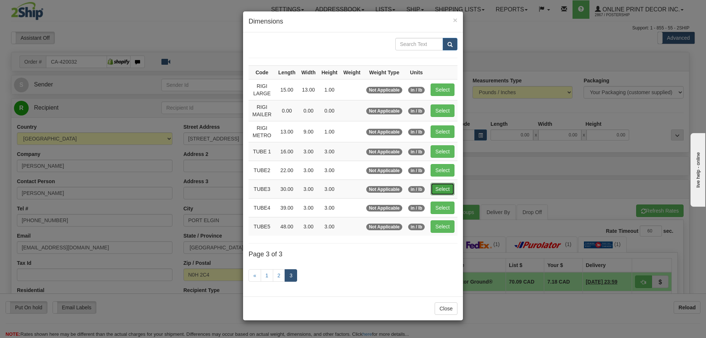
click at [436, 190] on button "Select" at bounding box center [443, 189] width 24 height 13
type input "TUBE3"
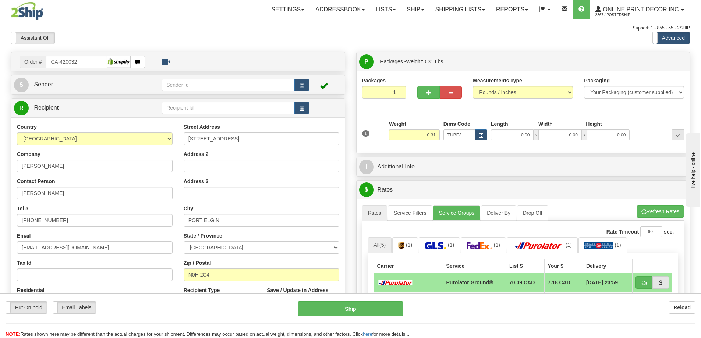
type input "30.00"
type input "3.00"
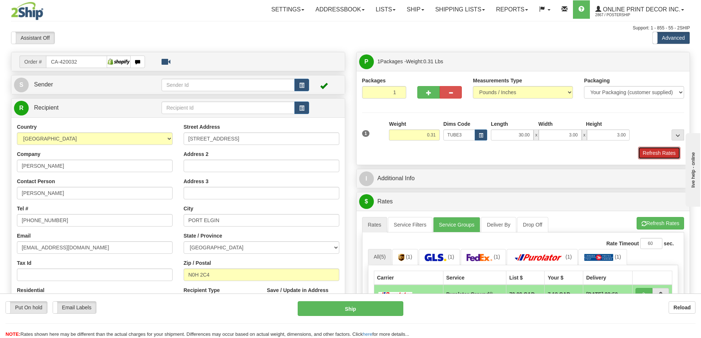
click at [654, 155] on button "Refresh Rates" at bounding box center [659, 153] width 42 height 13
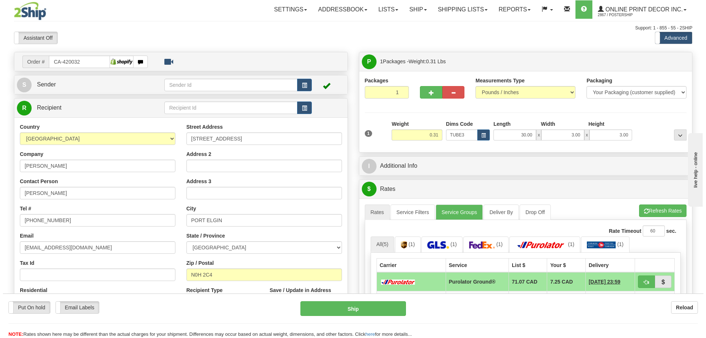
scroll to position [74, 0]
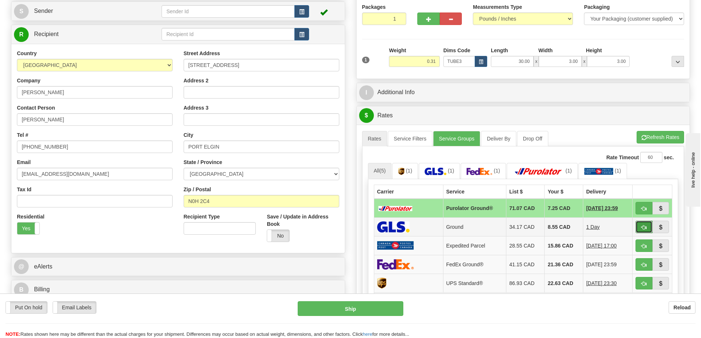
click at [646, 229] on button "button" at bounding box center [643, 227] width 17 height 13
type input "1"
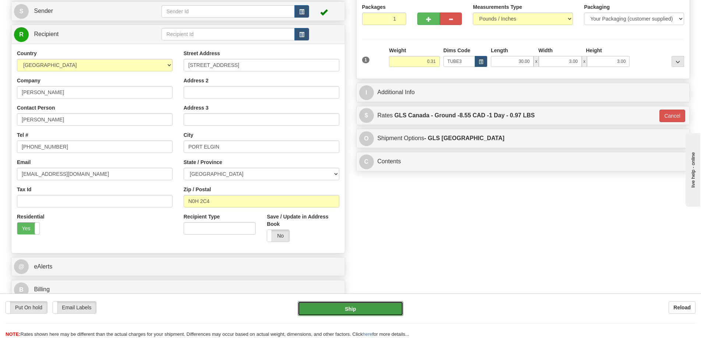
click at [385, 309] on button "Ship" at bounding box center [350, 308] width 106 height 15
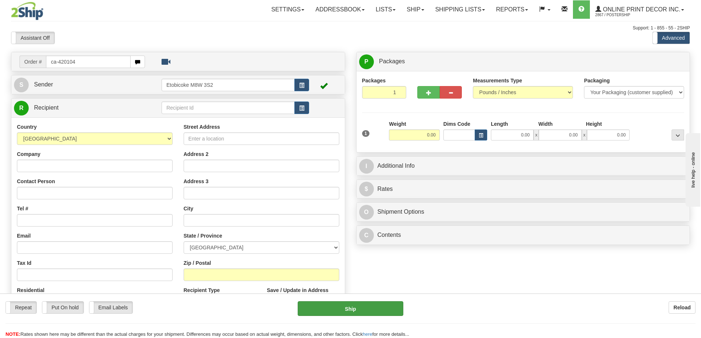
type input "ca-420104"
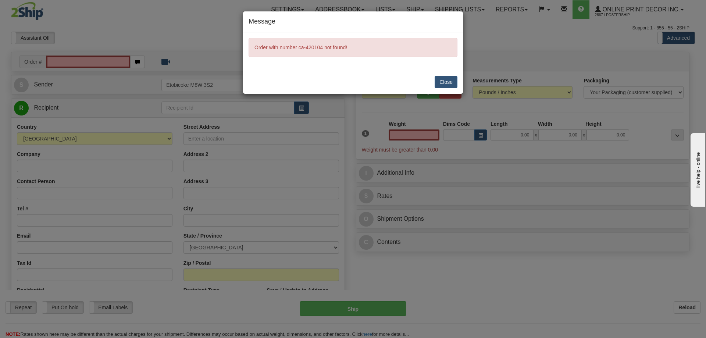
type input "0.00"
click at [447, 79] on button "Close" at bounding box center [446, 82] width 23 height 13
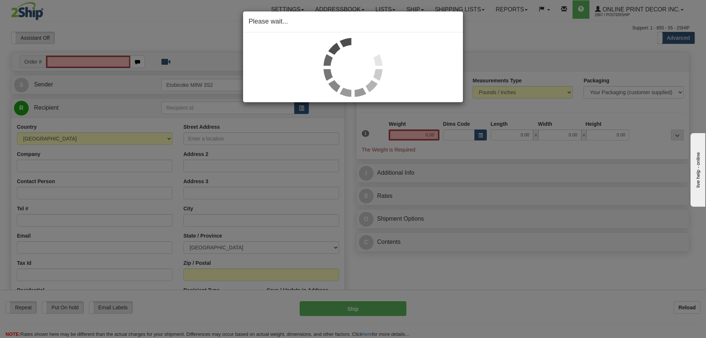
click at [57, 57] on div "Please wait..." at bounding box center [353, 169] width 706 height 338
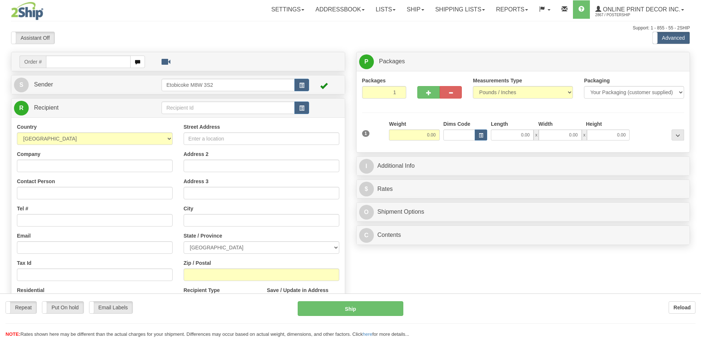
click at [56, 58] on input "text" at bounding box center [88, 62] width 85 height 13
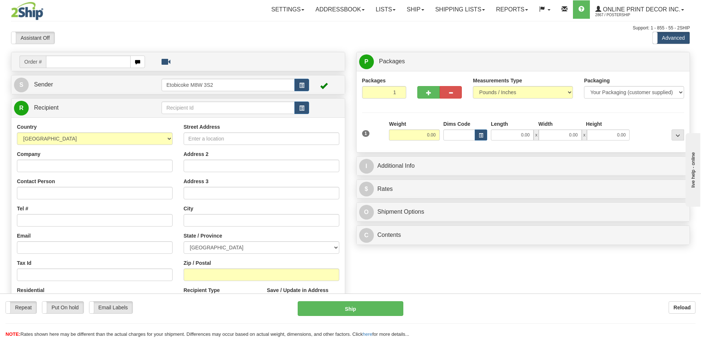
click at [55, 62] on input "text" at bounding box center [88, 62] width 85 height 13
type input "ca-420104"
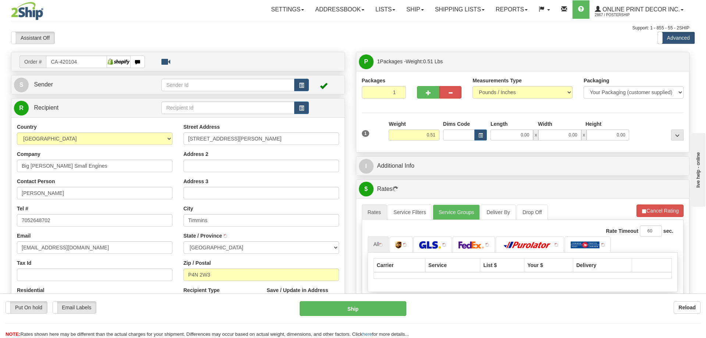
type input "TIMMINS"
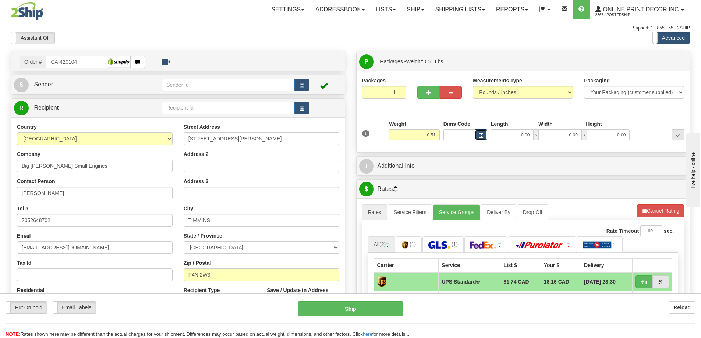
click at [481, 135] on span "button" at bounding box center [480, 135] width 4 height 4
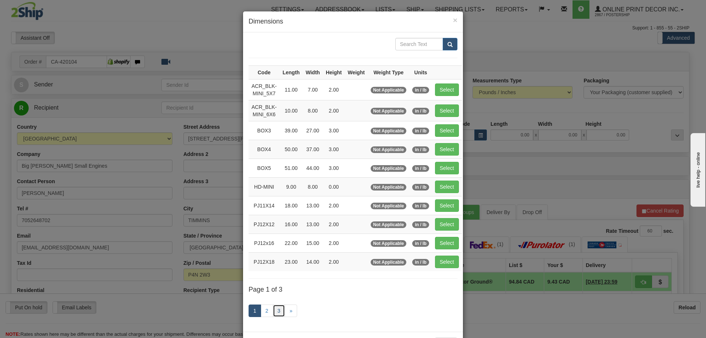
click at [279, 304] on link "3" at bounding box center [279, 310] width 13 height 13
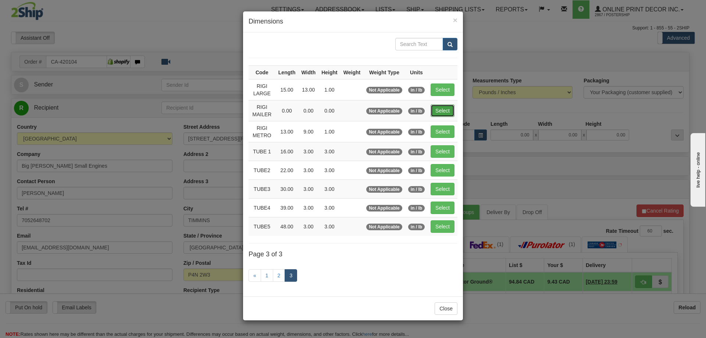
click at [437, 109] on button "Select" at bounding box center [443, 110] width 24 height 13
type input "RIGI MAILER"
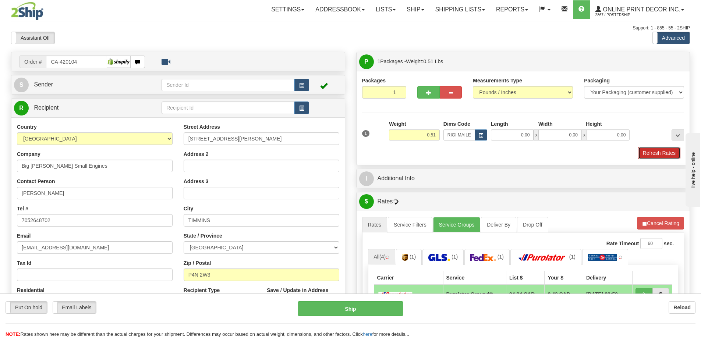
click at [650, 153] on button "Refresh Rates" at bounding box center [659, 153] width 42 height 13
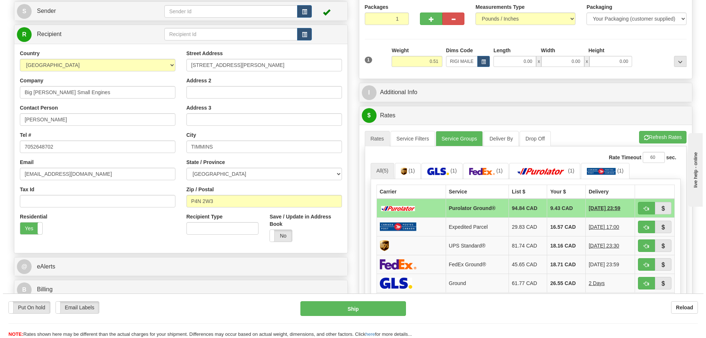
scroll to position [110, 0]
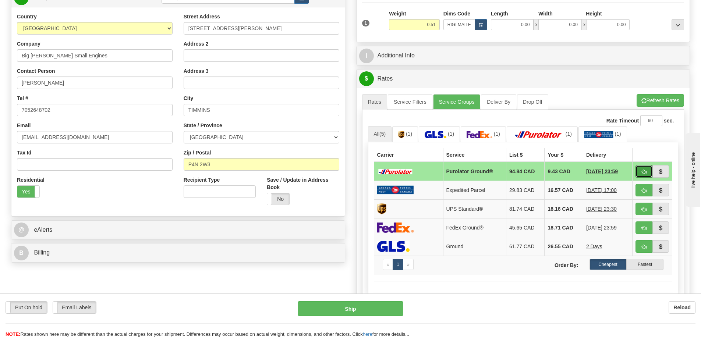
click at [642, 173] on span "button" at bounding box center [643, 172] width 5 height 5
type input "260"
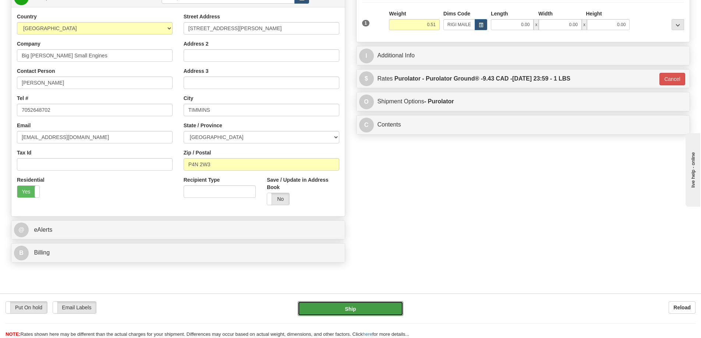
click at [372, 310] on button "Ship" at bounding box center [350, 308] width 106 height 15
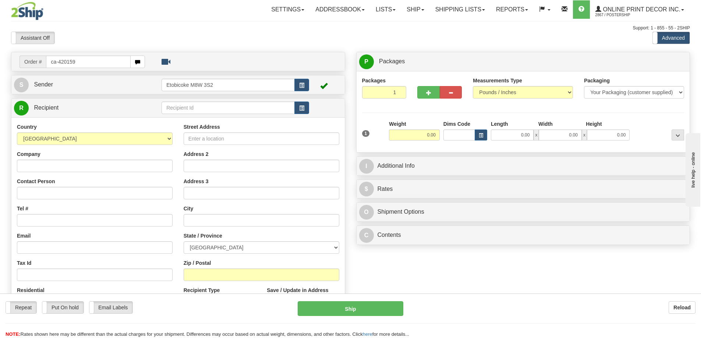
type input "ca-420159"
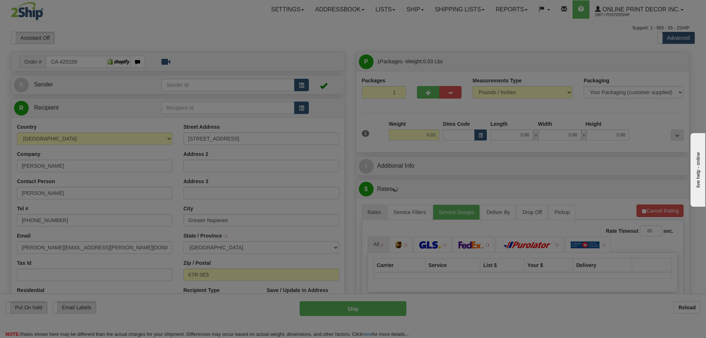
type input "NAPANEE"
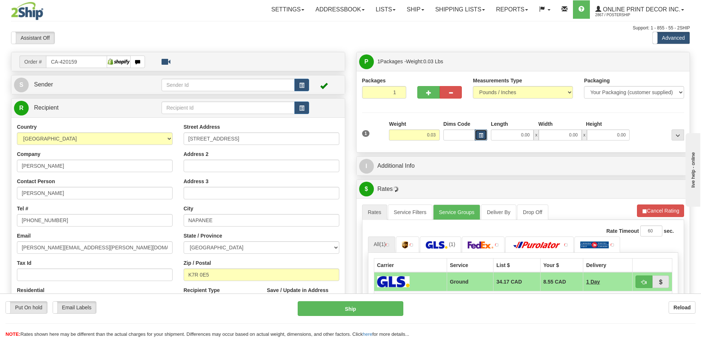
click at [482, 133] on span "button" at bounding box center [480, 135] width 4 height 4
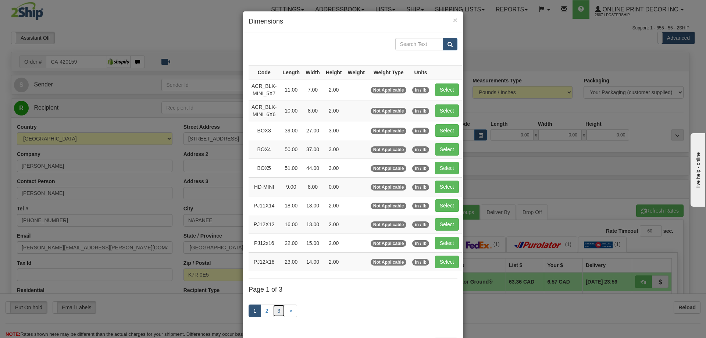
click at [276, 308] on link "3" at bounding box center [279, 310] width 13 height 13
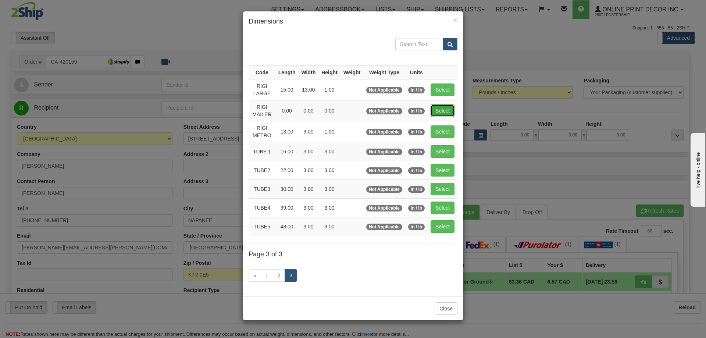
click at [449, 108] on button "Select" at bounding box center [443, 110] width 24 height 13
type input "RIGI MAILER"
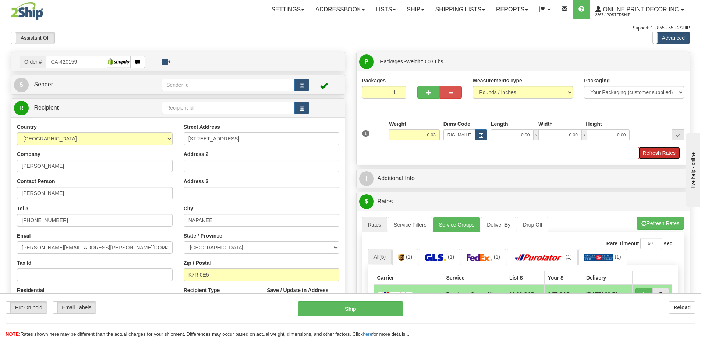
click at [648, 156] on button "Refresh Rates" at bounding box center [659, 153] width 42 height 13
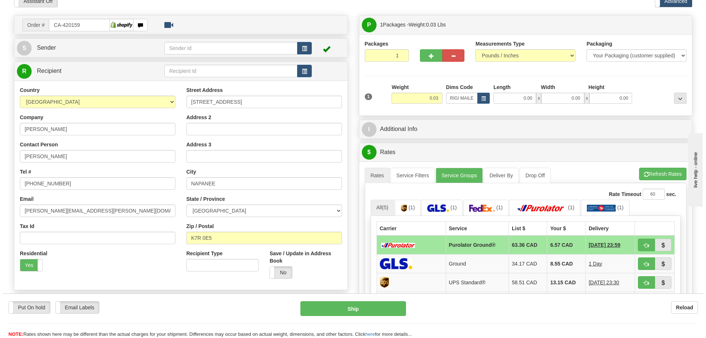
scroll to position [74, 0]
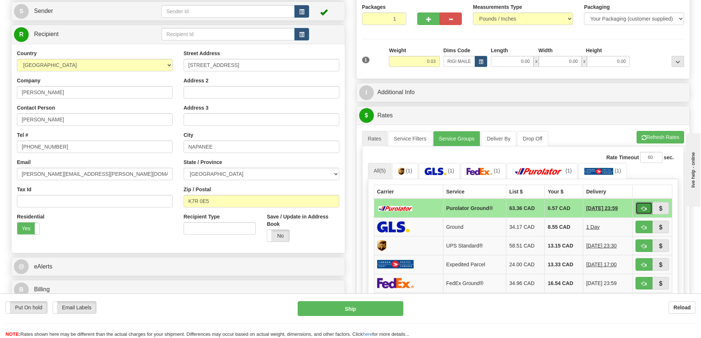
click at [643, 206] on button "button" at bounding box center [643, 208] width 17 height 13
type input "260"
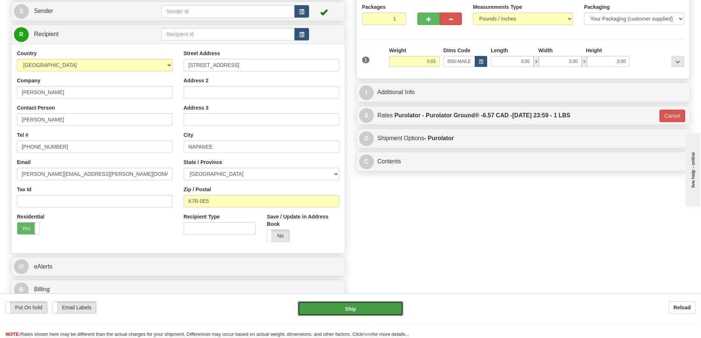
click at [350, 306] on button "Ship" at bounding box center [350, 308] width 106 height 15
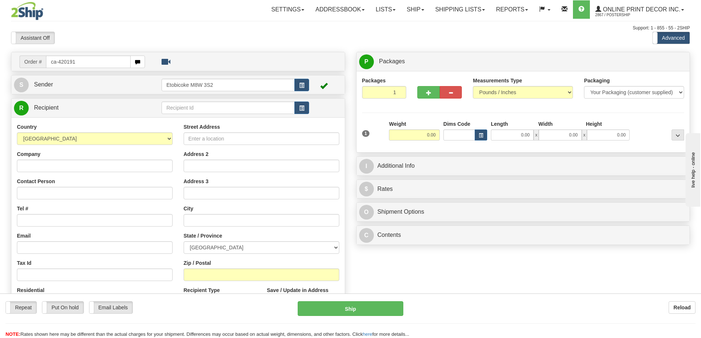
type input "ca-420191"
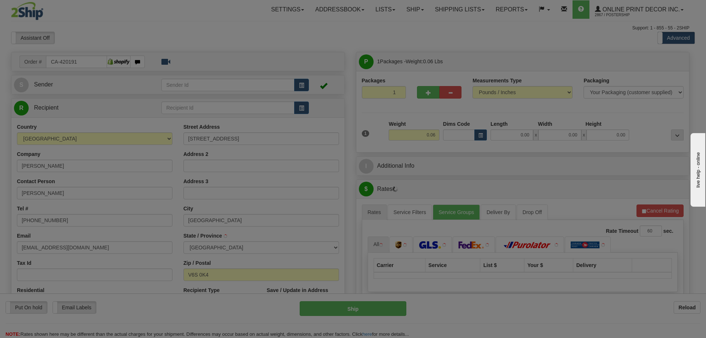
type input "VANCOUVER"
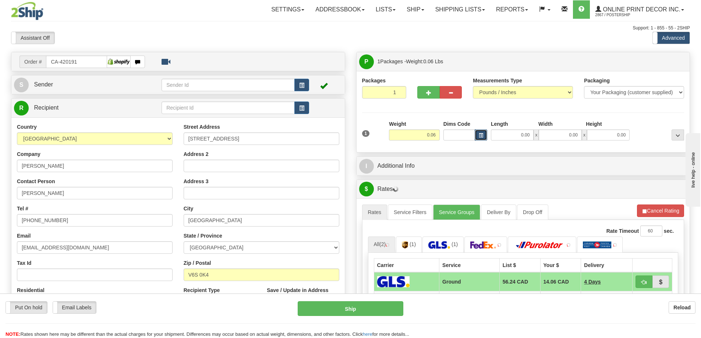
click at [479, 134] on span "button" at bounding box center [480, 135] width 4 height 4
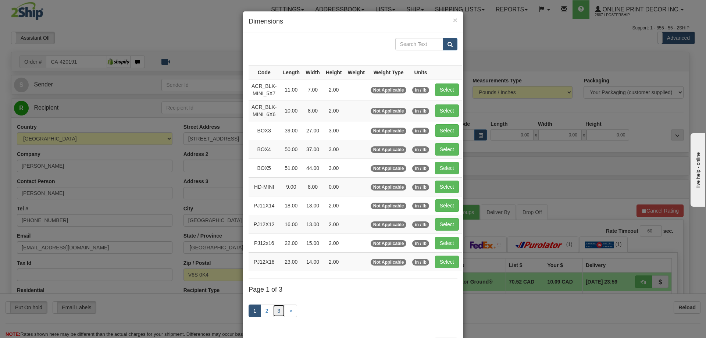
click at [275, 309] on link "3" at bounding box center [279, 310] width 13 height 13
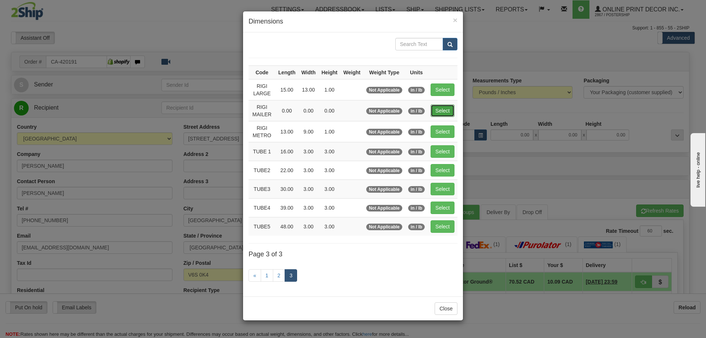
click at [448, 108] on button "Select" at bounding box center [443, 110] width 24 height 13
type input "RIGI MAILER"
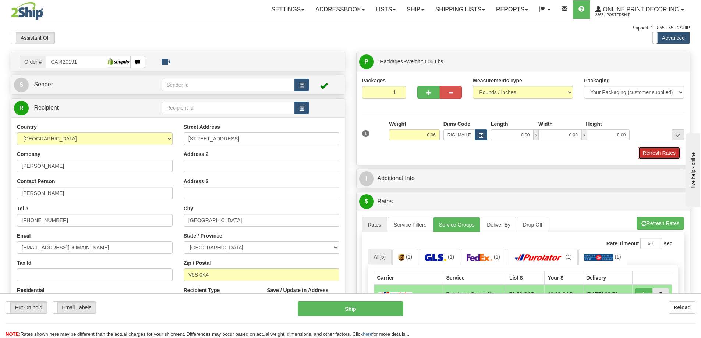
click at [655, 151] on button "Refresh Rates" at bounding box center [659, 153] width 42 height 13
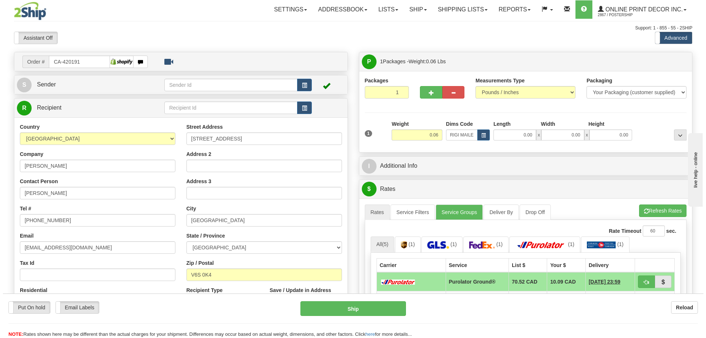
scroll to position [110, 0]
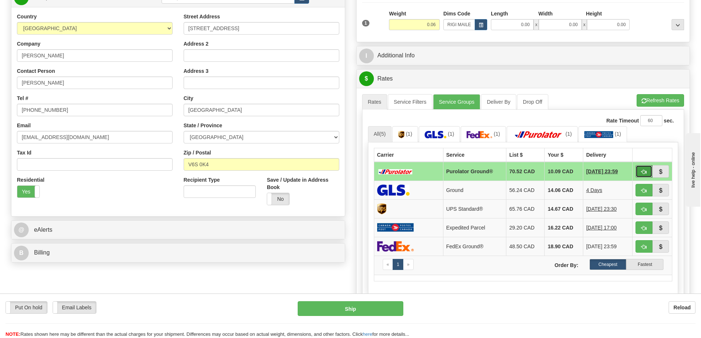
click at [646, 168] on button "button" at bounding box center [643, 171] width 17 height 13
type input "260"
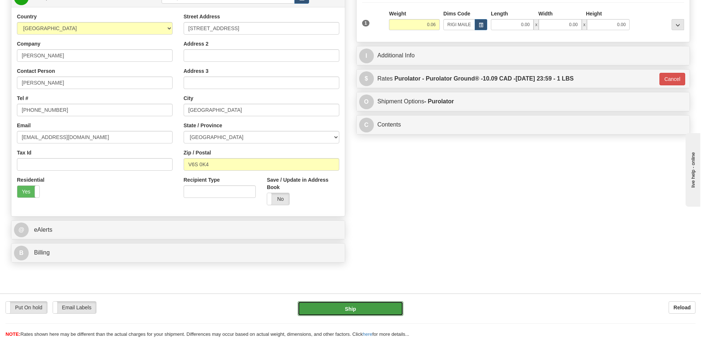
click at [343, 307] on button "Ship" at bounding box center [350, 308] width 106 height 15
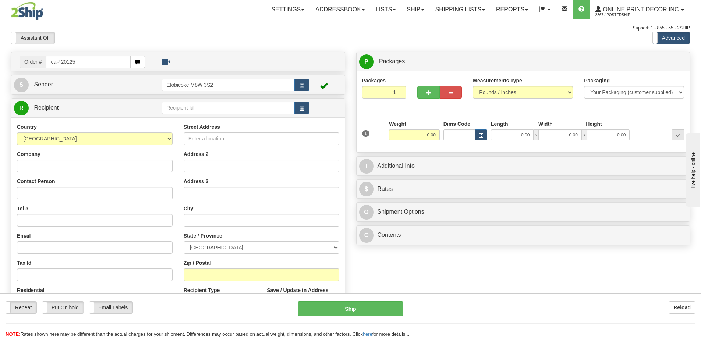
type input "ca-420125"
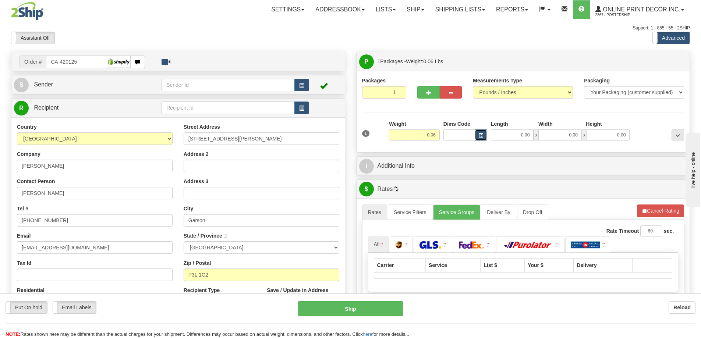
type input "GARSON"
click at [481, 135] on span "button" at bounding box center [480, 135] width 4 height 4
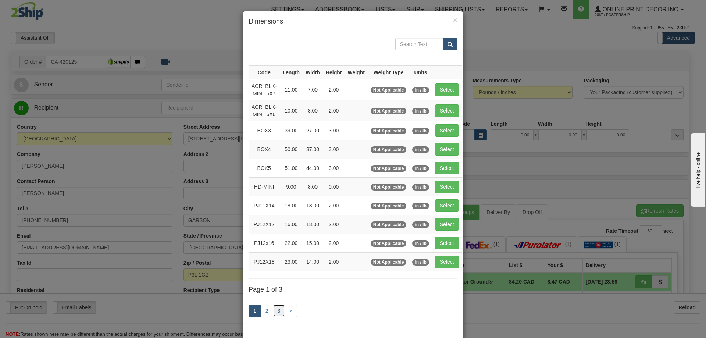
click at [277, 310] on link "3" at bounding box center [279, 310] width 13 height 13
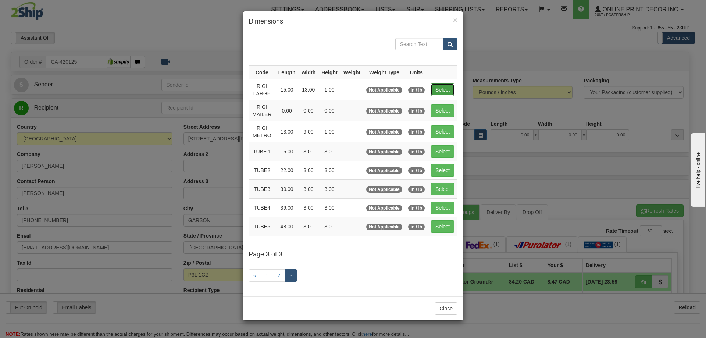
click at [442, 87] on button "Select" at bounding box center [443, 89] width 24 height 13
type input "RIGI LARGE"
type input "15.00"
type input "13.00"
type input "1.00"
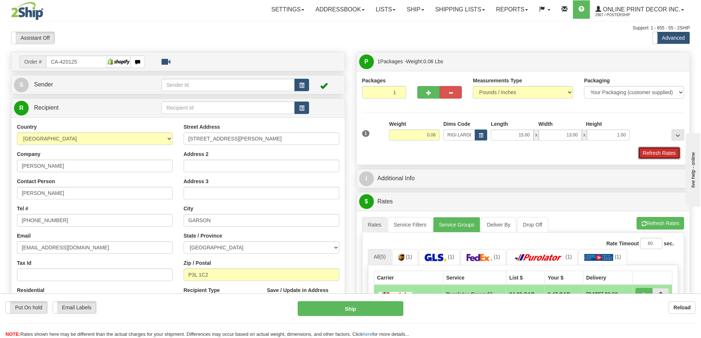
click at [649, 152] on button "Refresh Rates" at bounding box center [659, 153] width 42 height 13
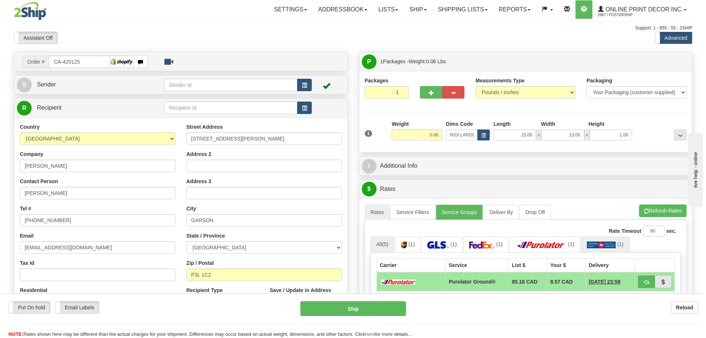
scroll to position [74, 0]
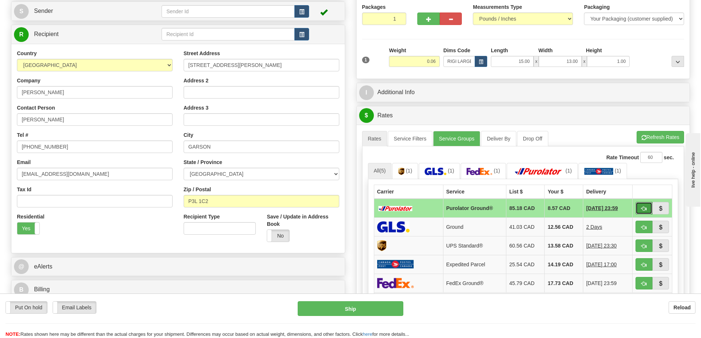
click at [646, 206] on button "button" at bounding box center [643, 208] width 17 height 13
type input "260"
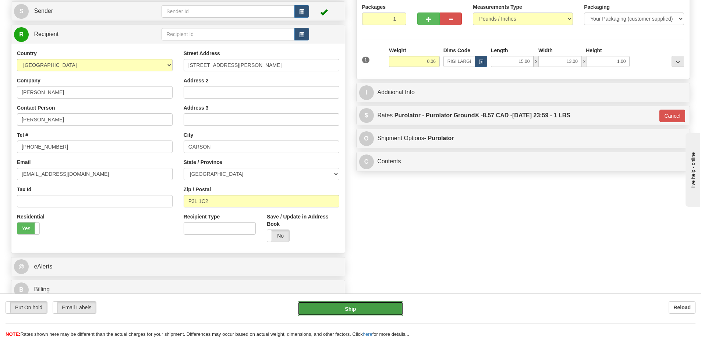
click at [394, 308] on button "Ship" at bounding box center [350, 308] width 106 height 15
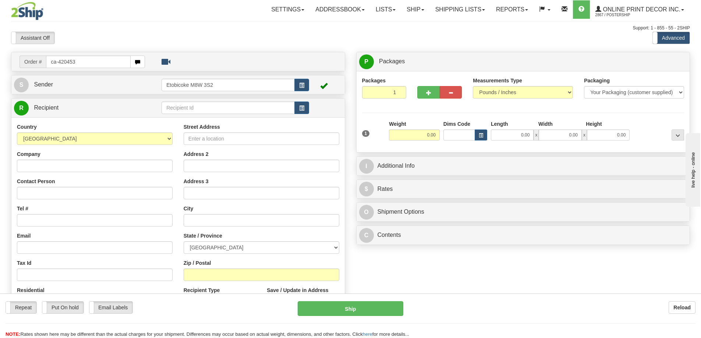
type input "ca-420453"
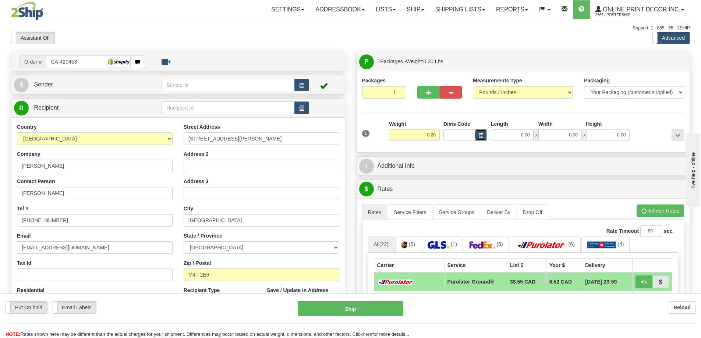
click at [476, 132] on button "button" at bounding box center [480, 134] width 13 height 11
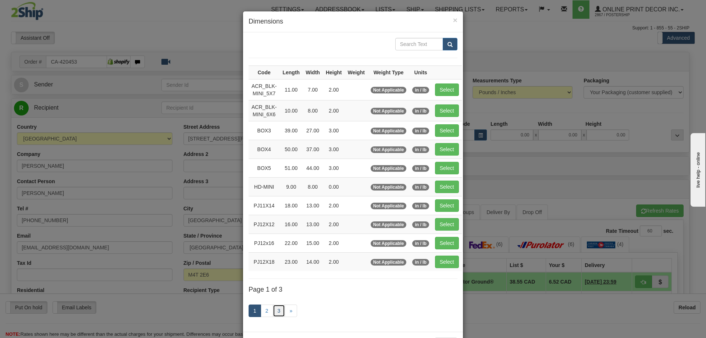
click at [275, 307] on link "3" at bounding box center [279, 310] width 13 height 13
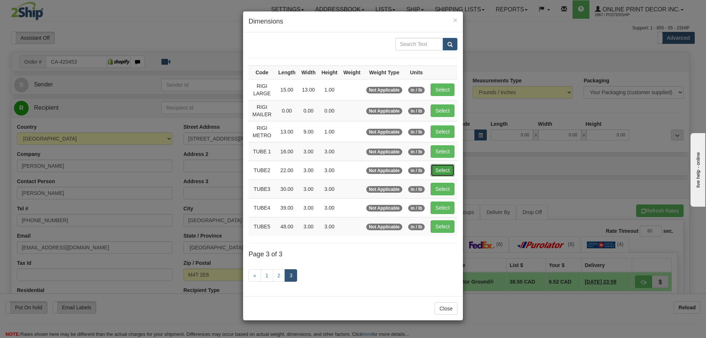
click at [440, 168] on button "Select" at bounding box center [443, 170] width 24 height 13
type input "TUBE2"
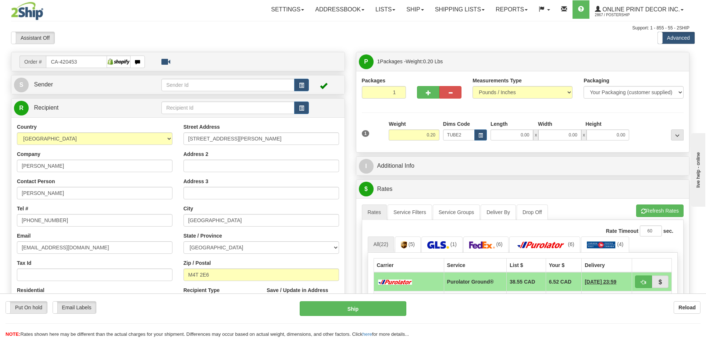
type input "22.00"
type input "3.00"
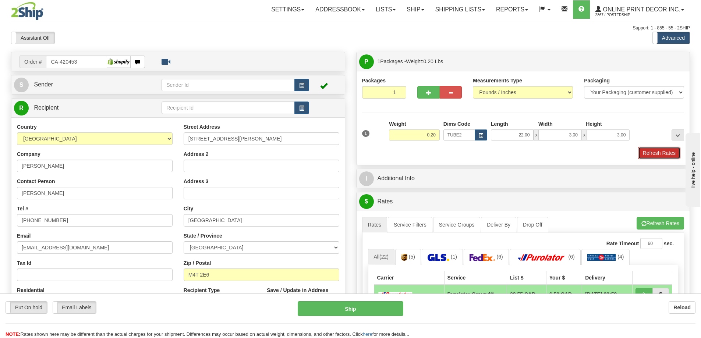
click at [648, 152] on button "Refresh Rates" at bounding box center [659, 153] width 42 height 13
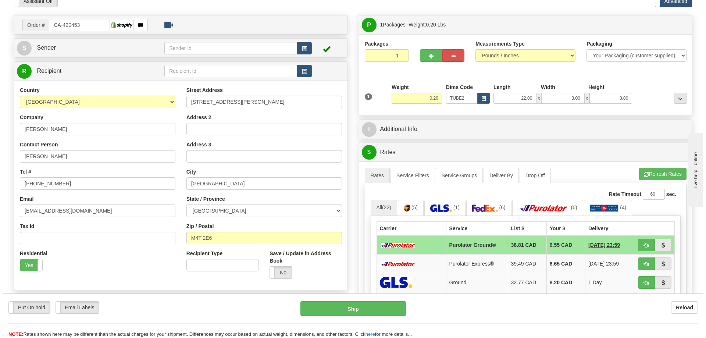
scroll to position [110, 0]
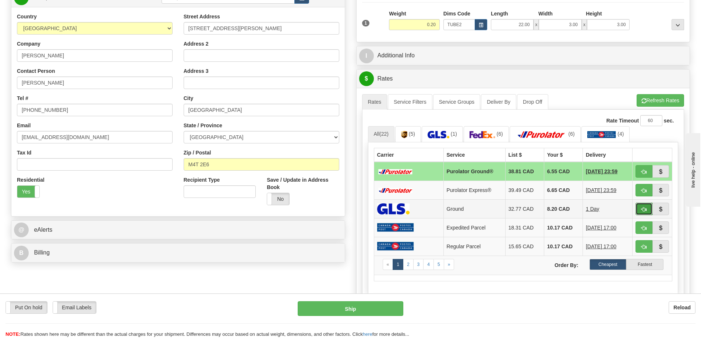
click at [643, 205] on button "button" at bounding box center [643, 209] width 17 height 13
type input "1"
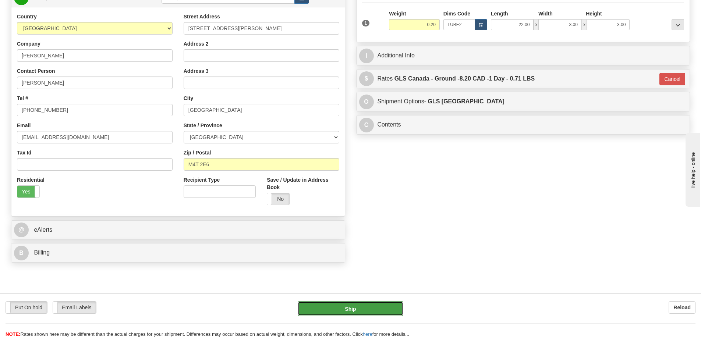
click at [381, 308] on button "Ship" at bounding box center [350, 308] width 106 height 15
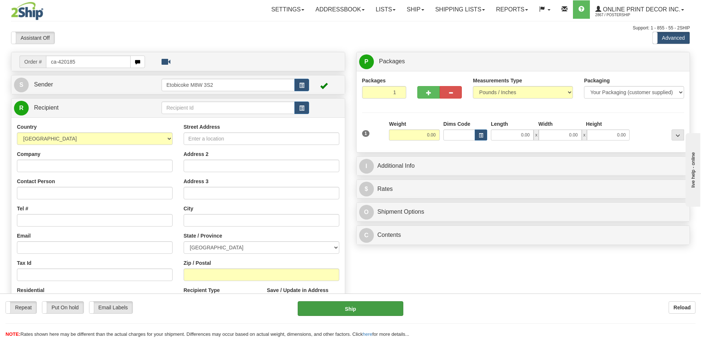
type input "ca-420185"
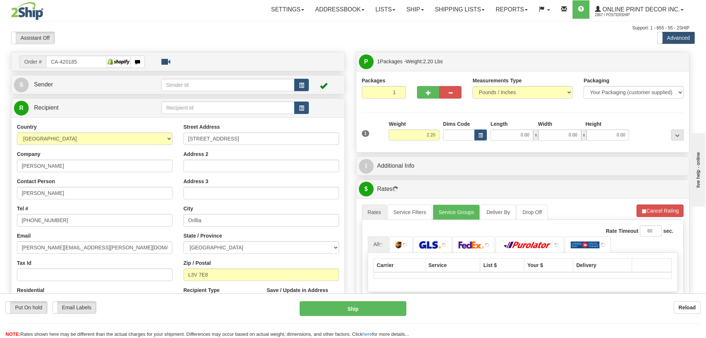
type input "ORILLIA"
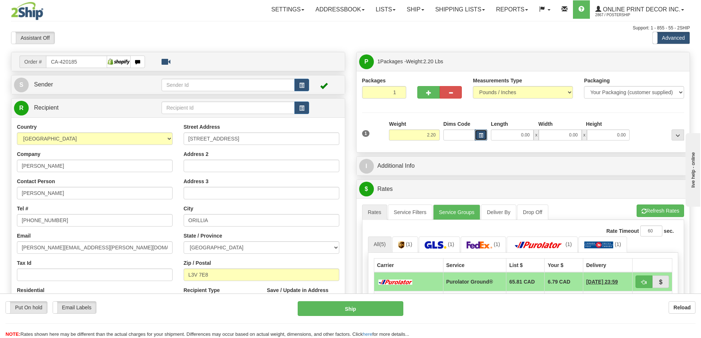
click at [481, 132] on button "button" at bounding box center [480, 134] width 13 height 11
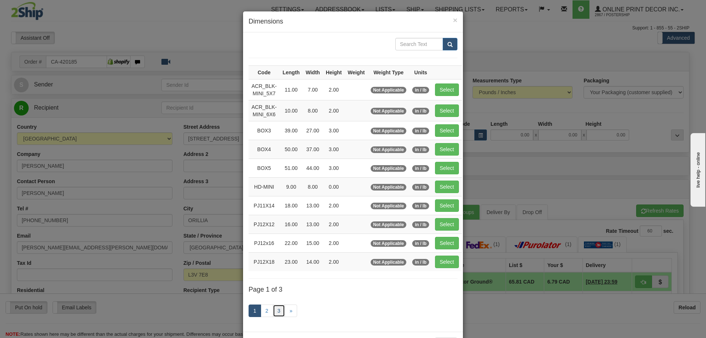
click at [278, 308] on link "3" at bounding box center [279, 310] width 13 height 13
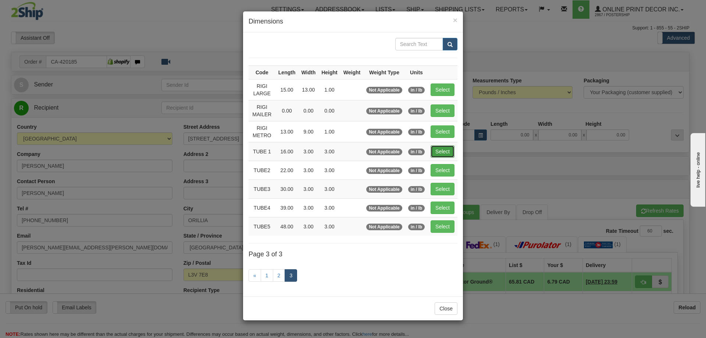
click at [442, 147] on button "Select" at bounding box center [443, 151] width 24 height 13
type input "TUBE 1"
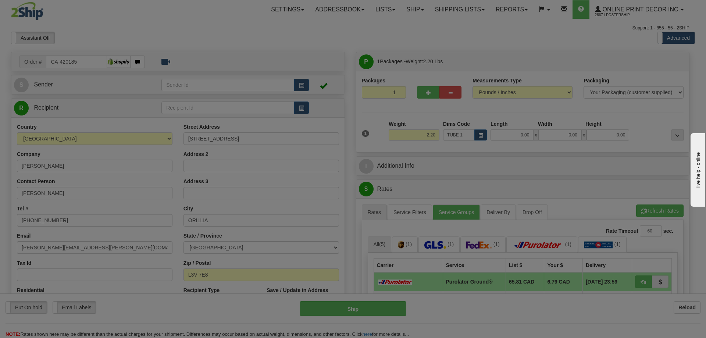
type input "16.00"
type input "3.00"
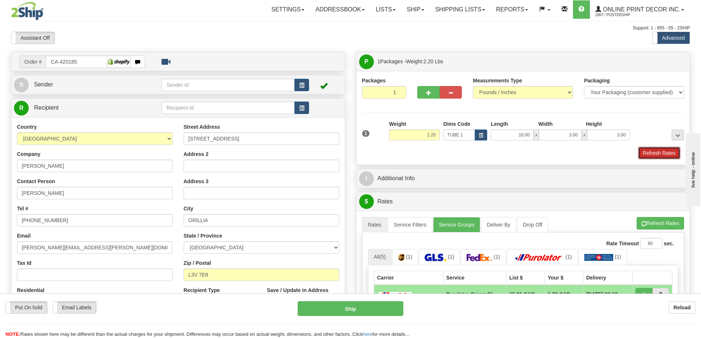
drag, startPoint x: 659, startPoint y: 150, endPoint x: 638, endPoint y: 151, distance: 21.3
click at [659, 150] on button "Refresh Rates" at bounding box center [659, 153] width 42 height 13
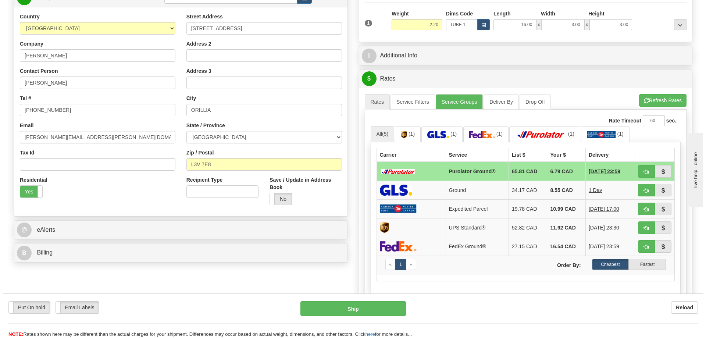
scroll to position [147, 0]
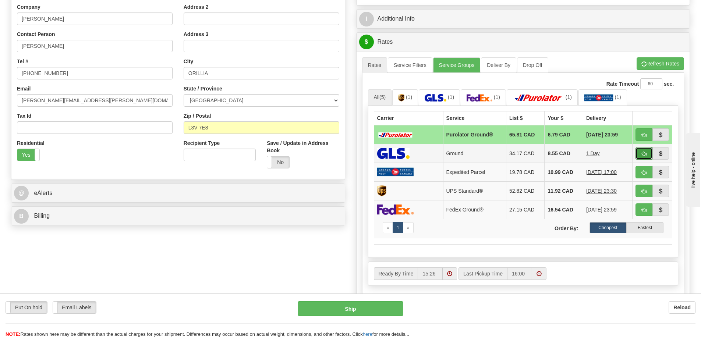
click at [642, 152] on button "button" at bounding box center [643, 153] width 17 height 13
type input "1"
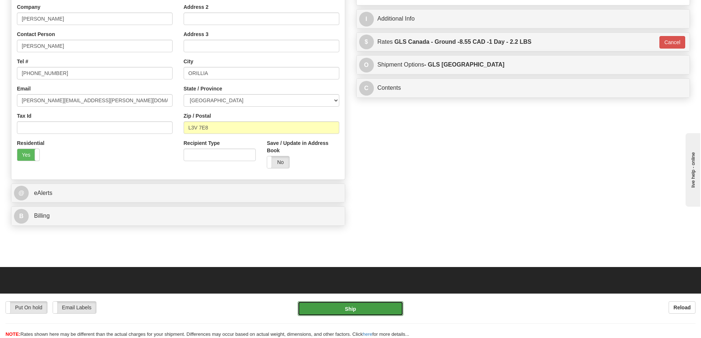
click at [377, 309] on button "Ship" at bounding box center [350, 308] width 106 height 15
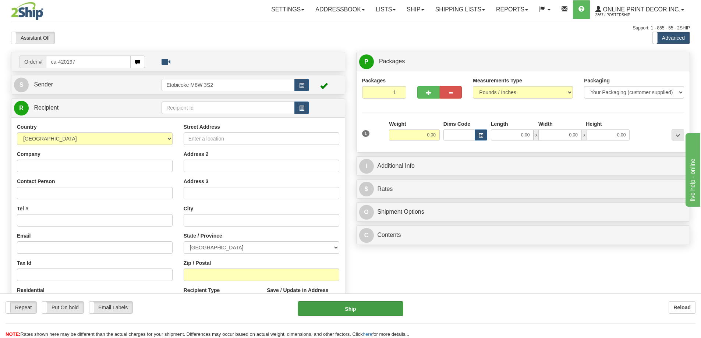
type input "ca-420197"
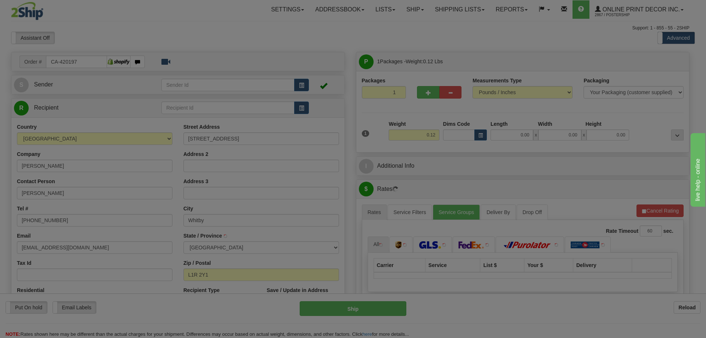
type input "WHITBY"
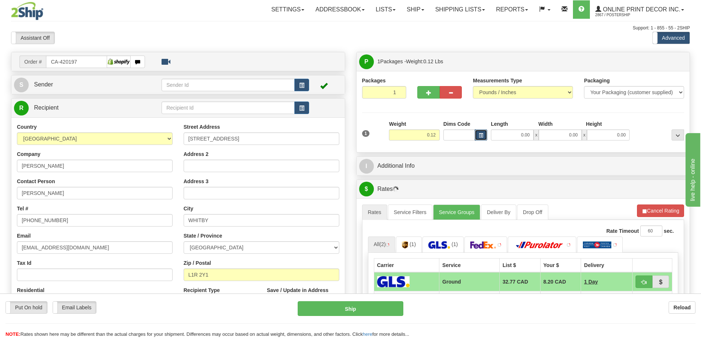
click at [480, 135] on span "button" at bounding box center [480, 135] width 4 height 4
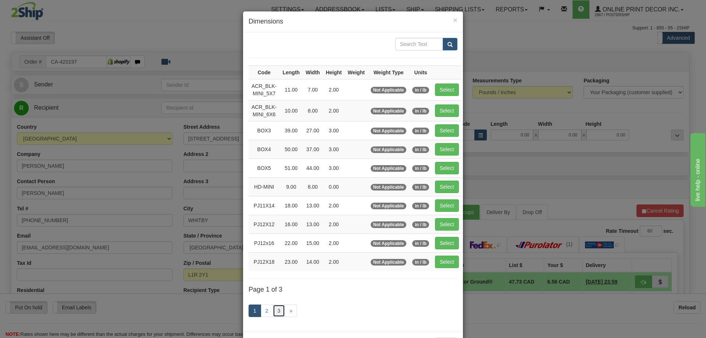
click at [273, 310] on link "3" at bounding box center [279, 310] width 13 height 13
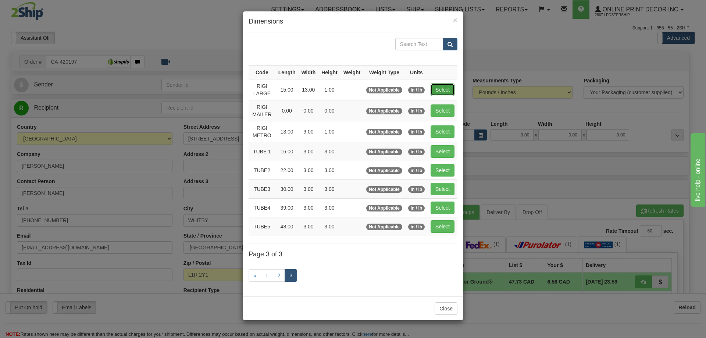
click at [446, 83] on button "Select" at bounding box center [443, 89] width 24 height 13
type input "RIGI LARGE"
type input "15.00"
type input "13.00"
type input "1.00"
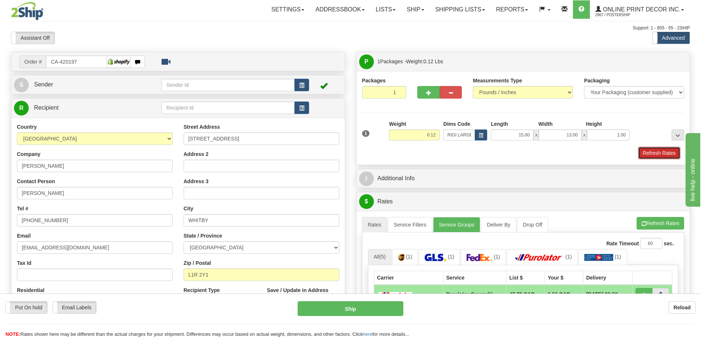
click at [664, 156] on button "Refresh Rates" at bounding box center [659, 153] width 42 height 13
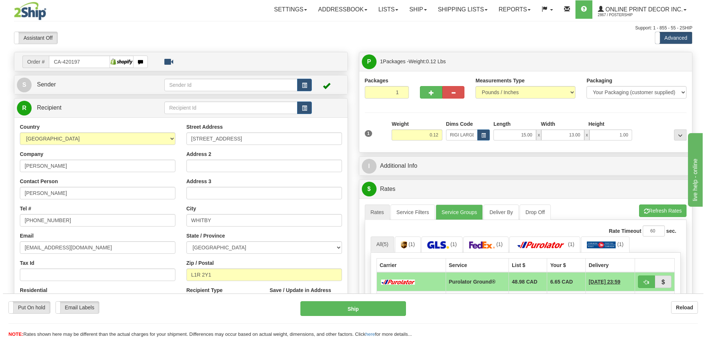
scroll to position [74, 0]
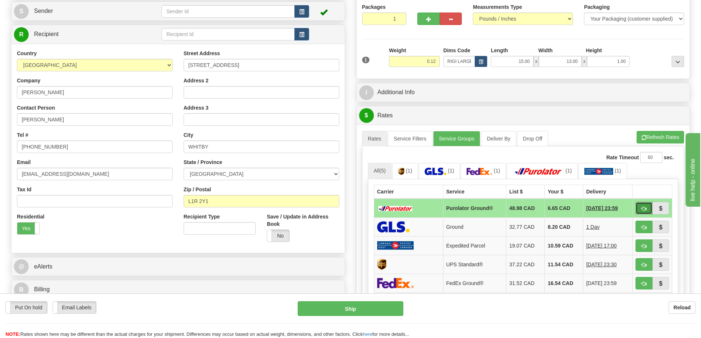
click at [640, 207] on button "button" at bounding box center [643, 208] width 17 height 13
type input "260"
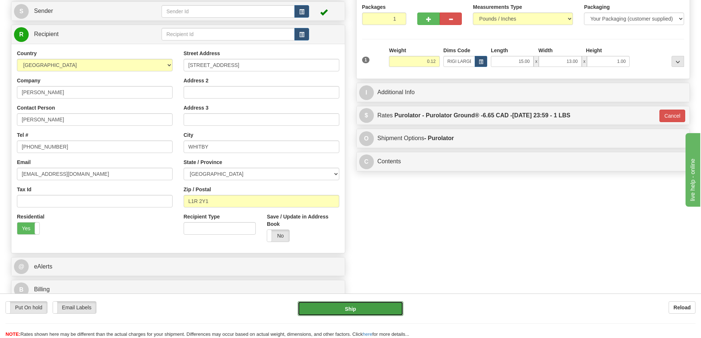
click at [386, 307] on button "Ship" at bounding box center [350, 308] width 106 height 15
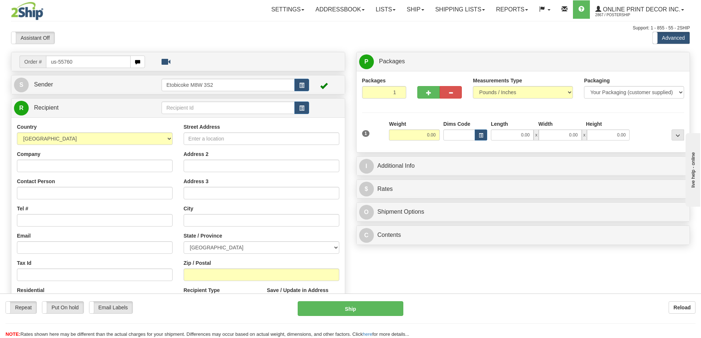
type input "us-55760"
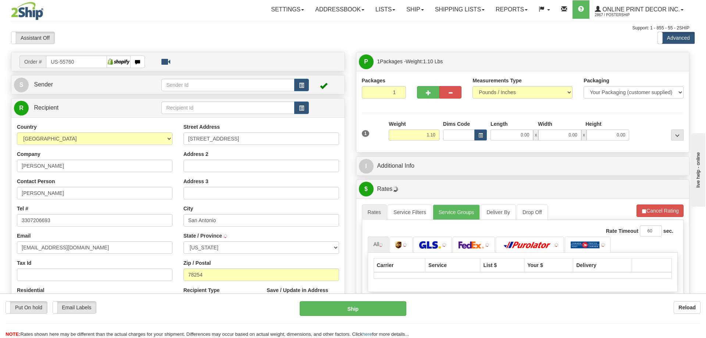
type input "SAN ANTONIO"
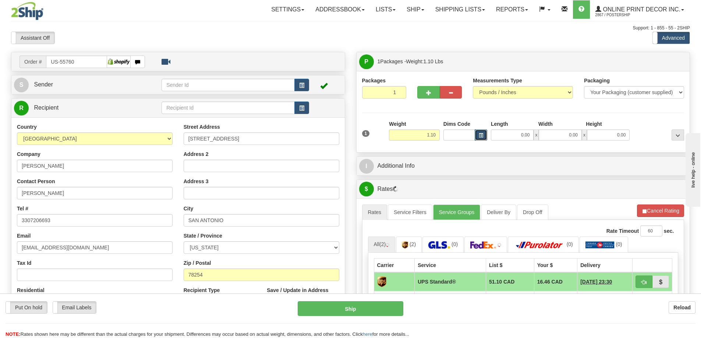
click at [477, 134] on button "button" at bounding box center [480, 134] width 13 height 11
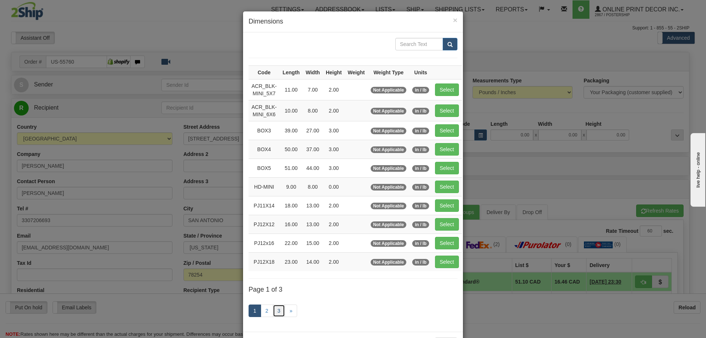
click at [278, 308] on link "3" at bounding box center [279, 310] width 13 height 13
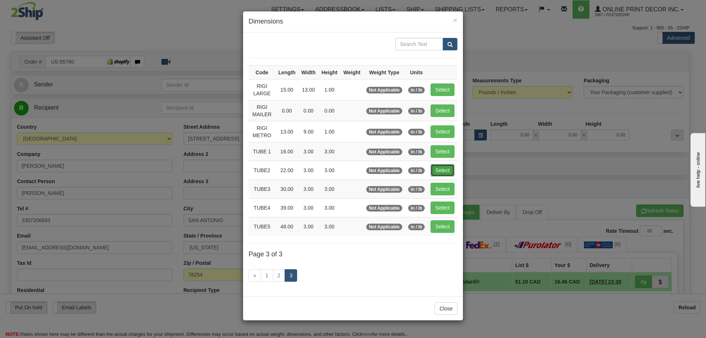
click at [442, 169] on button "Select" at bounding box center [443, 170] width 24 height 13
type input "TUBE2"
type input "22.00"
type input "3.00"
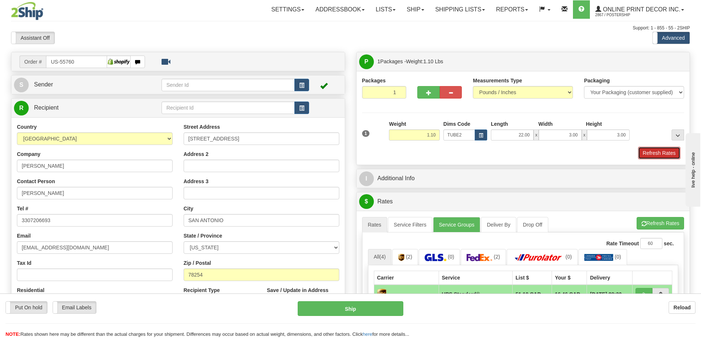
click at [642, 152] on button "Refresh Rates" at bounding box center [659, 153] width 42 height 13
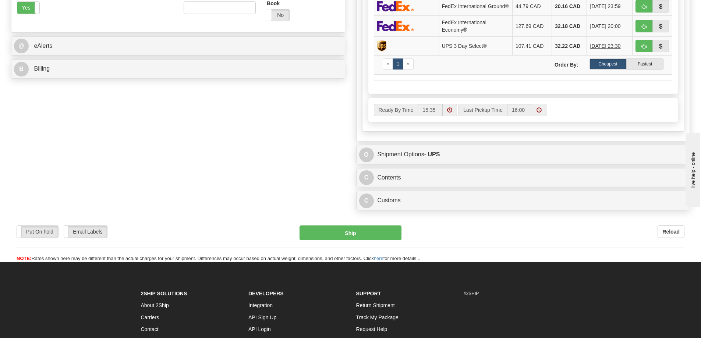
scroll to position [331, 0]
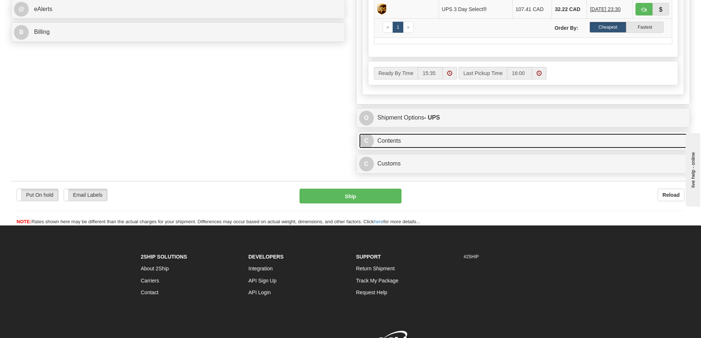
click at [574, 142] on link "C Contents" at bounding box center [523, 140] width 328 height 15
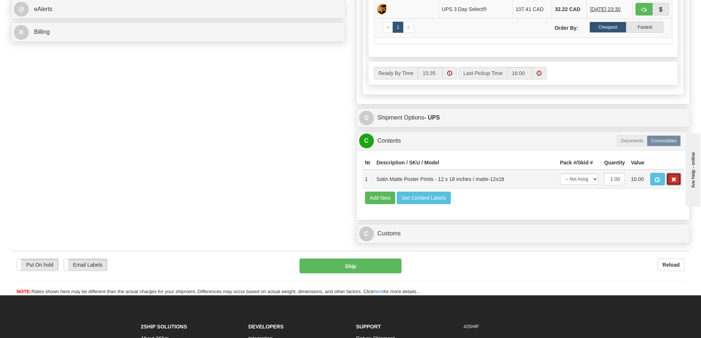
click at [671, 182] on span "button" at bounding box center [673, 179] width 5 height 5
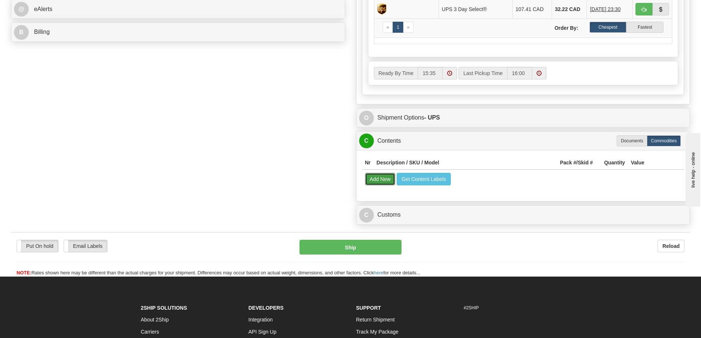
click at [381, 180] on button "Add New" at bounding box center [380, 179] width 31 height 13
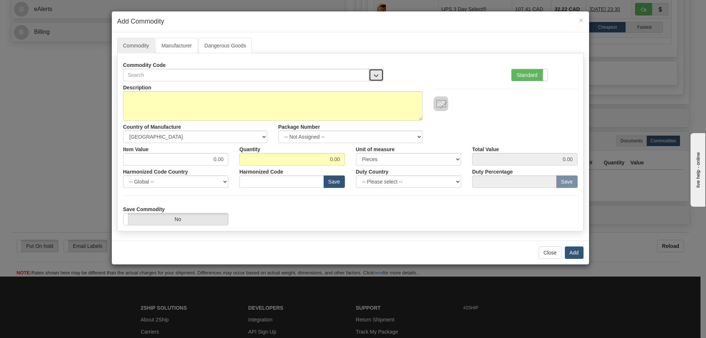
click at [374, 71] on button "button" at bounding box center [376, 75] width 15 height 13
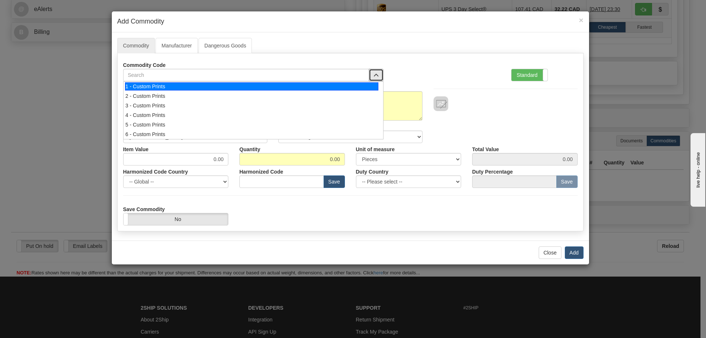
click at [368, 86] on div "1 - Custom Prints" at bounding box center [251, 86] width 253 height 8
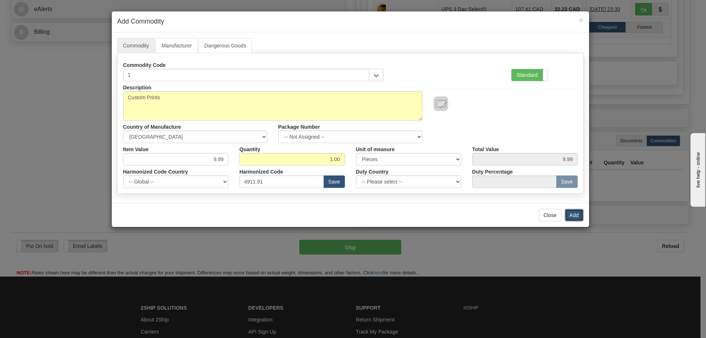
click at [571, 215] on button "Add" at bounding box center [574, 215] width 19 height 13
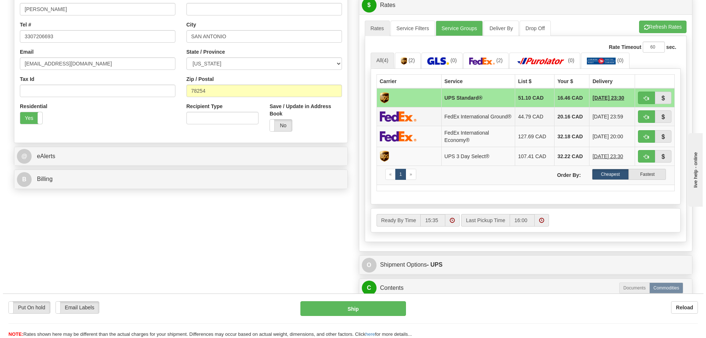
scroll to position [110, 0]
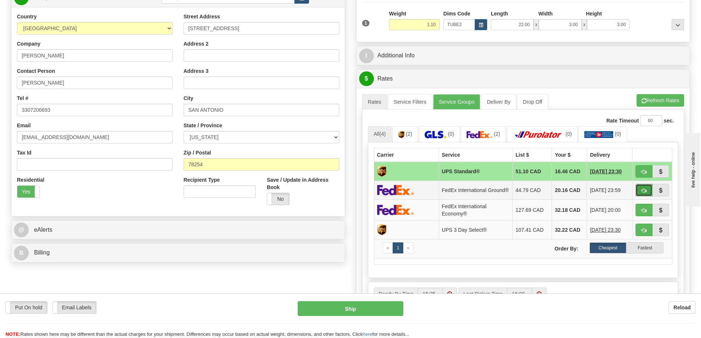
click at [645, 190] on span "button" at bounding box center [643, 190] width 5 height 5
type input "92"
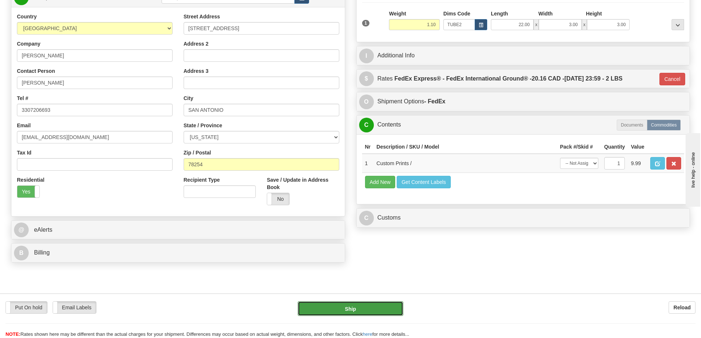
click at [385, 307] on button "Ship" at bounding box center [350, 308] width 106 height 15
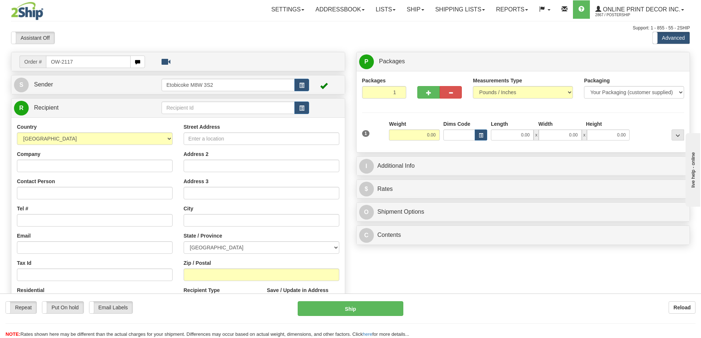
type input "OW-2117"
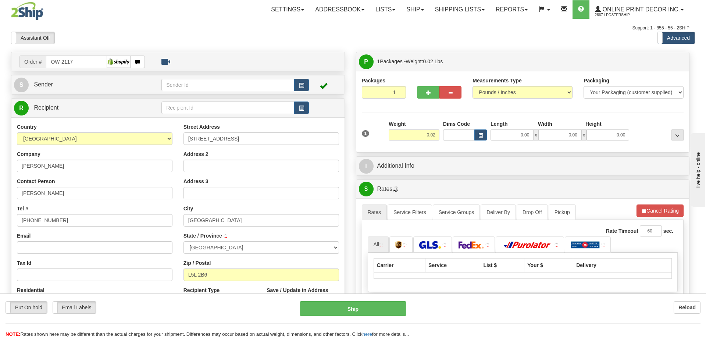
type input "MISSISSAUGA"
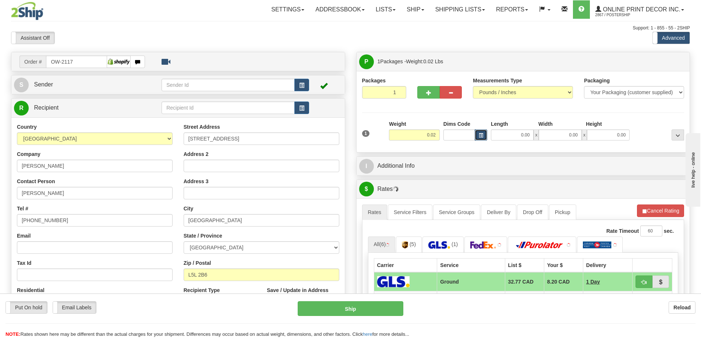
click at [481, 136] on span "button" at bounding box center [480, 135] width 4 height 4
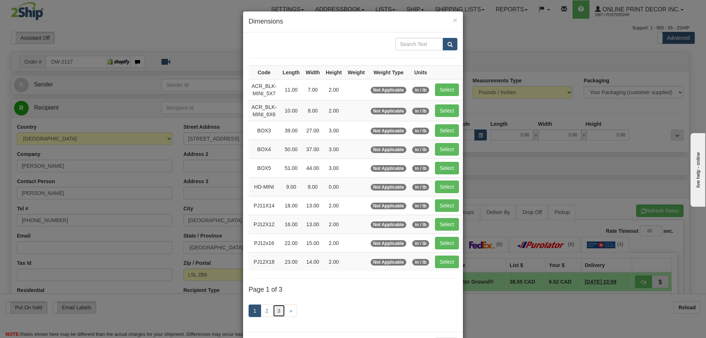
click at [275, 307] on link "3" at bounding box center [279, 310] width 13 height 13
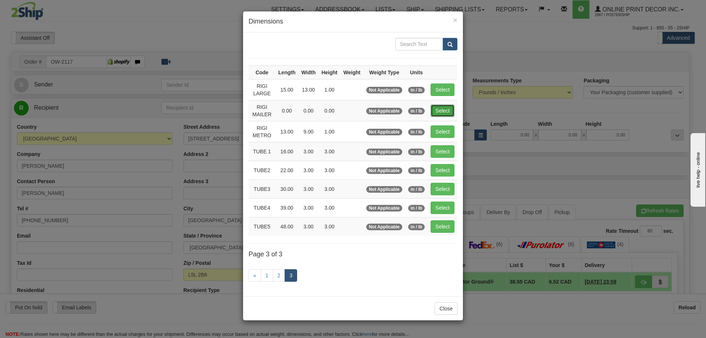
click at [446, 109] on button "Select" at bounding box center [443, 110] width 24 height 13
type input "RIGI MAILER"
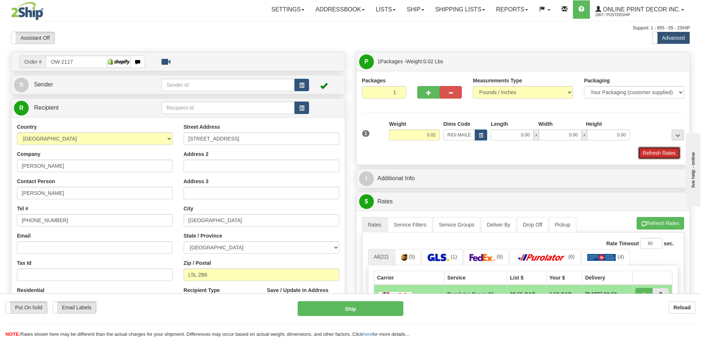
drag, startPoint x: 644, startPoint y: 153, endPoint x: 610, endPoint y: 142, distance: 35.2
click at [642, 151] on button "Refresh Rates" at bounding box center [659, 153] width 42 height 13
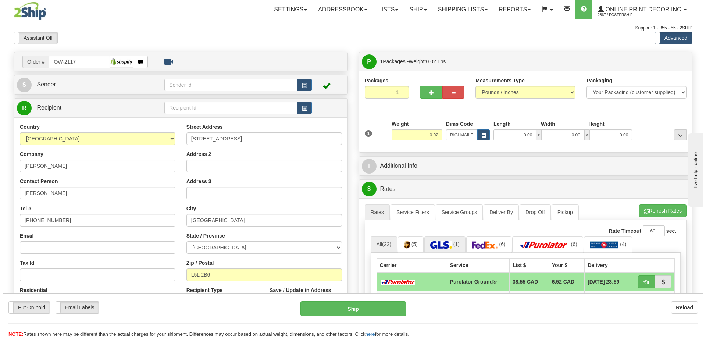
scroll to position [74, 0]
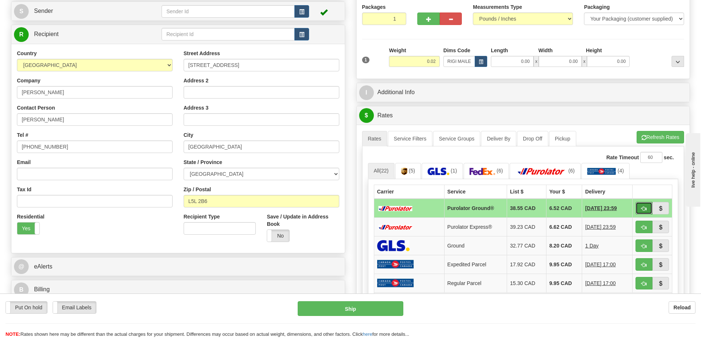
click at [639, 206] on button "button" at bounding box center [643, 208] width 17 height 13
type input "260"
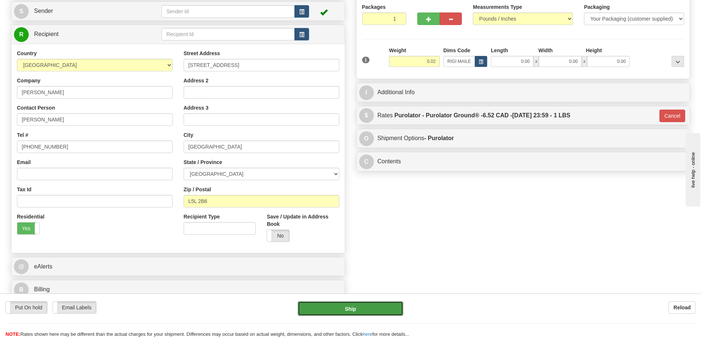
click at [360, 308] on button "Ship" at bounding box center [350, 308] width 106 height 15
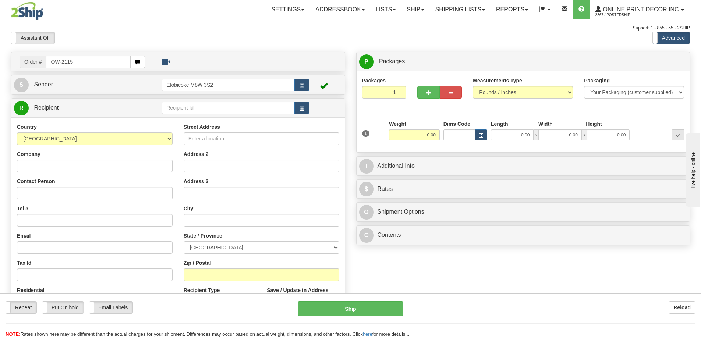
type input "OW-2115"
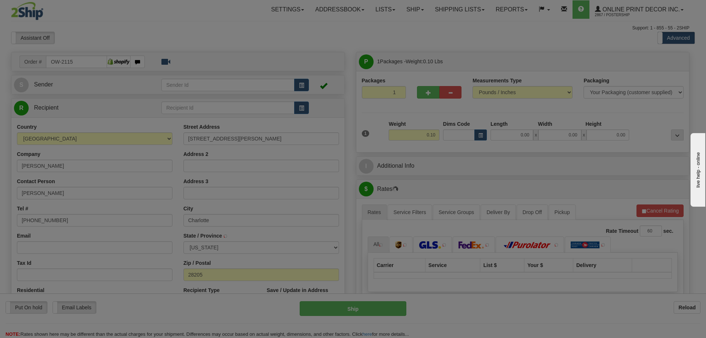
type input "CHARLOTTE"
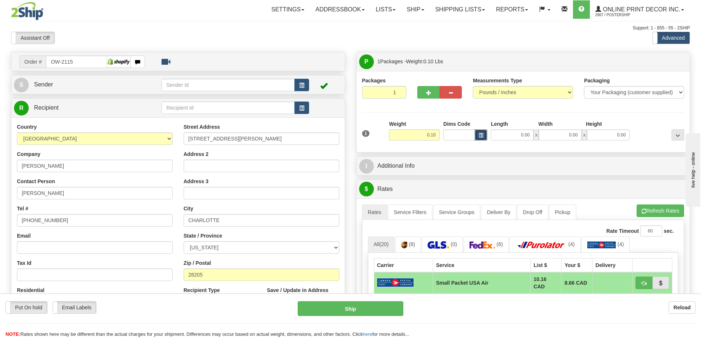
click at [484, 135] on button "button" at bounding box center [480, 134] width 13 height 11
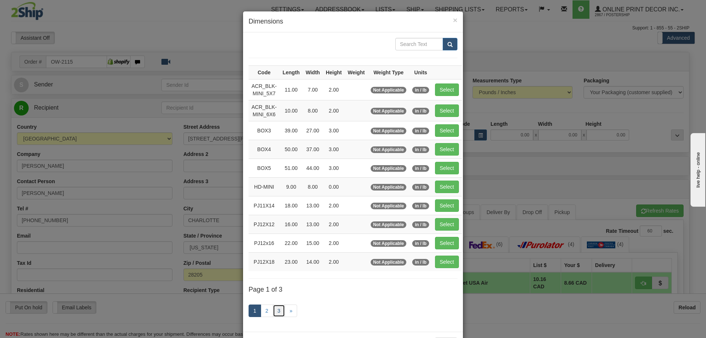
click at [280, 308] on link "3" at bounding box center [279, 310] width 13 height 13
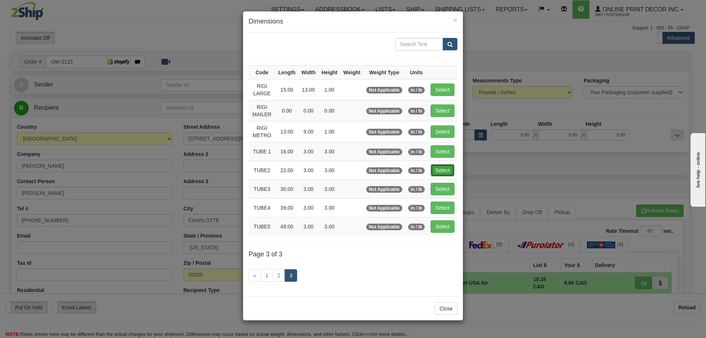
click at [441, 167] on button "Select" at bounding box center [443, 170] width 24 height 13
type input "TUBE2"
type input "22.00"
type input "3.00"
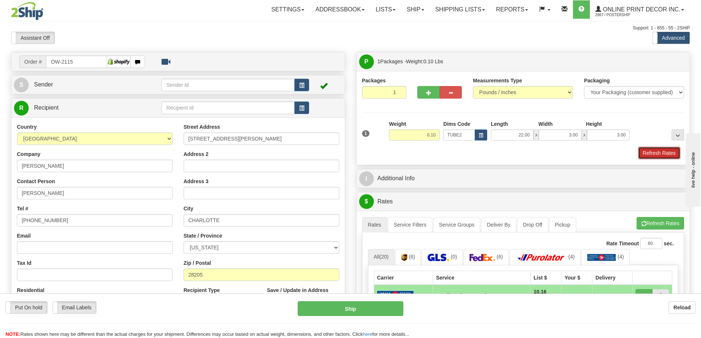
click at [644, 156] on button "Refresh Rates" at bounding box center [659, 153] width 42 height 13
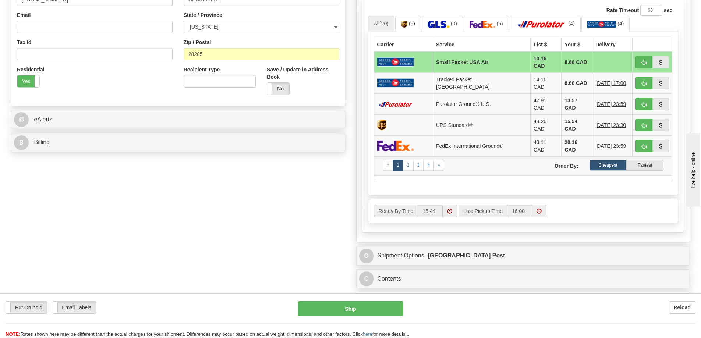
scroll to position [294, 0]
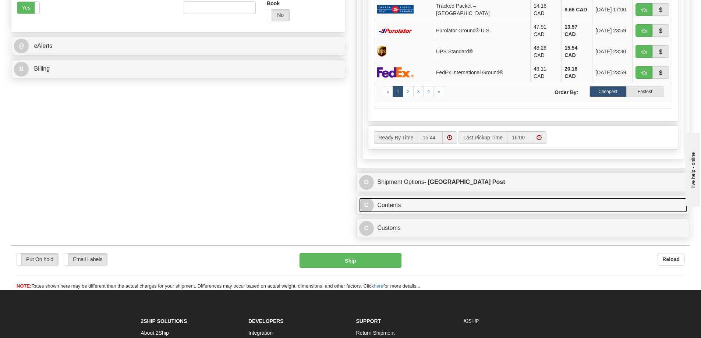
click at [515, 198] on link "C Contents" at bounding box center [523, 205] width 328 height 15
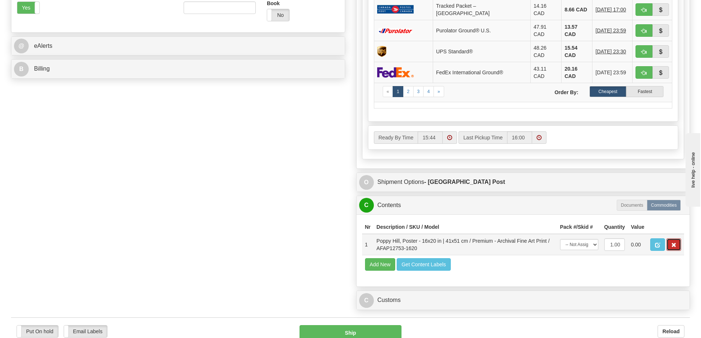
click at [672, 243] on span "button" at bounding box center [673, 245] width 5 height 5
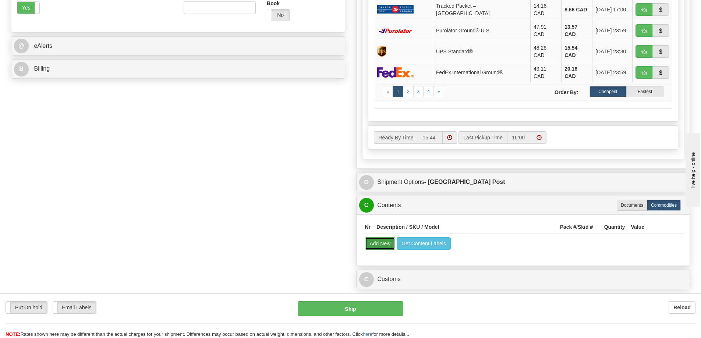
drag, startPoint x: 380, startPoint y: 236, endPoint x: 381, endPoint y: 239, distance: 3.8
click at [381, 239] on button "Add New" at bounding box center [380, 243] width 31 height 13
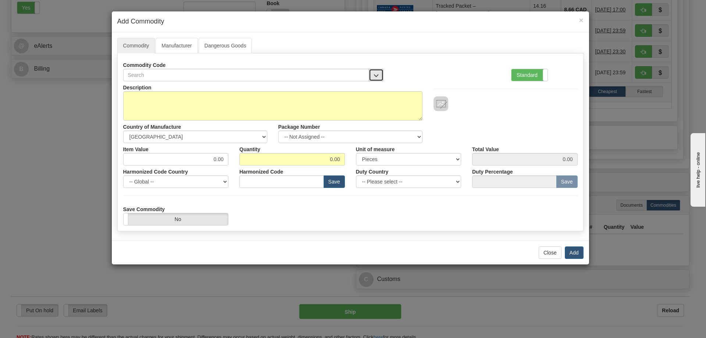
click at [372, 70] on button "button" at bounding box center [376, 75] width 15 height 13
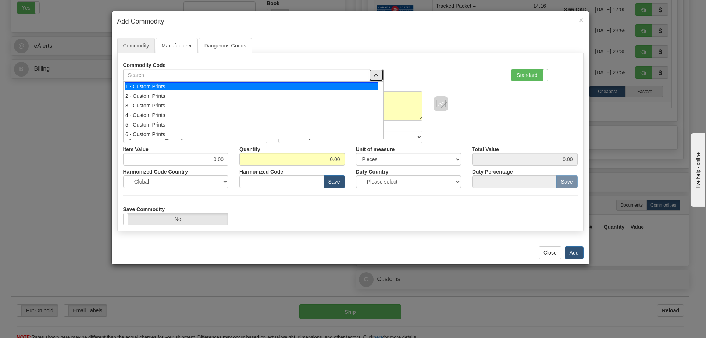
click at [368, 86] on div "1 - Custom Prints" at bounding box center [251, 86] width 253 height 8
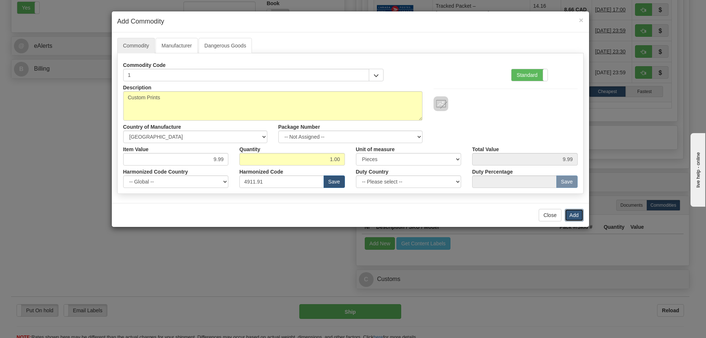
click at [575, 213] on button "Add" at bounding box center [574, 215] width 19 height 13
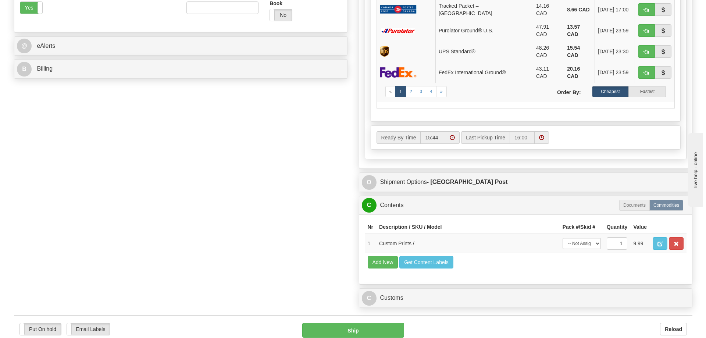
scroll to position [221, 0]
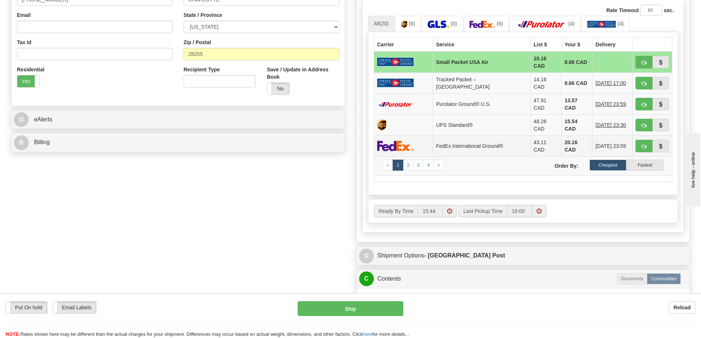
click at [644, 135] on td at bounding box center [652, 145] width 40 height 21
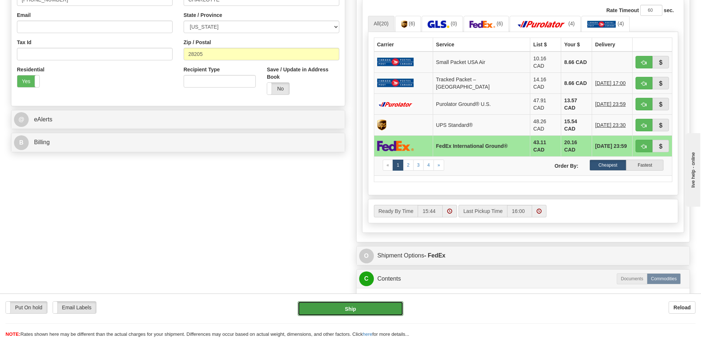
click at [377, 307] on button "Ship" at bounding box center [350, 308] width 106 height 15
type input "92"
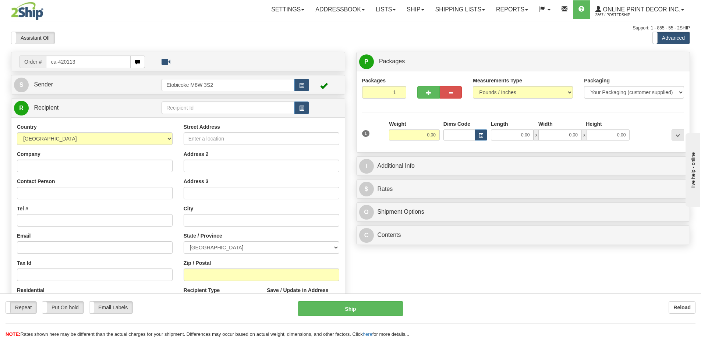
type input "ca-420113"
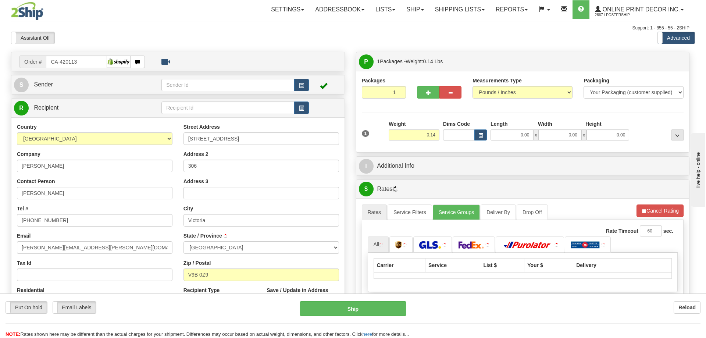
type input "[PERSON_NAME]"
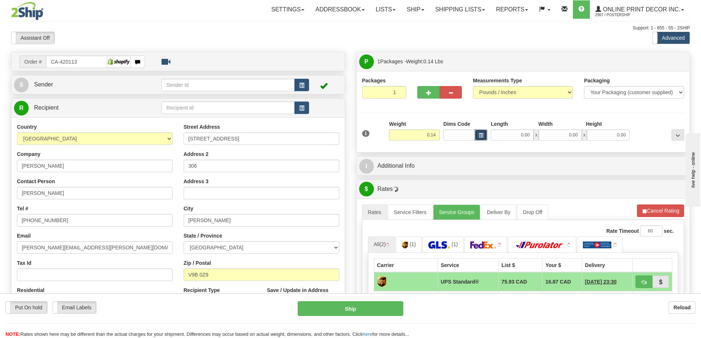
click at [482, 133] on span "button" at bounding box center [480, 135] width 4 height 4
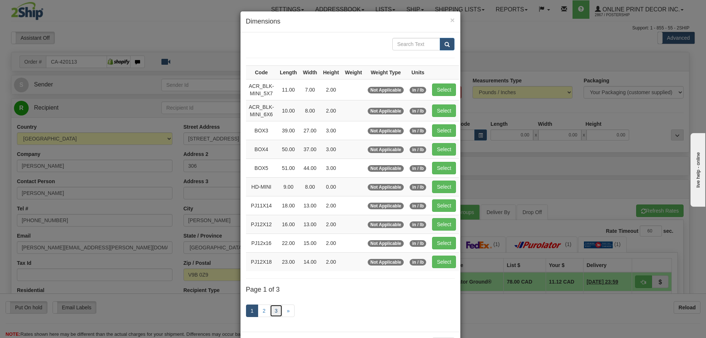
click at [275, 310] on link "3" at bounding box center [276, 310] width 13 height 13
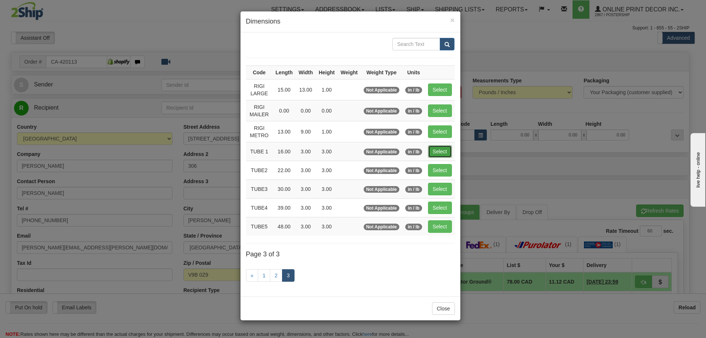
click at [443, 152] on button "Select" at bounding box center [440, 151] width 24 height 13
type input "TUBE 1"
type input "16.00"
type input "3.00"
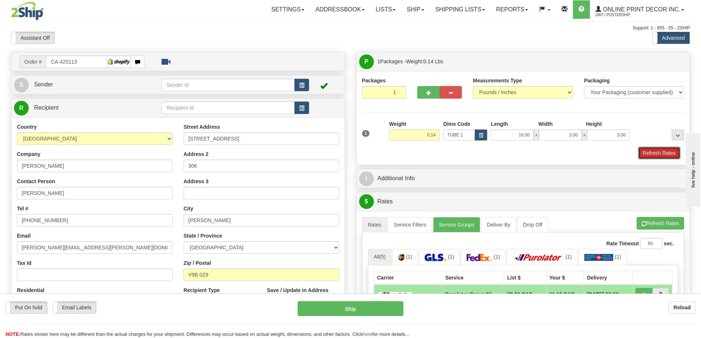
click at [649, 150] on button "Refresh Rates" at bounding box center [659, 153] width 42 height 13
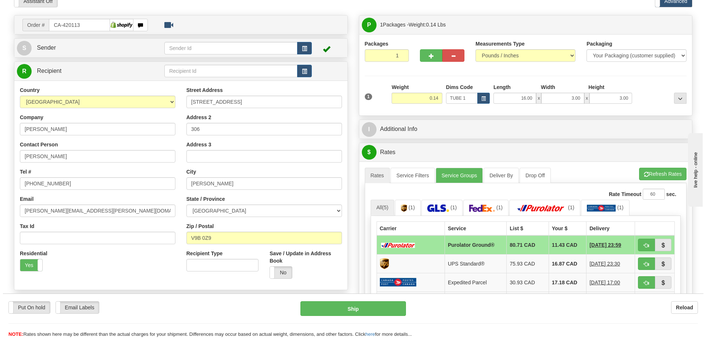
scroll to position [74, 0]
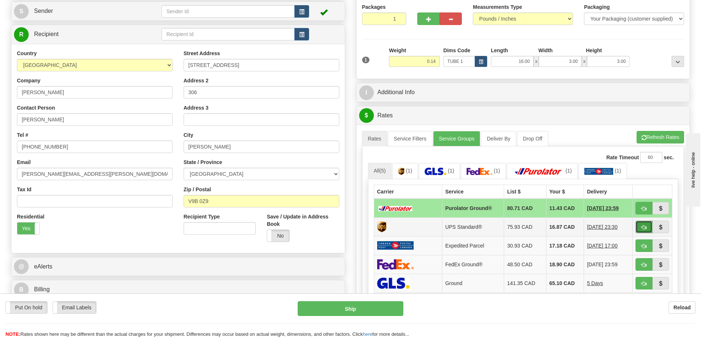
click at [644, 224] on button "button" at bounding box center [643, 227] width 17 height 13
type input "11"
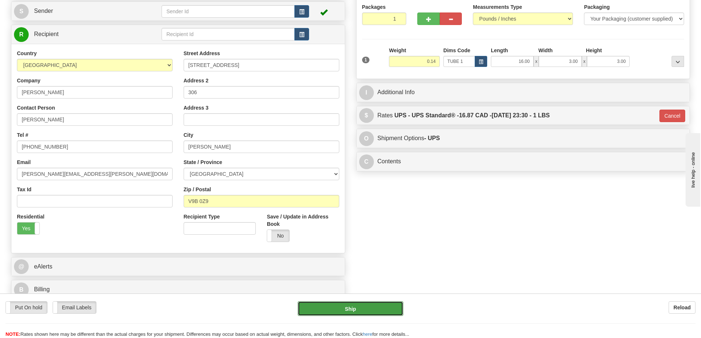
click at [329, 310] on button "Ship" at bounding box center [350, 308] width 106 height 15
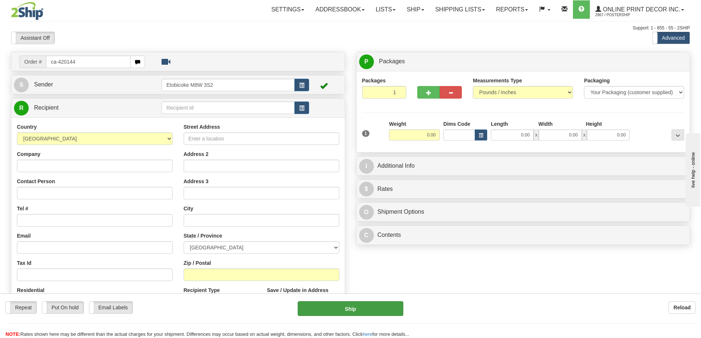
type input "ca-420144"
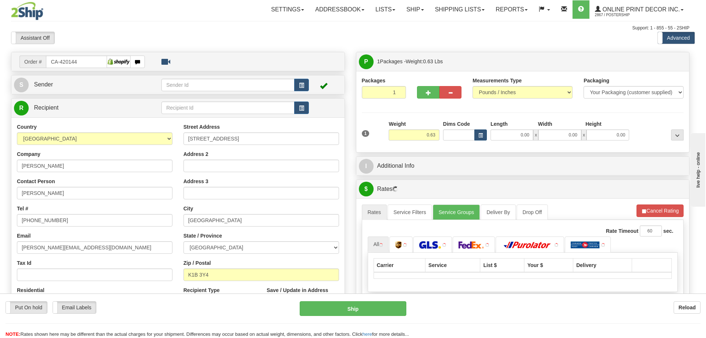
type input "[GEOGRAPHIC_DATA]"
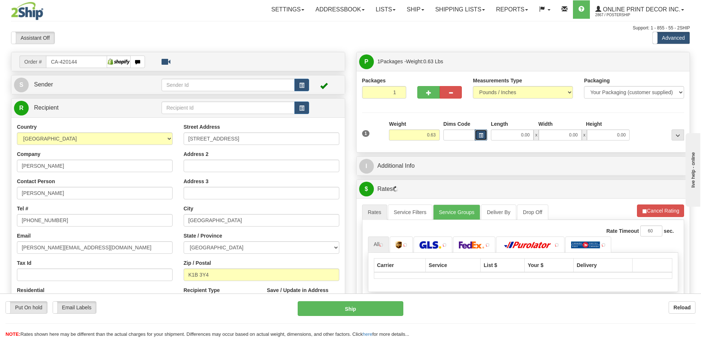
click at [478, 135] on button "button" at bounding box center [480, 134] width 13 height 11
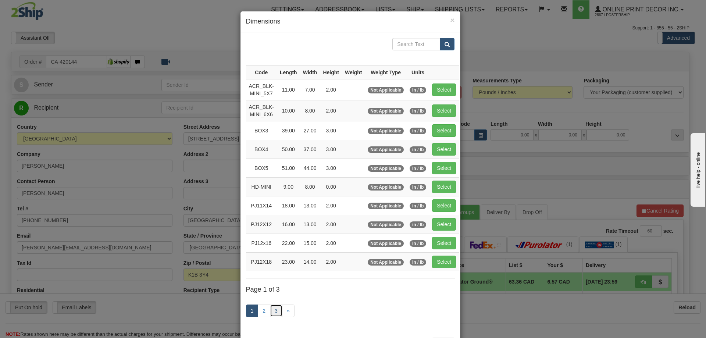
click at [275, 307] on link "3" at bounding box center [276, 310] width 13 height 13
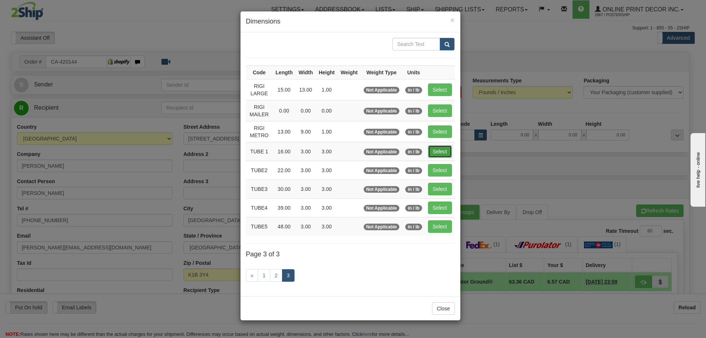
click at [442, 150] on button "Select" at bounding box center [440, 151] width 24 height 13
type input "TUBE 1"
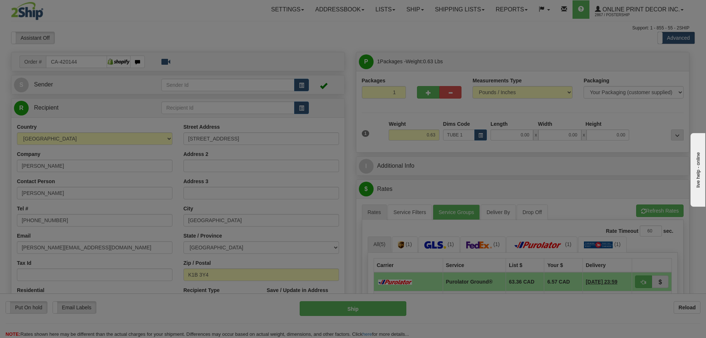
type input "16.00"
type input "3.00"
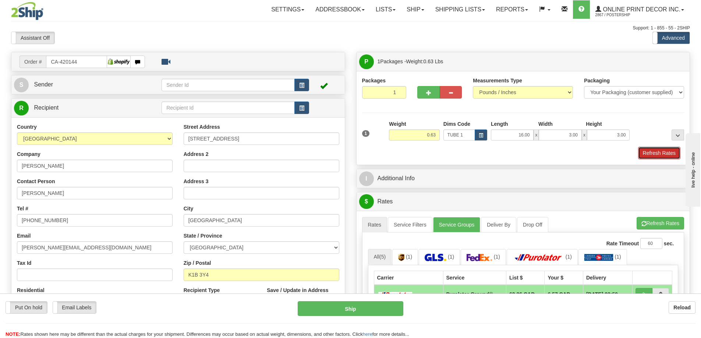
click at [653, 155] on button "Refresh Rates" at bounding box center [659, 153] width 42 height 13
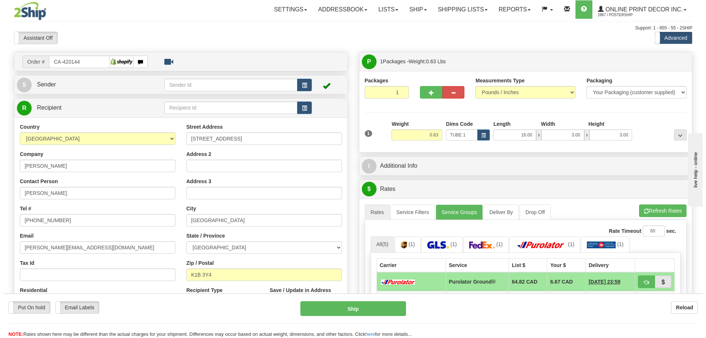
scroll to position [110, 0]
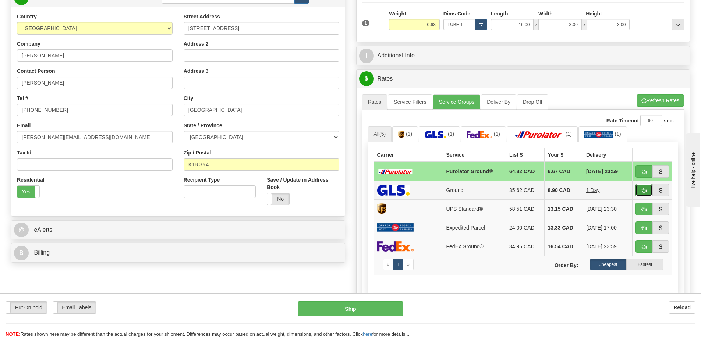
click at [646, 189] on button "button" at bounding box center [643, 190] width 17 height 13
type input "1"
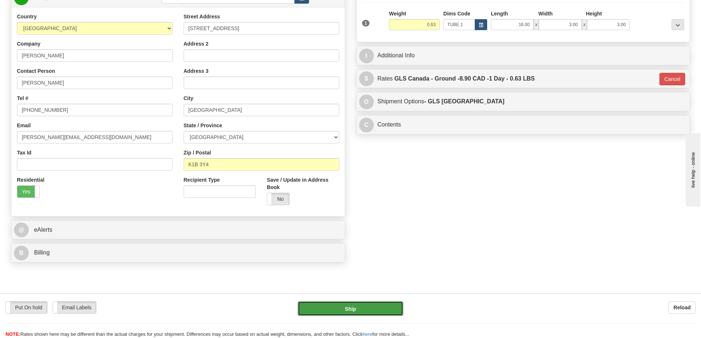
click at [389, 310] on button "Ship" at bounding box center [350, 308] width 106 height 15
